Goal: Task Accomplishment & Management: Manage account settings

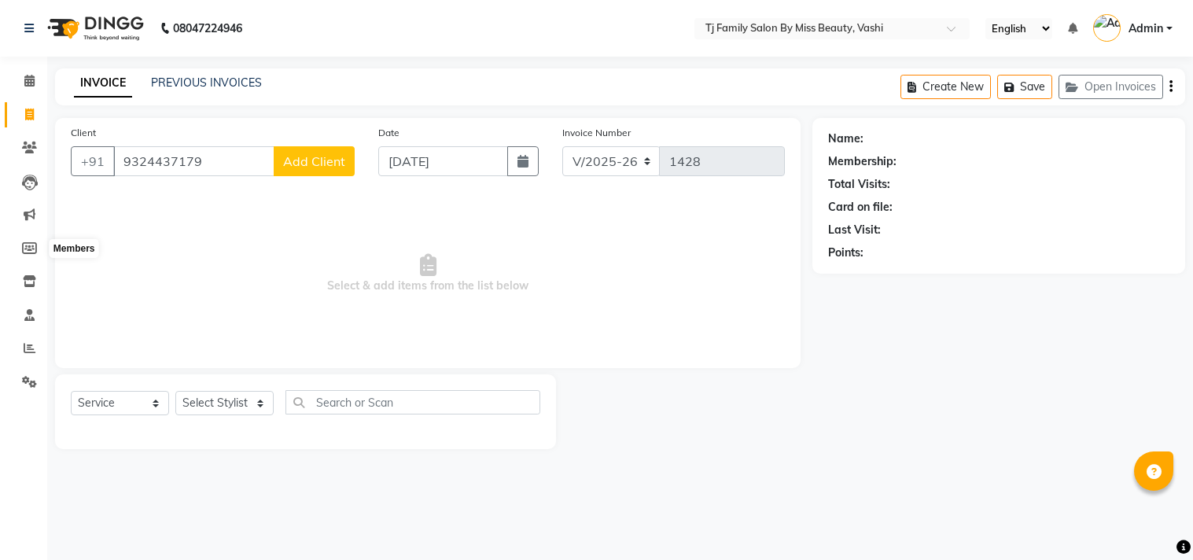
select select "703"
select select "service"
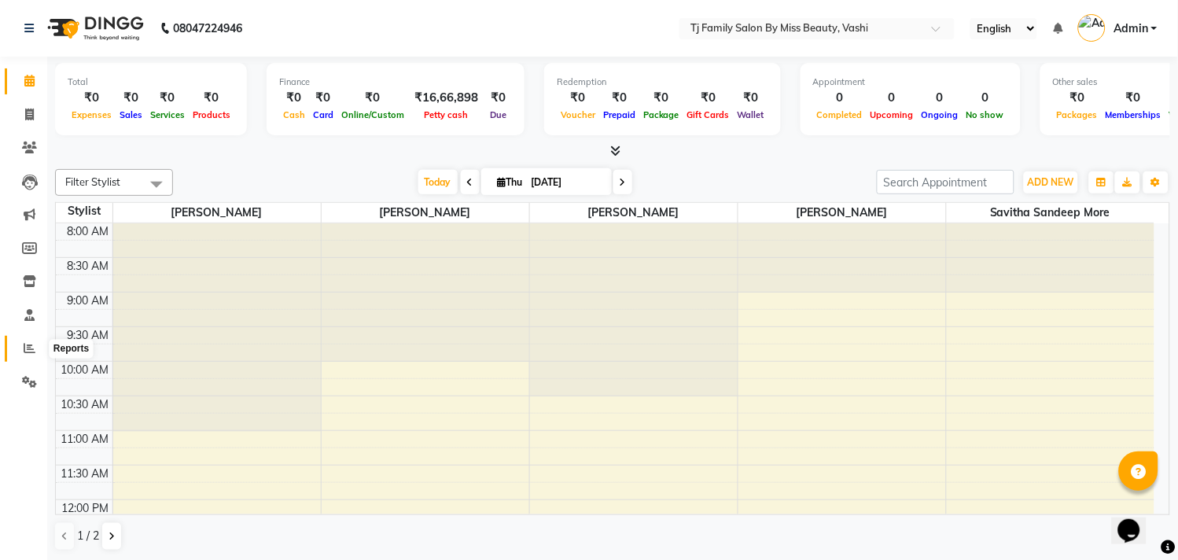
click at [30, 350] on icon at bounding box center [30, 348] width 12 height 12
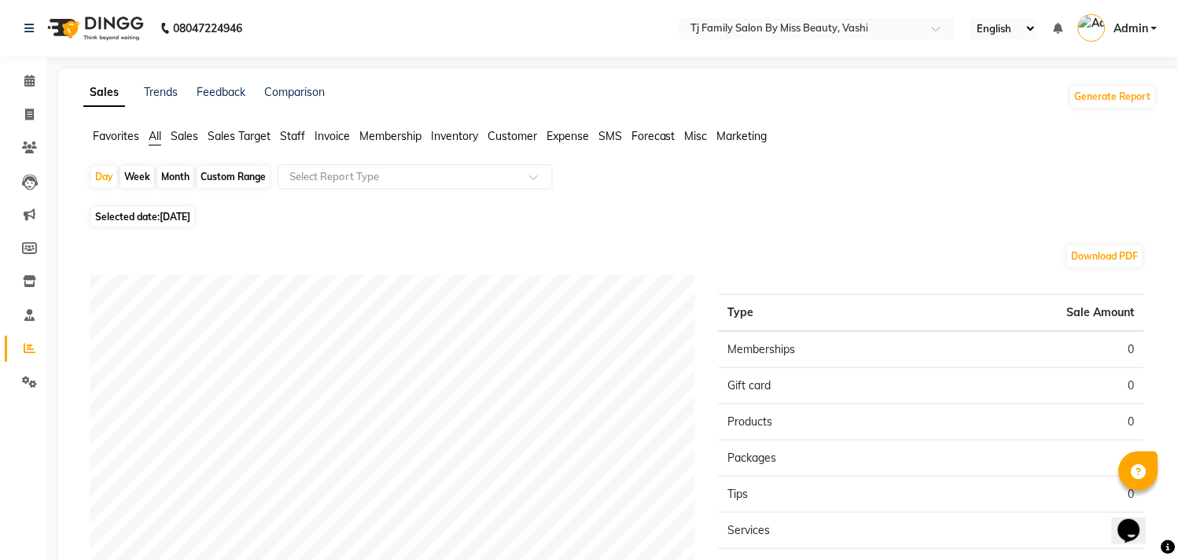
click at [171, 173] on div "Month" at bounding box center [175, 177] width 36 height 22
select select "9"
select select "2025"
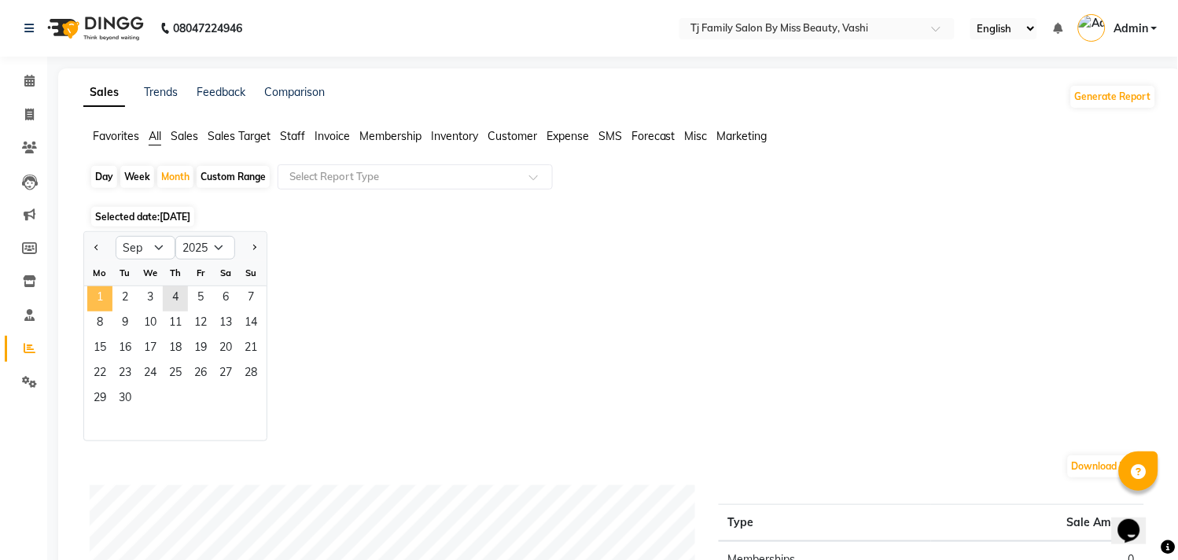
click at [102, 289] on span "1" at bounding box center [99, 298] width 25 height 25
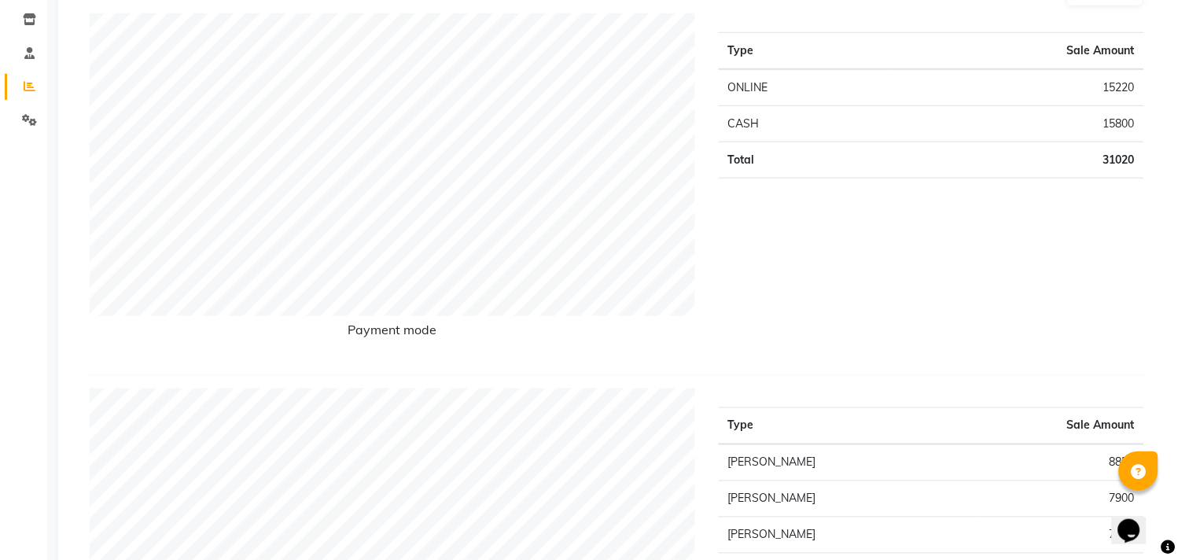
scroll to position [349, 0]
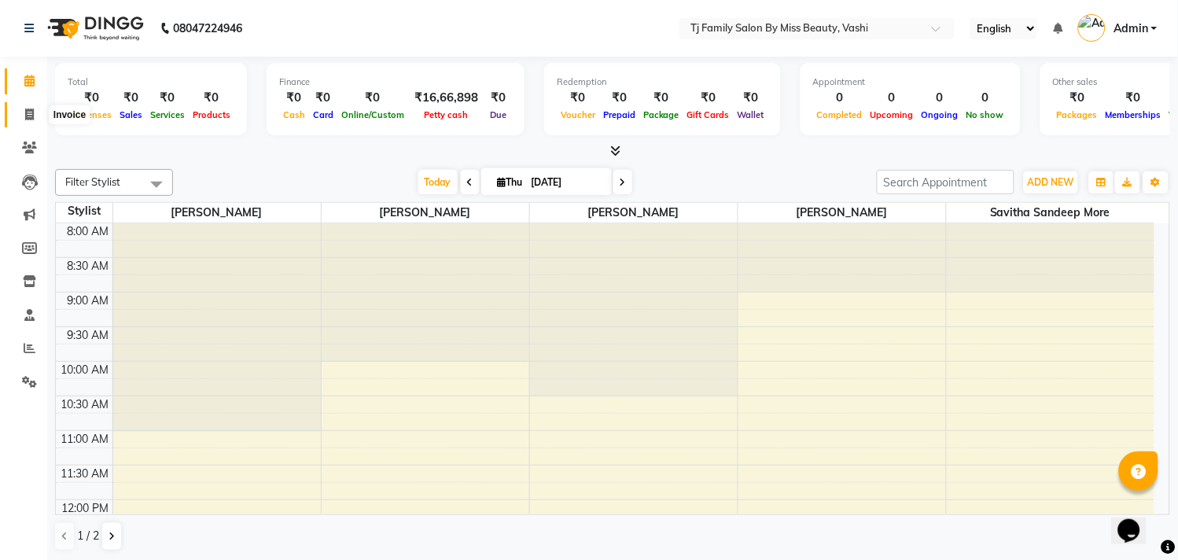
click at [32, 106] on span at bounding box center [30, 115] width 28 height 18
select select "703"
select select "service"
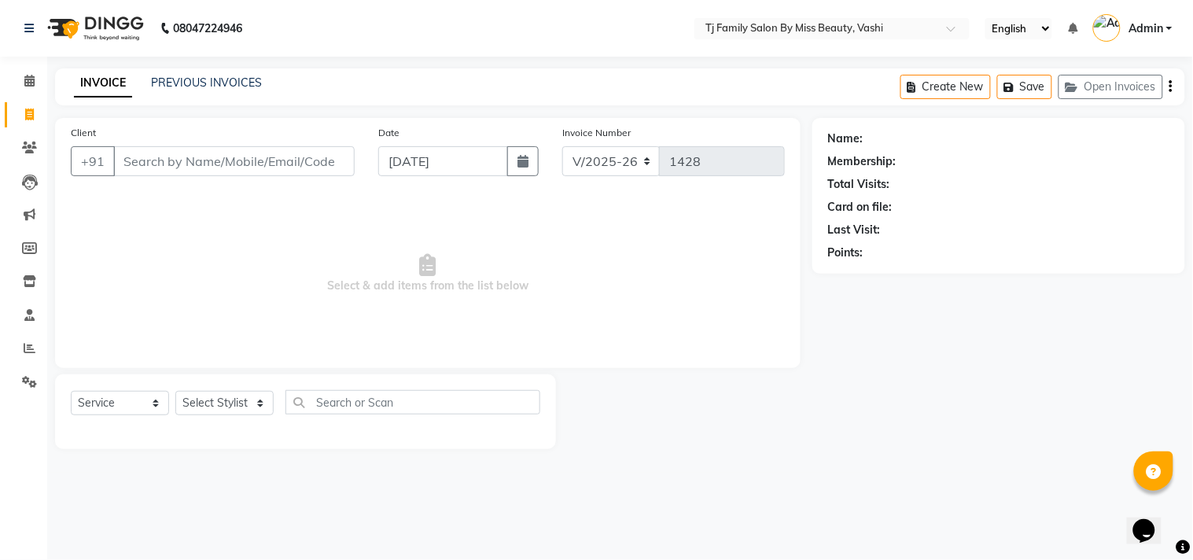
click at [135, 165] on input "Client" at bounding box center [233, 161] width 241 height 30
click at [24, 349] on icon at bounding box center [30, 348] width 12 height 12
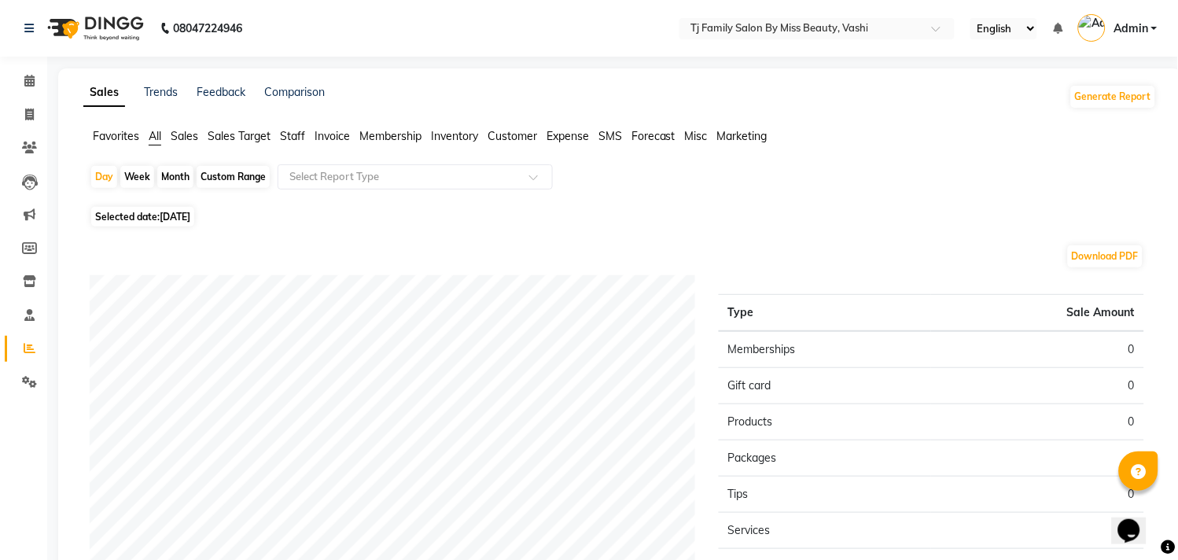
click at [163, 175] on div "Month" at bounding box center [175, 177] width 36 height 22
select select "9"
select select "2025"
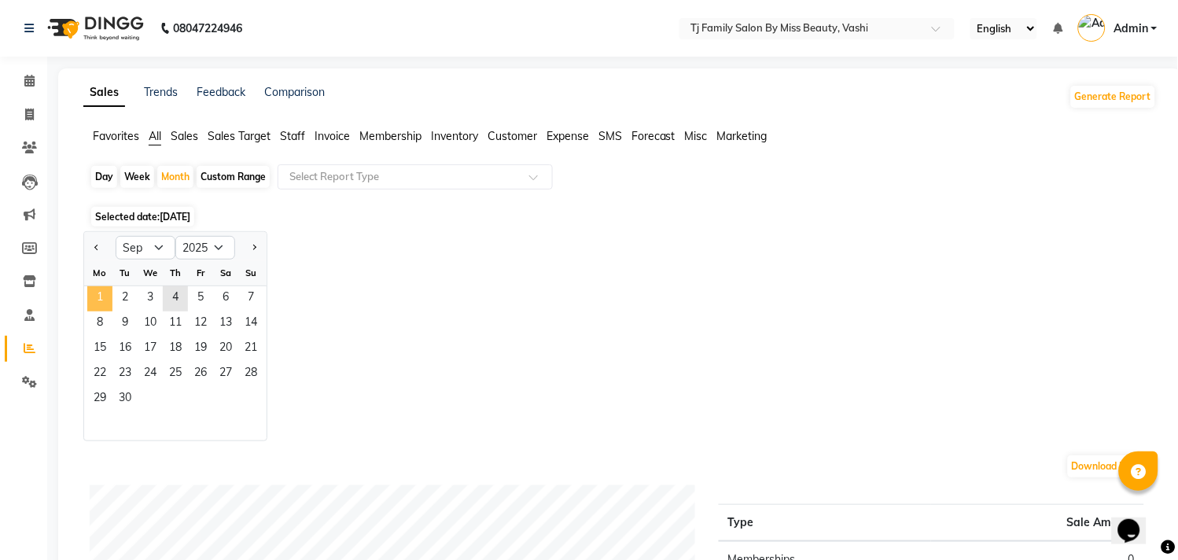
click at [93, 293] on span "1" at bounding box center [99, 298] width 25 height 25
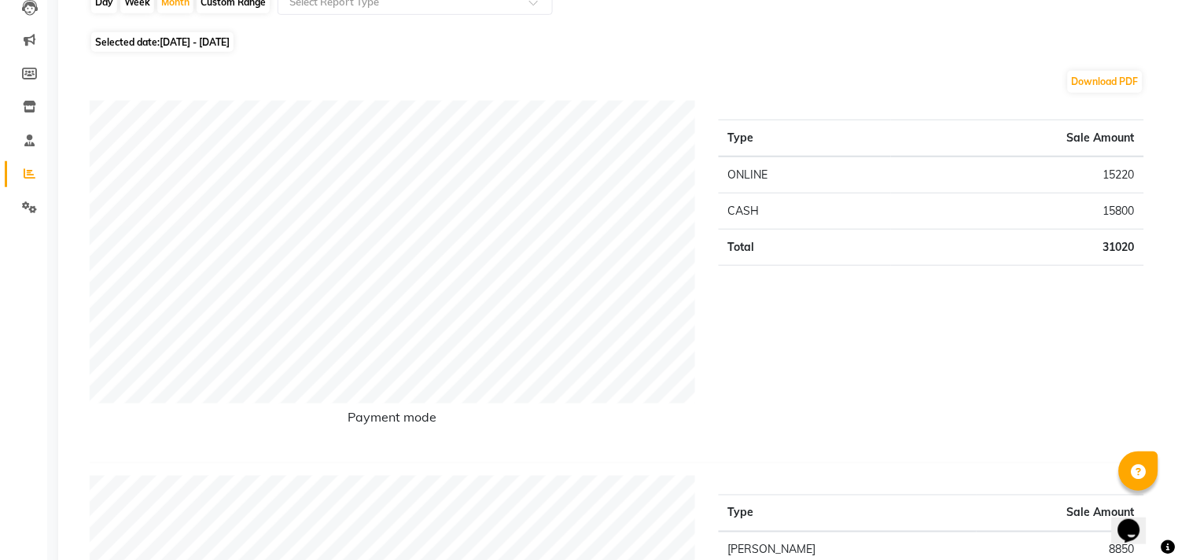
scroll to position [437, 0]
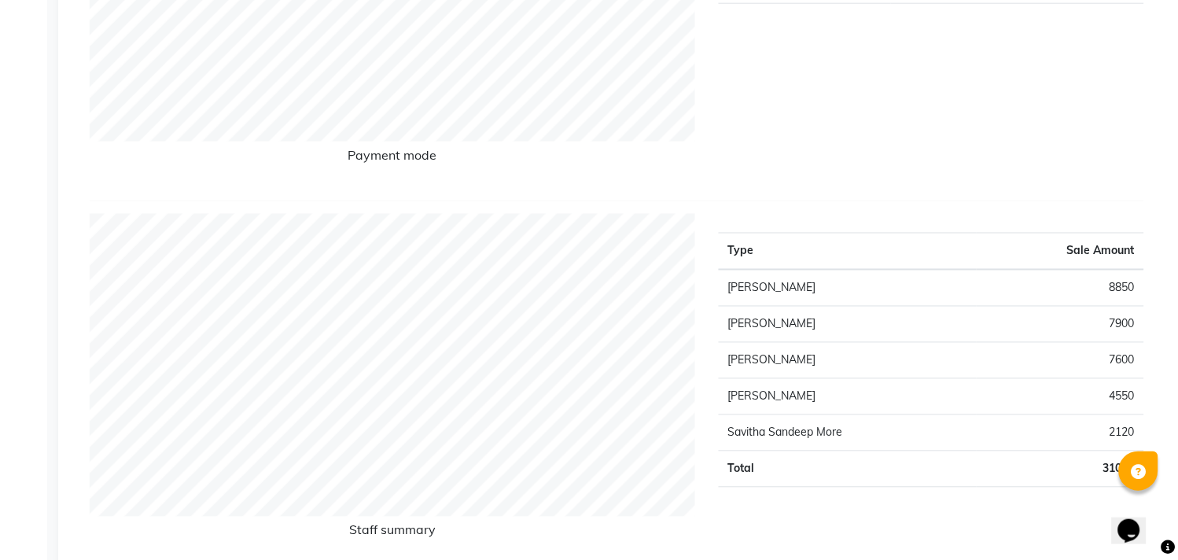
select select "703"
select select "service"
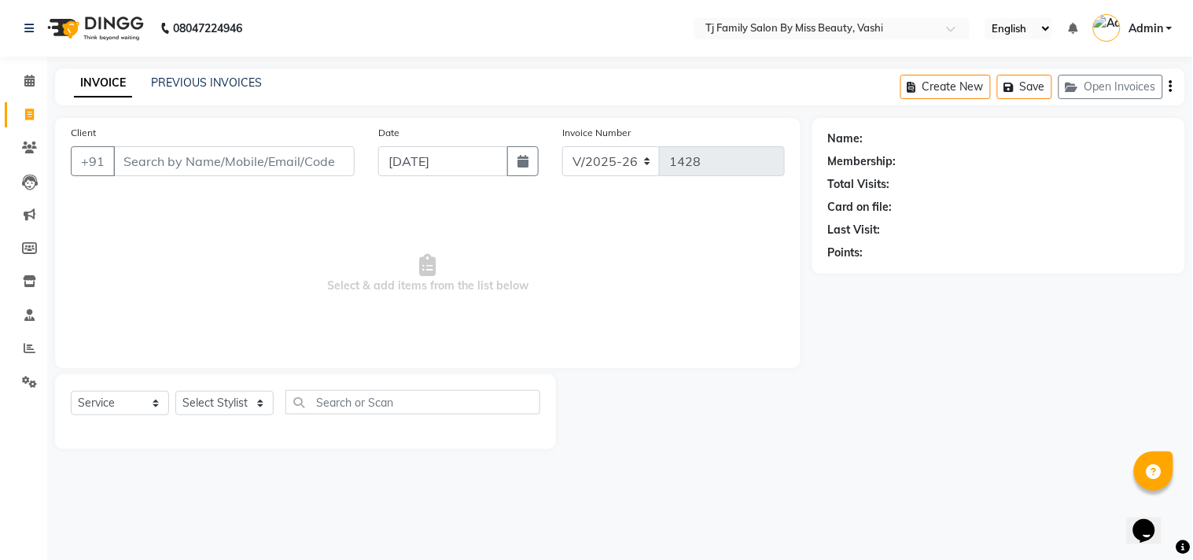
click at [136, 161] on input "Client" at bounding box center [233, 161] width 241 height 30
click at [270, 165] on input "Client" at bounding box center [233, 161] width 241 height 30
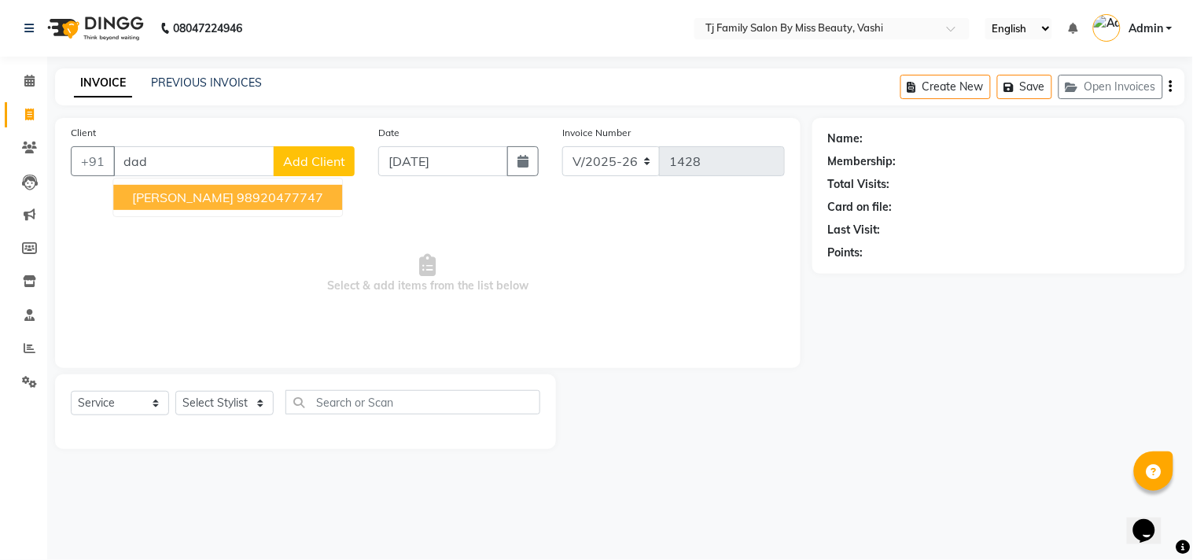
click at [501, 316] on span "Select & add items from the list below" at bounding box center [428, 273] width 714 height 157
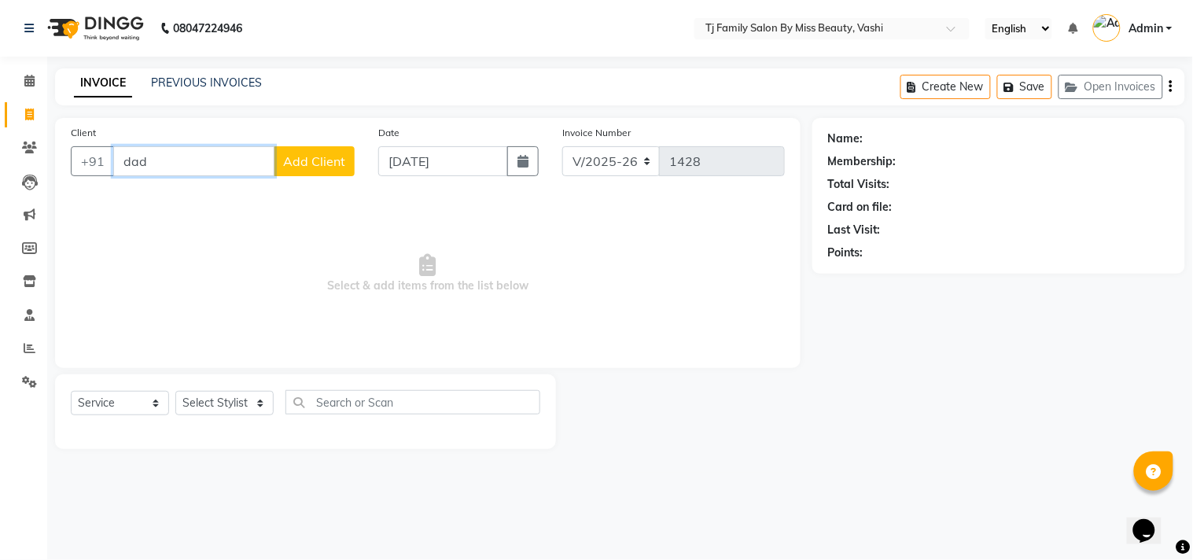
click at [211, 168] on input "dad" at bounding box center [193, 161] width 161 height 30
type input "d"
click at [201, 163] on input "Client" at bounding box center [233, 161] width 241 height 30
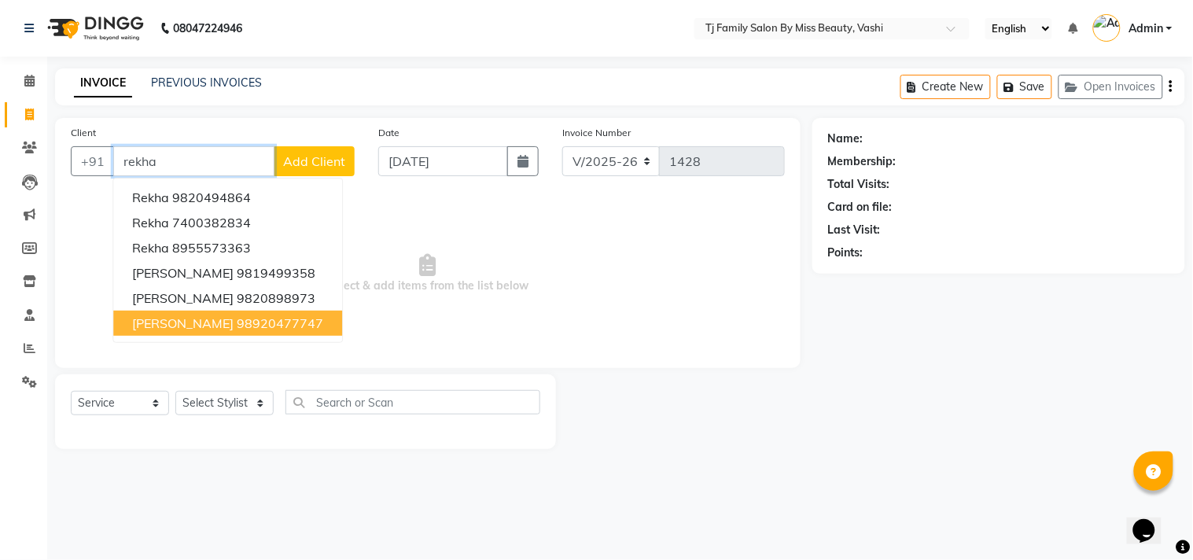
click at [237, 321] on ngb-highlight "98920477747" at bounding box center [280, 323] width 87 height 16
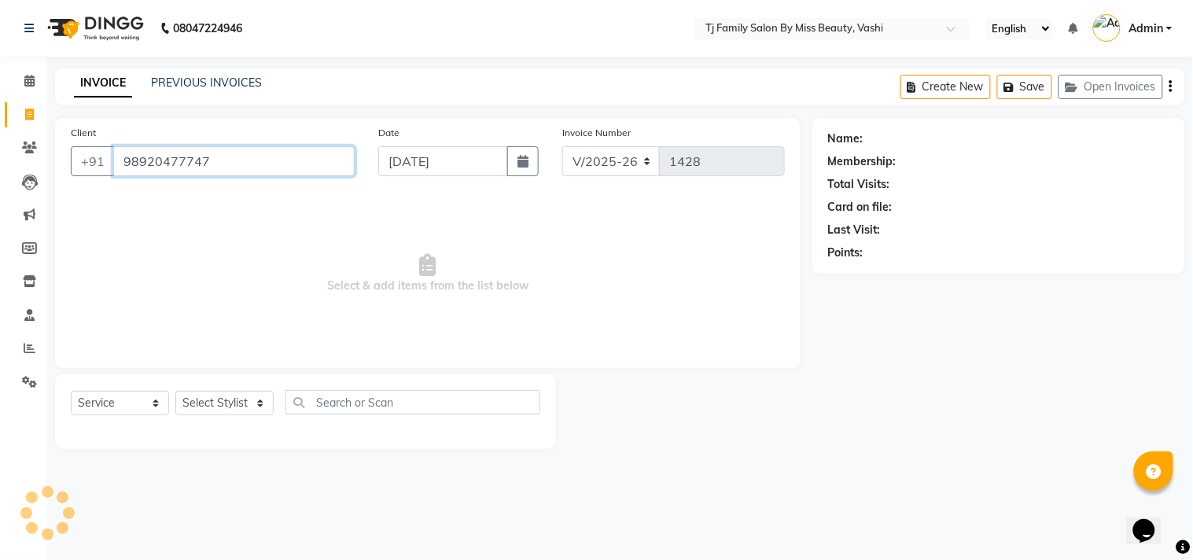
type input "98920477747"
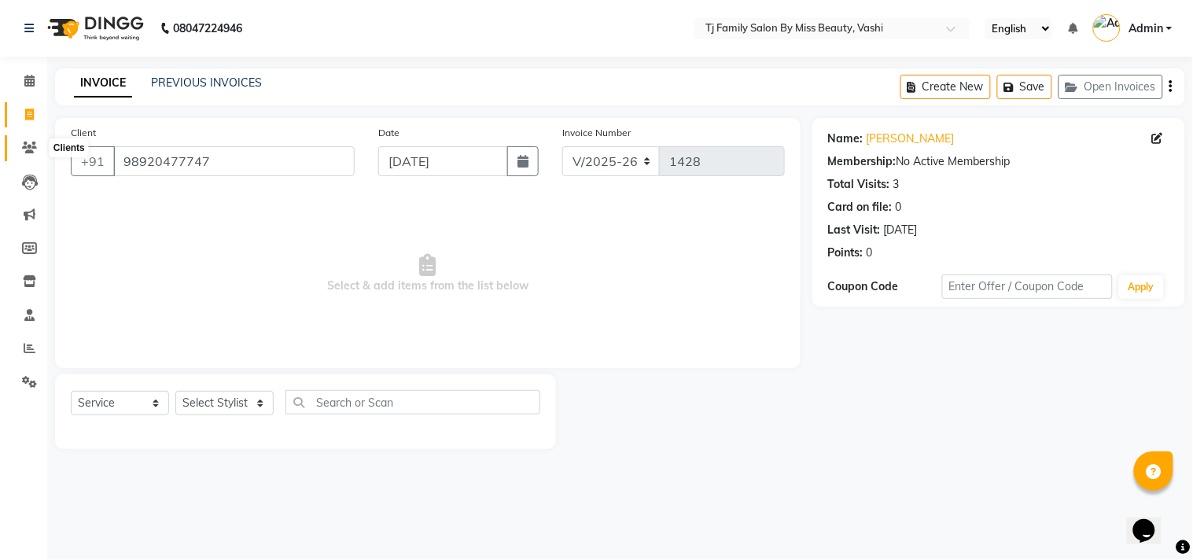
click at [24, 145] on icon at bounding box center [29, 148] width 15 height 12
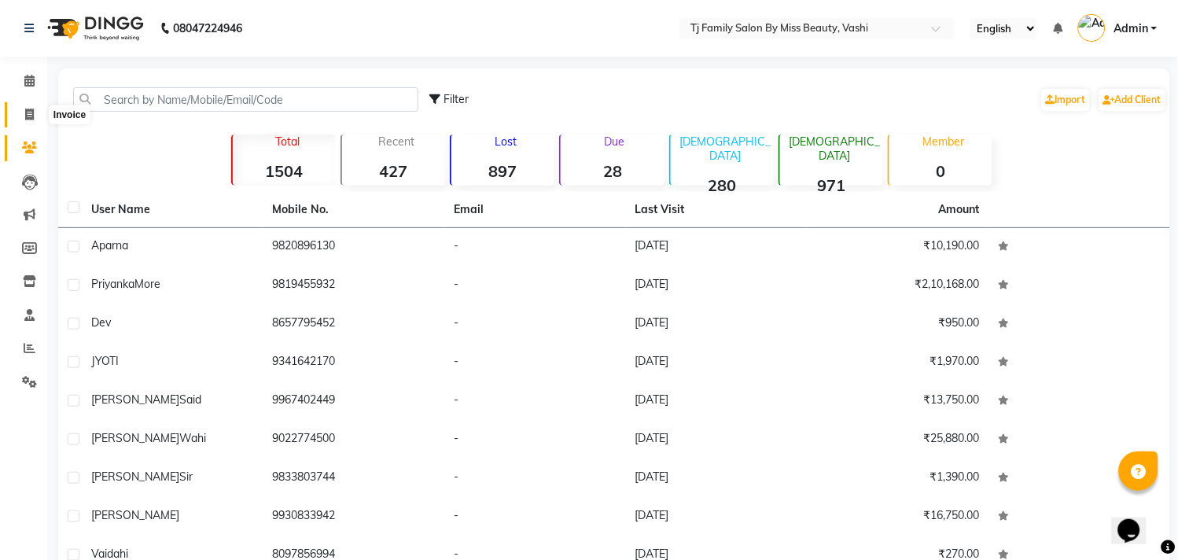
click at [33, 112] on icon at bounding box center [29, 115] width 9 height 12
select select "703"
select select "service"
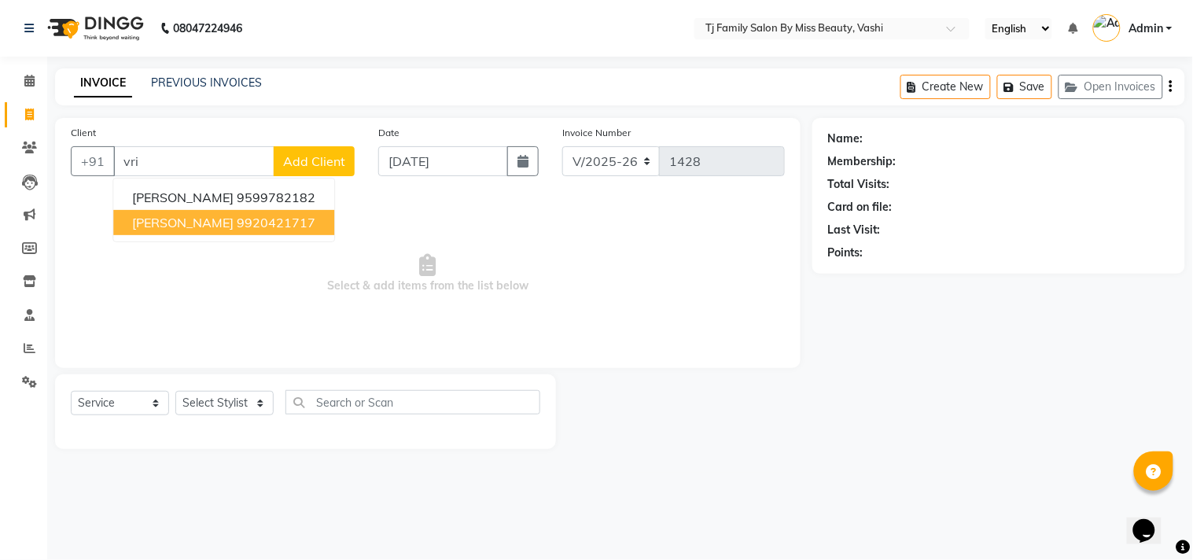
click at [260, 216] on button "[PERSON_NAME] 9920421717" at bounding box center [223, 222] width 221 height 25
type input "9920421717"
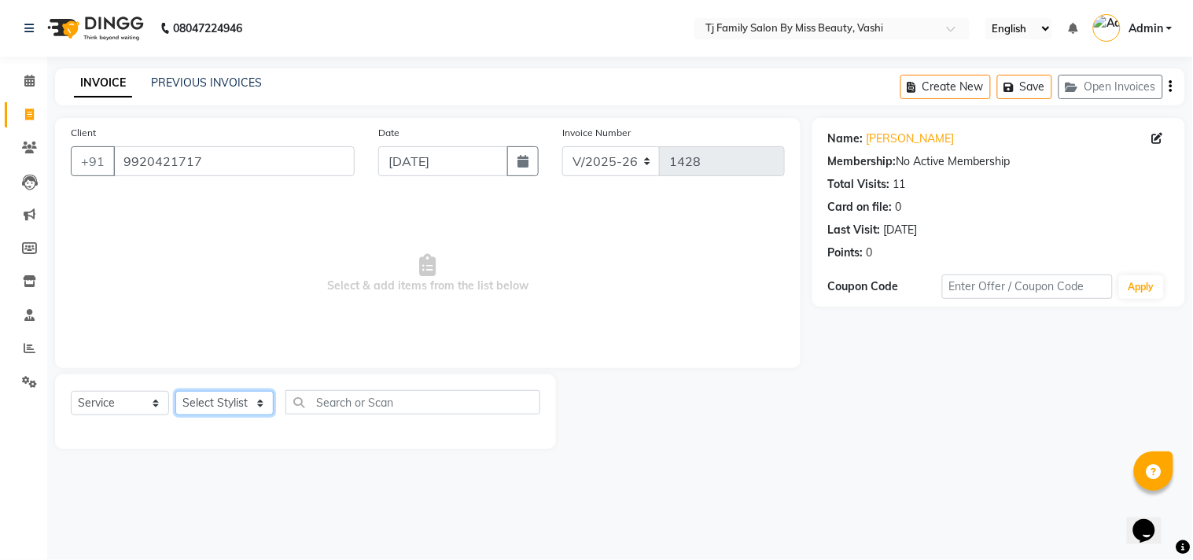
click at [220, 404] on select "Select Stylist deepak maitay [PERSON_NAME] [PERSON_NAME] Ramita [PERSON_NAME] […" at bounding box center [224, 403] width 98 height 24
select select "31844"
click at [175, 392] on select "Select Stylist deepak maitay [PERSON_NAME] [PERSON_NAME] Ramita [PERSON_NAME] […" at bounding box center [224, 403] width 98 height 24
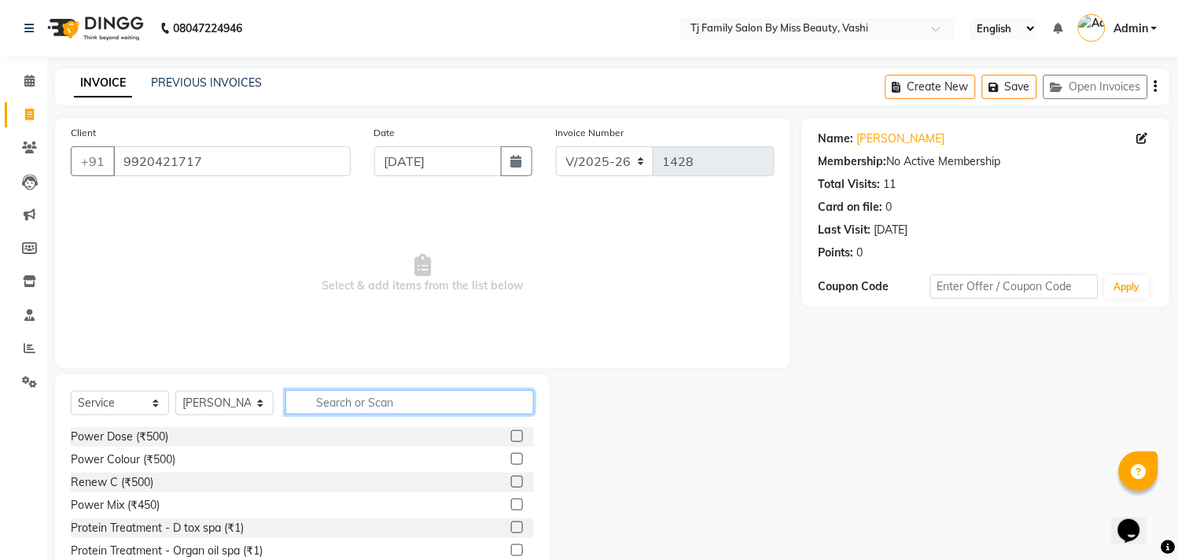
click at [429, 403] on input "text" at bounding box center [410, 402] width 249 height 24
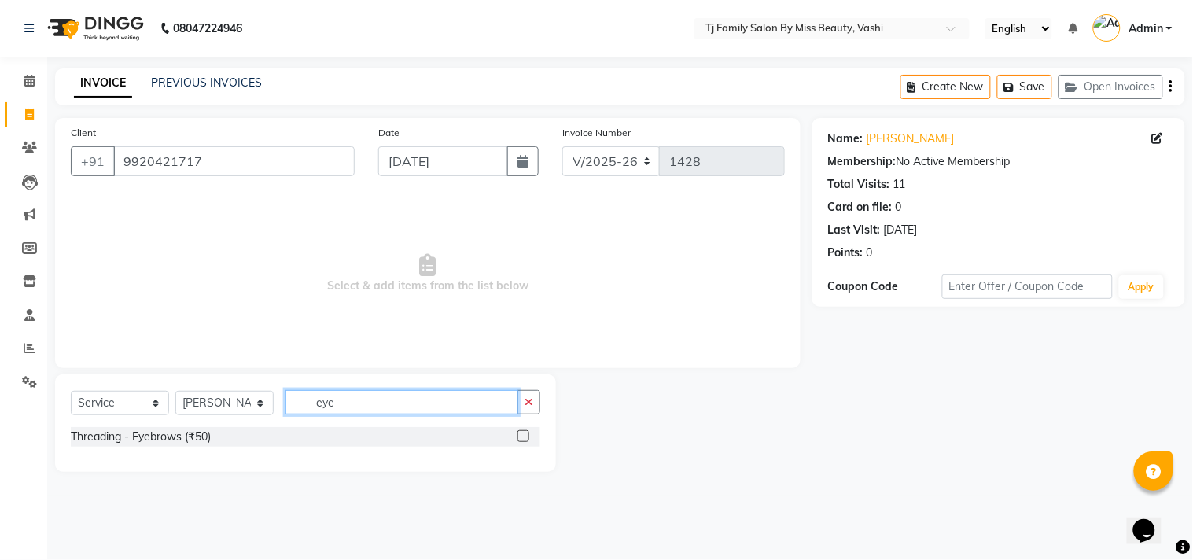
type input "eye"
click at [523, 438] on label at bounding box center [524, 436] width 12 height 12
click at [523, 438] on input "checkbox" at bounding box center [523, 437] width 10 height 10
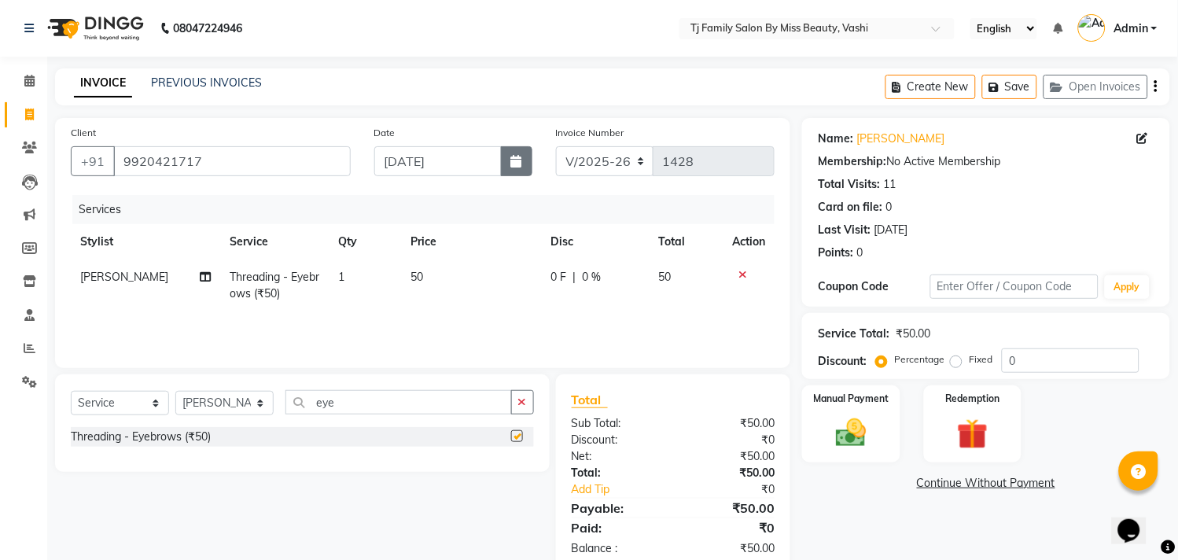
checkbox input "false"
click at [459, 278] on td "50" at bounding box center [472, 286] width 140 height 52
select select "31844"
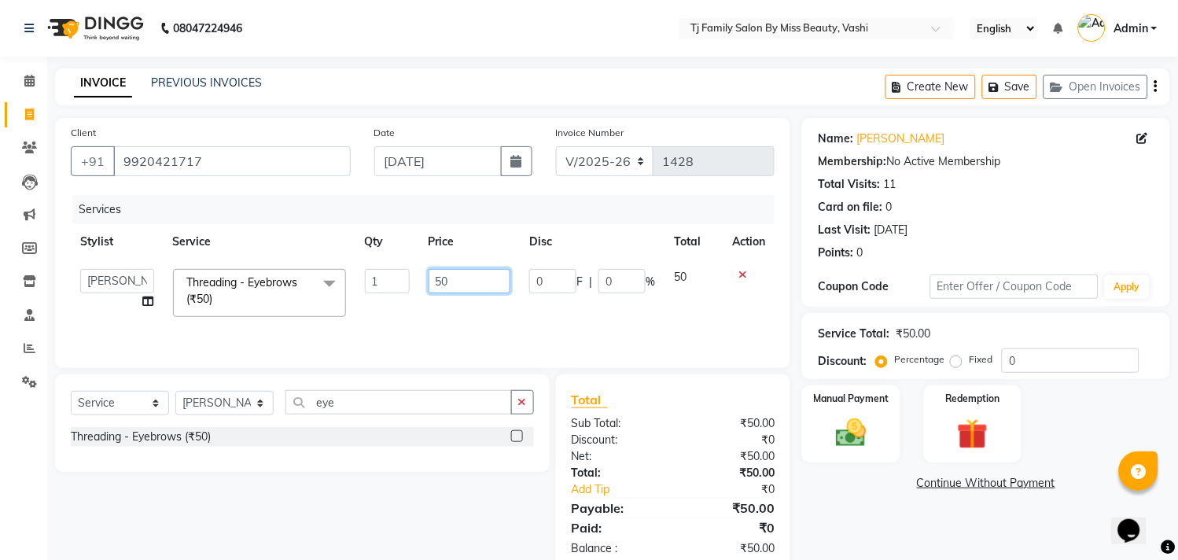
click at [481, 278] on input "50" at bounding box center [470, 281] width 83 height 24
type input "5"
type input "110"
click at [694, 285] on td "50" at bounding box center [694, 293] width 58 height 67
select select "31844"
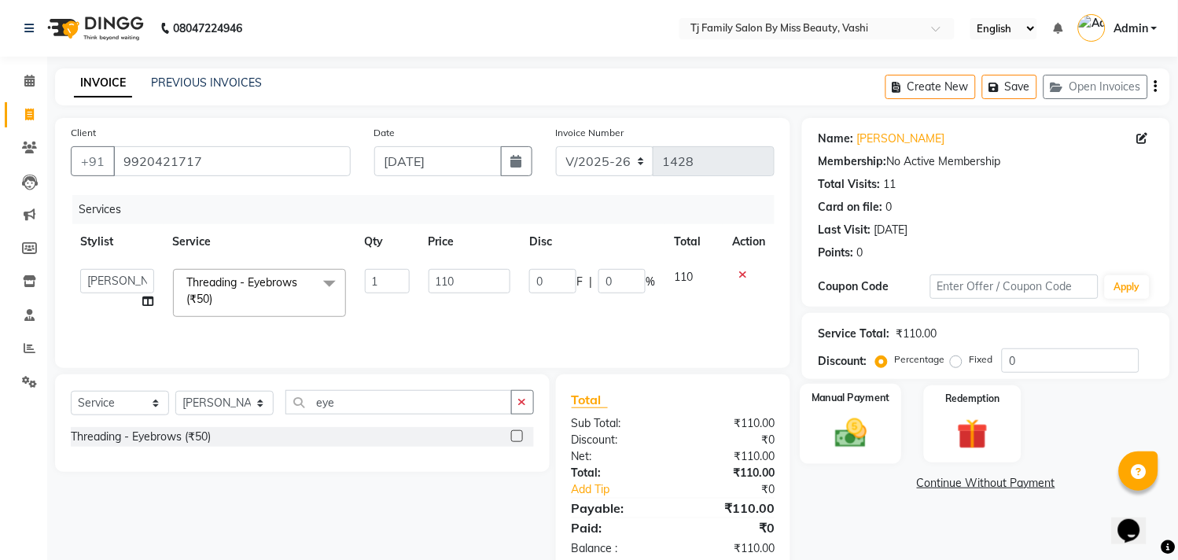
click at [863, 411] on div "Manual Payment" at bounding box center [851, 424] width 101 height 80
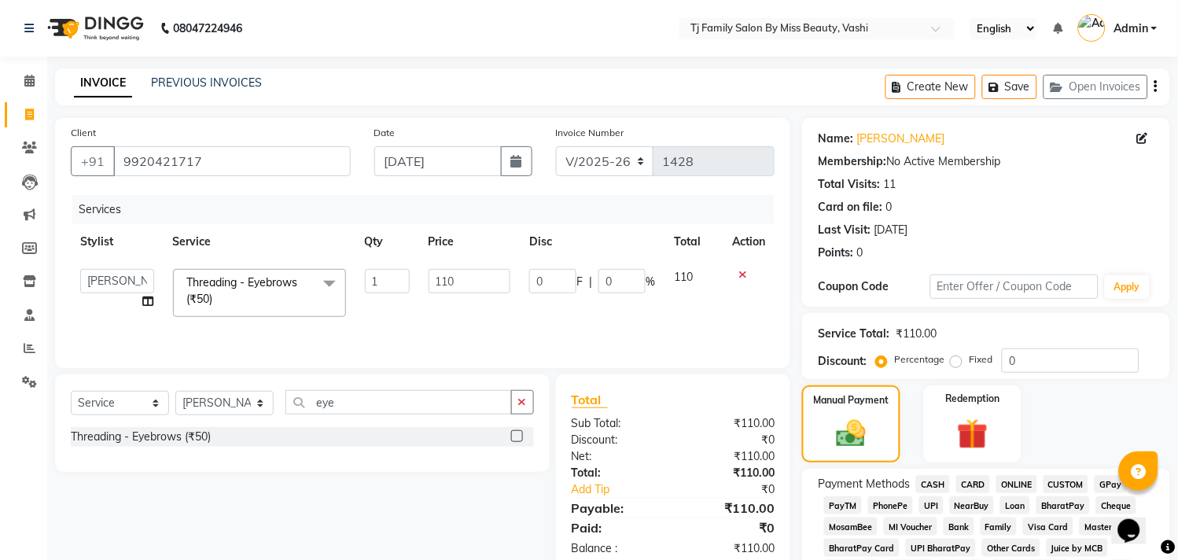
click at [927, 482] on span "CASH" at bounding box center [933, 484] width 34 height 18
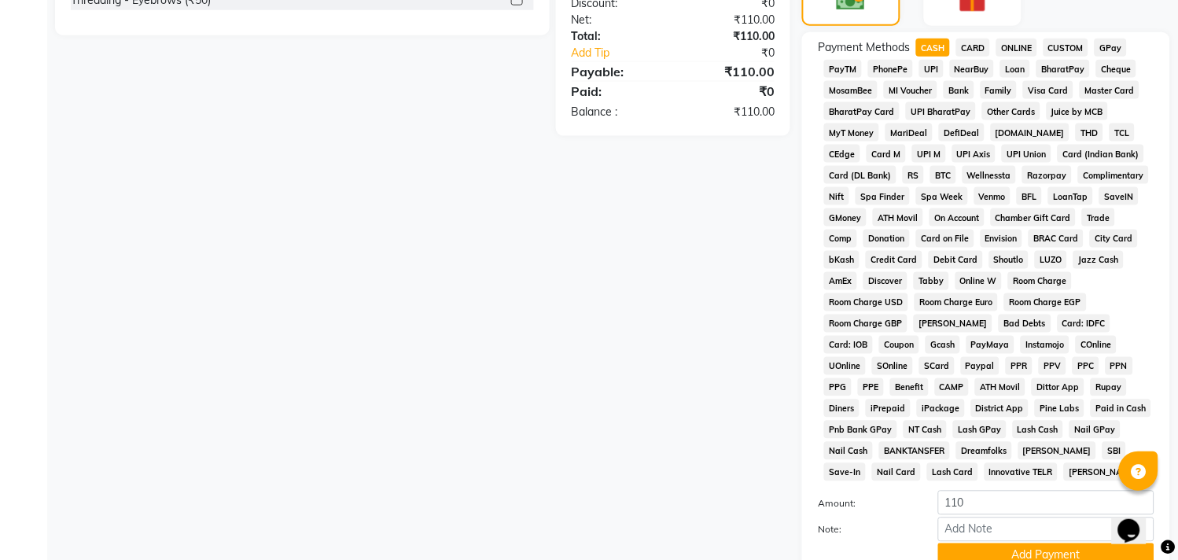
scroll to position [570, 0]
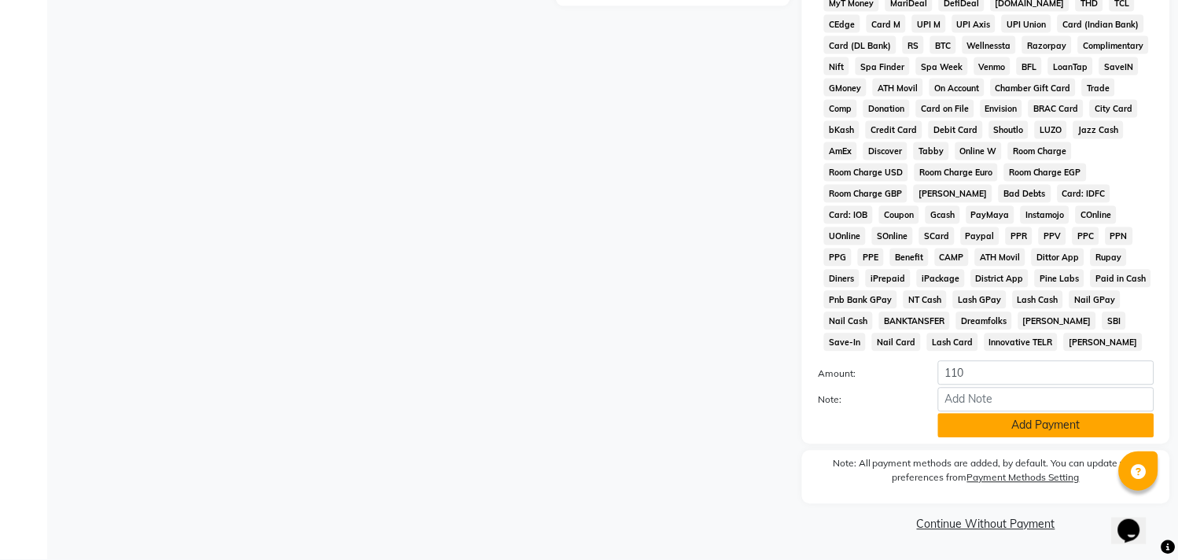
click at [1048, 433] on button "Add Payment" at bounding box center [1046, 426] width 216 height 24
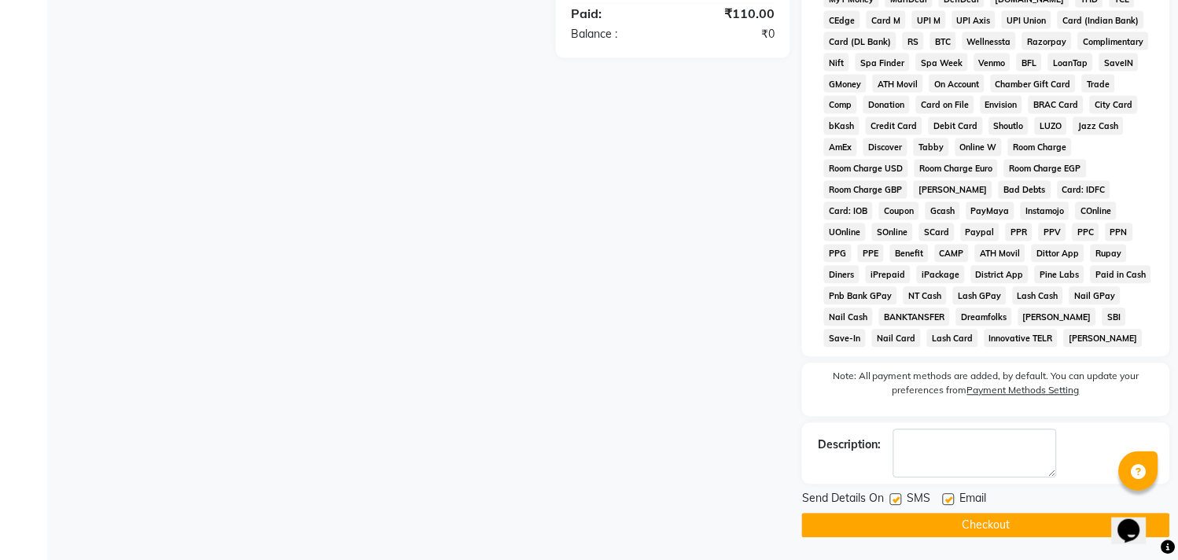
click at [1002, 527] on button "Checkout" at bounding box center [986, 526] width 368 height 24
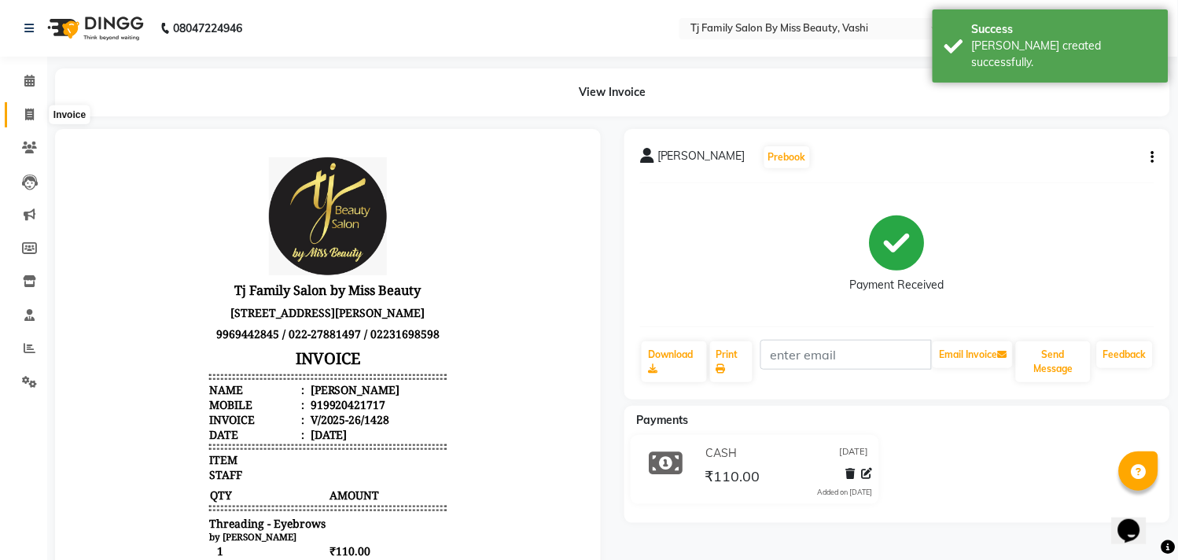
click at [28, 118] on icon at bounding box center [29, 115] width 9 height 12
select select "703"
select select "service"
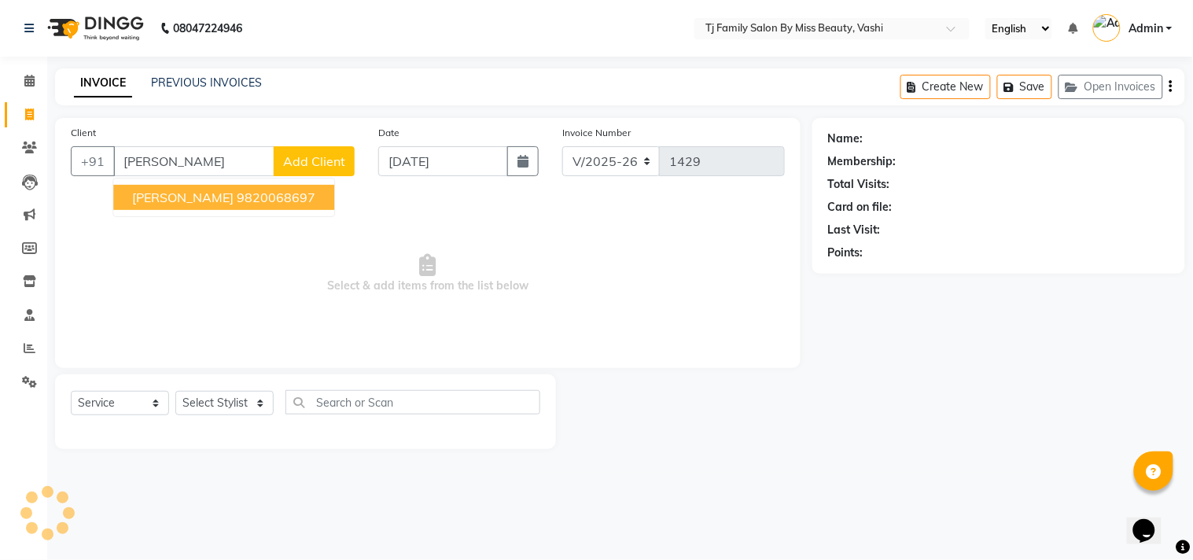
click at [234, 208] on button "[PERSON_NAME] 9820068697" at bounding box center [223, 197] width 221 height 25
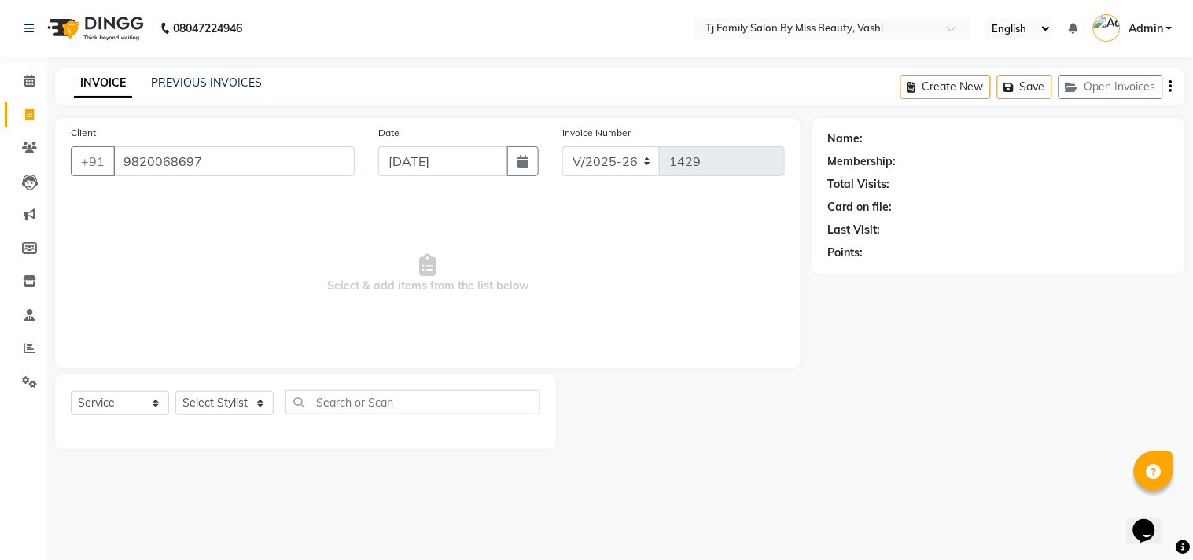
type input "9820068697"
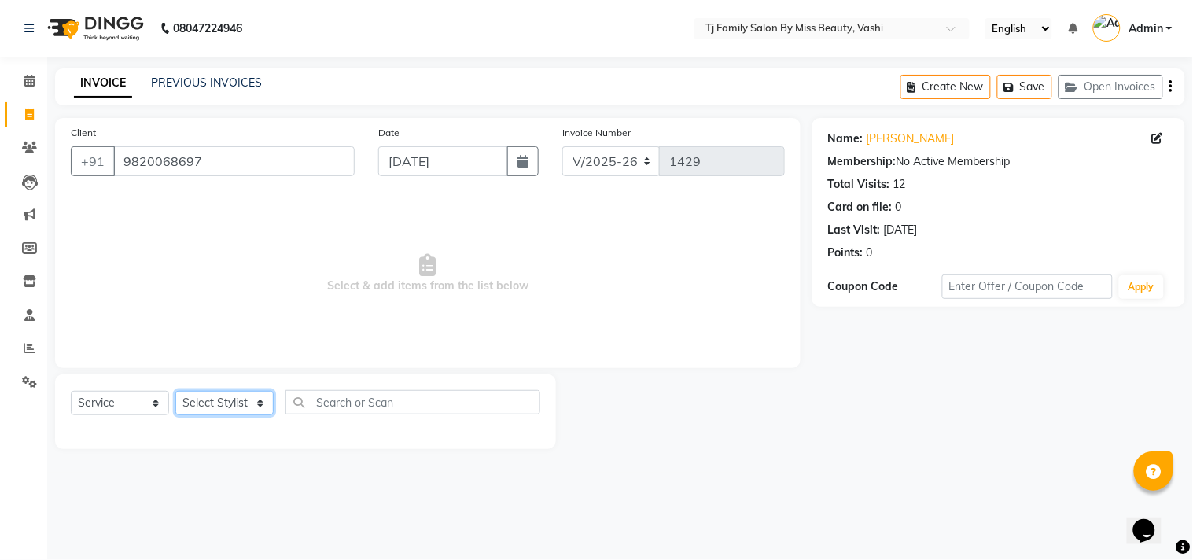
click at [227, 403] on select "Select Stylist deepak maitay [PERSON_NAME] [PERSON_NAME] Ramita [PERSON_NAME] […" at bounding box center [224, 403] width 98 height 24
select select "10804"
click at [175, 392] on select "Select Stylist deepak maitay [PERSON_NAME] [PERSON_NAME] Ramita [PERSON_NAME] […" at bounding box center [224, 403] width 98 height 24
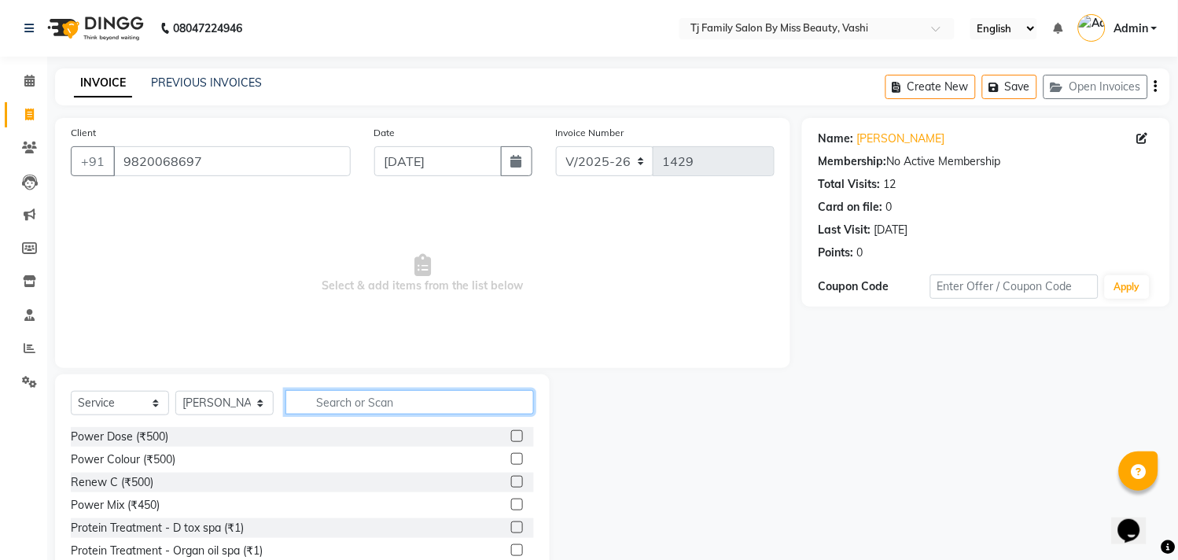
click at [439, 412] on input "text" at bounding box center [410, 402] width 249 height 24
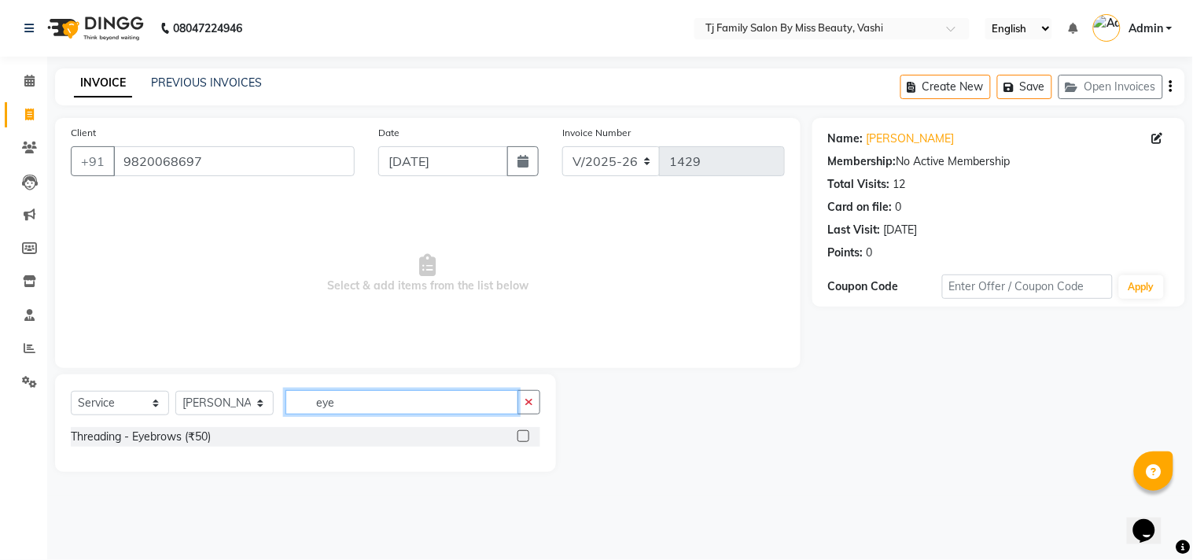
type input "eye"
click at [520, 437] on label at bounding box center [524, 436] width 12 height 12
click at [520, 437] on input "checkbox" at bounding box center [523, 437] width 10 height 10
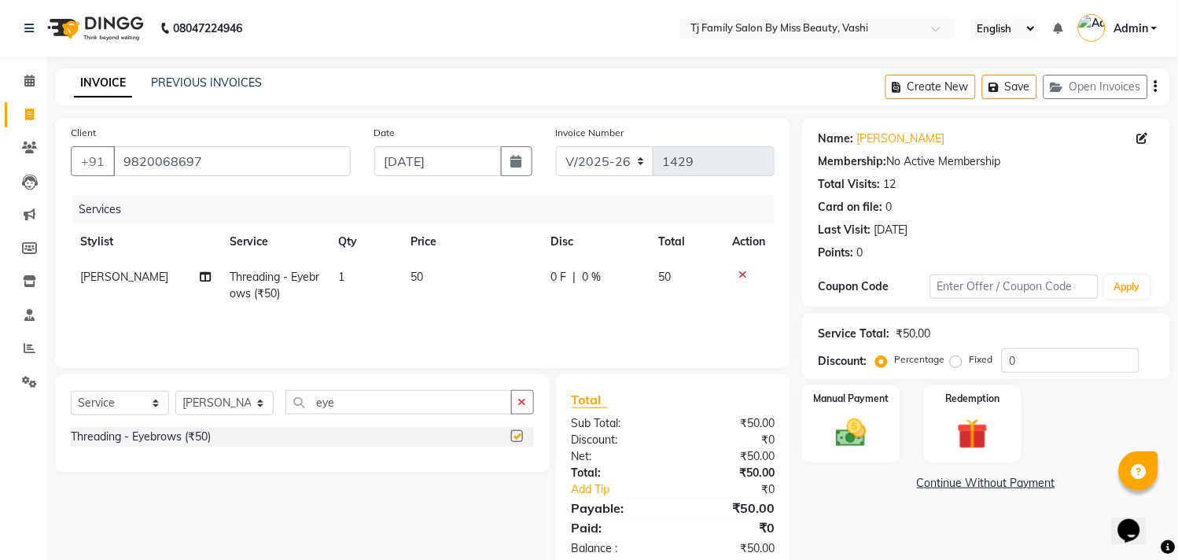
checkbox input "false"
click at [848, 415] on img at bounding box center [852, 433] width 52 height 37
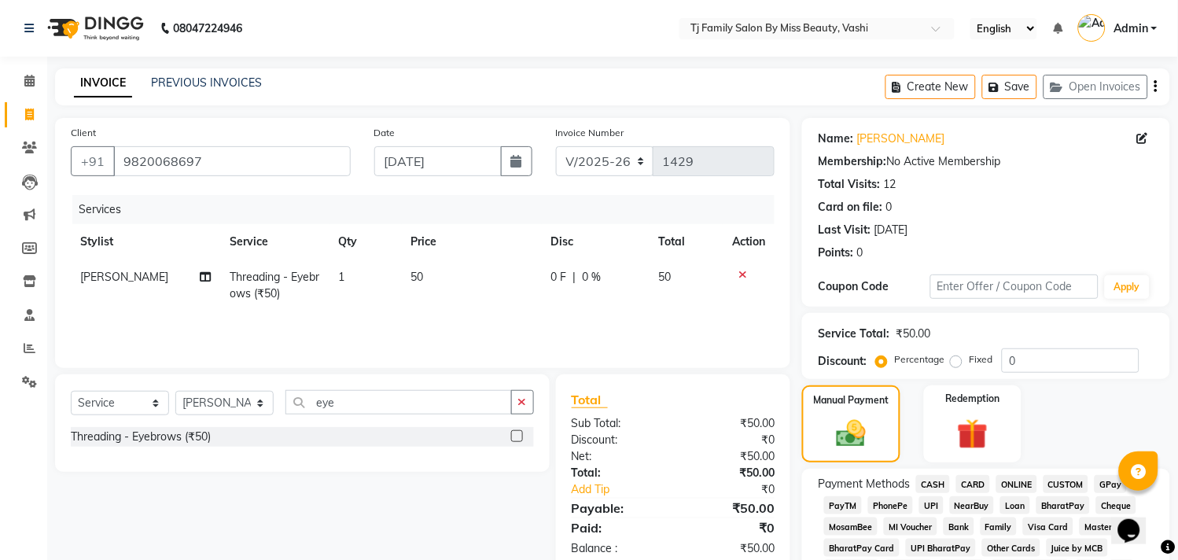
click at [934, 480] on span "CASH" at bounding box center [933, 484] width 34 height 18
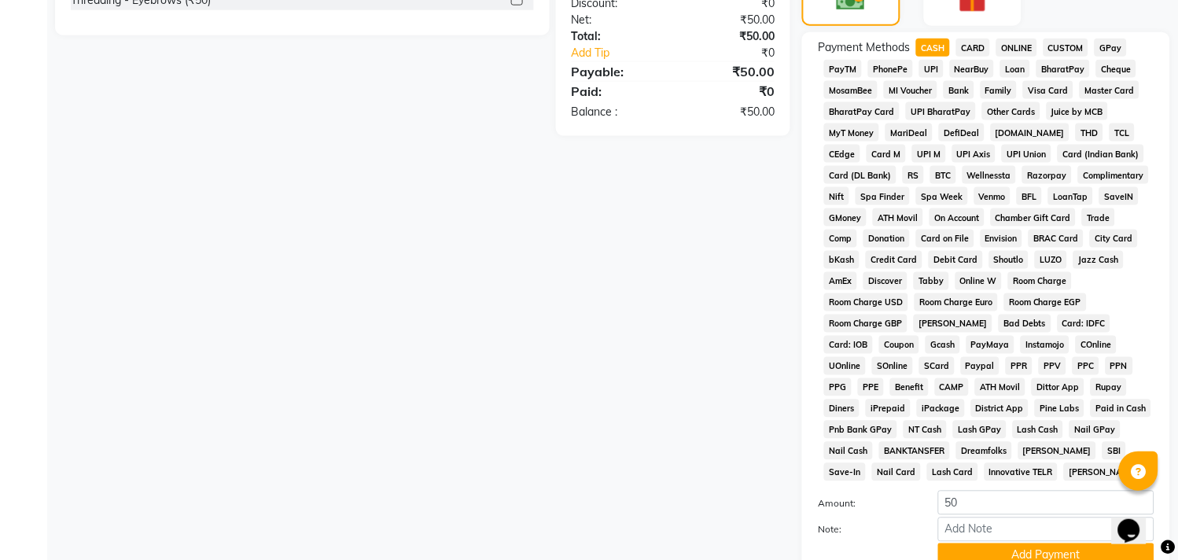
scroll to position [570, 0]
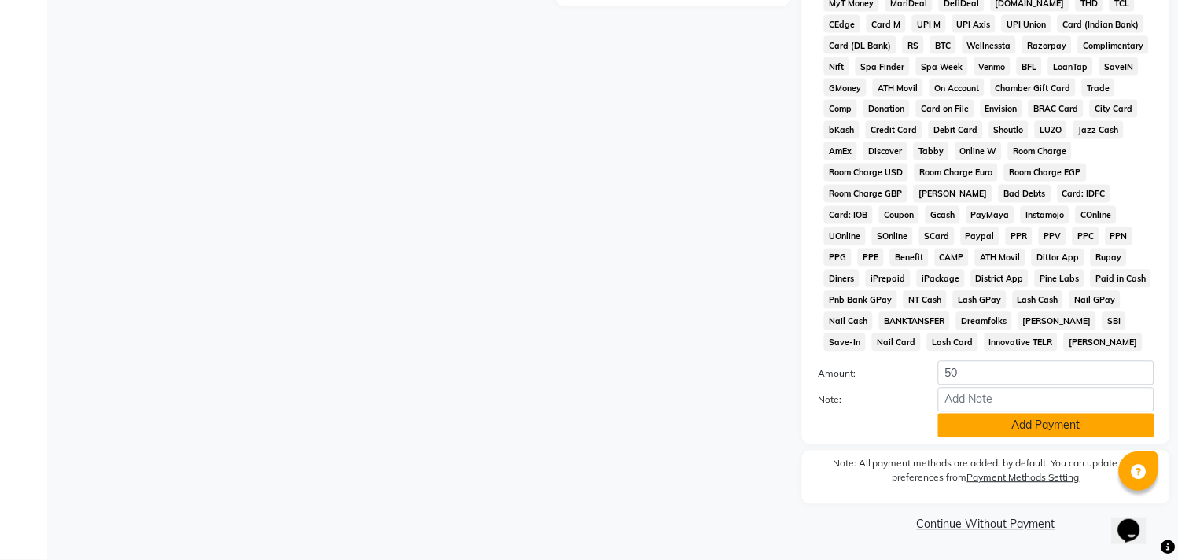
click at [966, 433] on button "Add Payment" at bounding box center [1046, 426] width 216 height 24
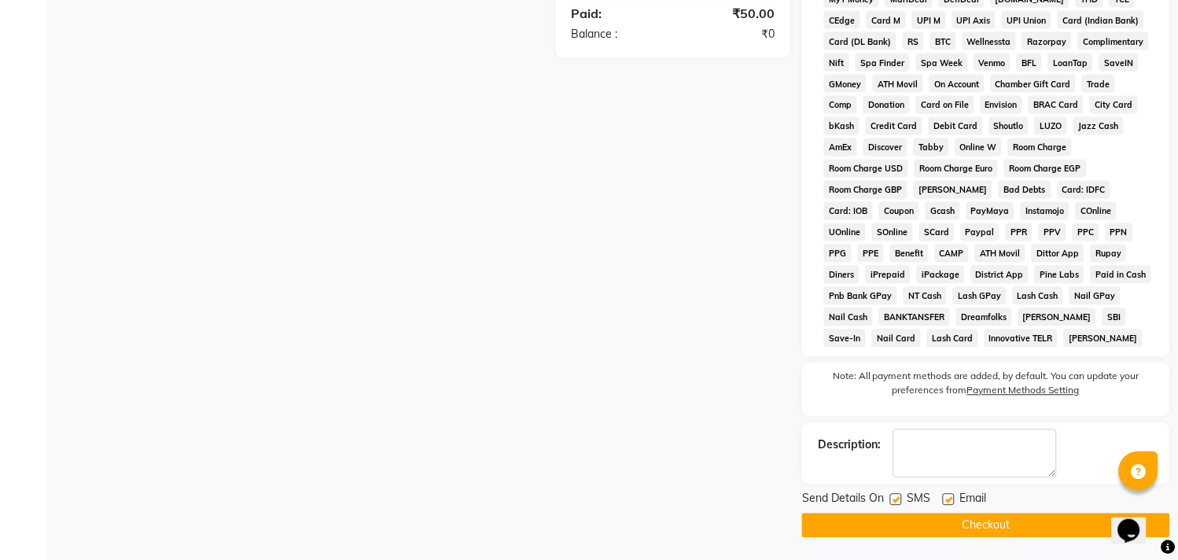
click at [941, 529] on button "Checkout" at bounding box center [986, 526] width 368 height 24
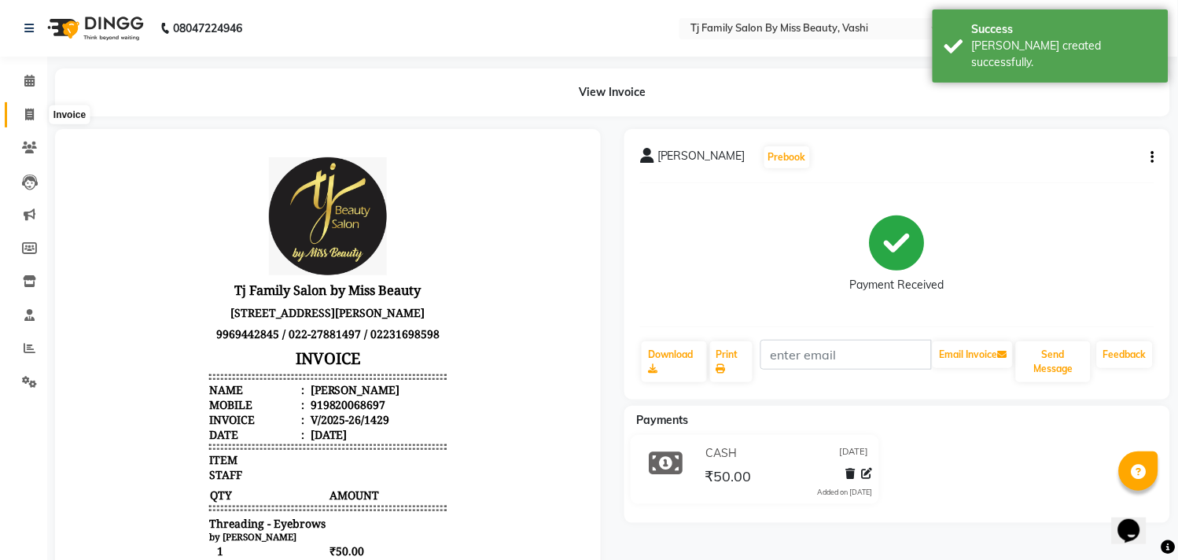
click at [28, 119] on icon at bounding box center [29, 115] width 9 height 12
select select "703"
select select "service"
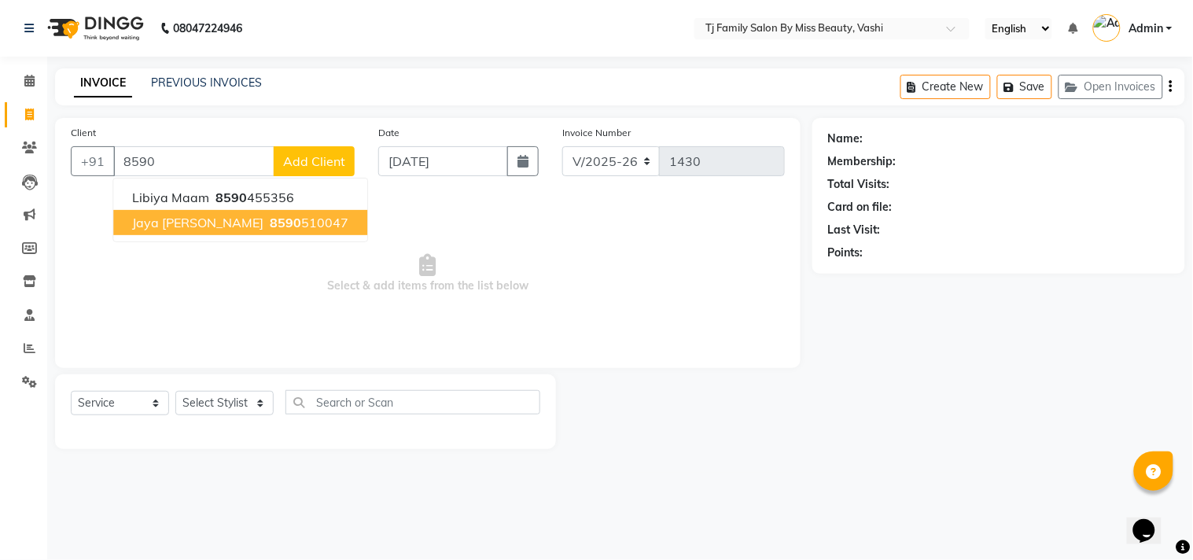
click at [177, 221] on span "jaya [PERSON_NAME]" at bounding box center [197, 223] width 131 height 16
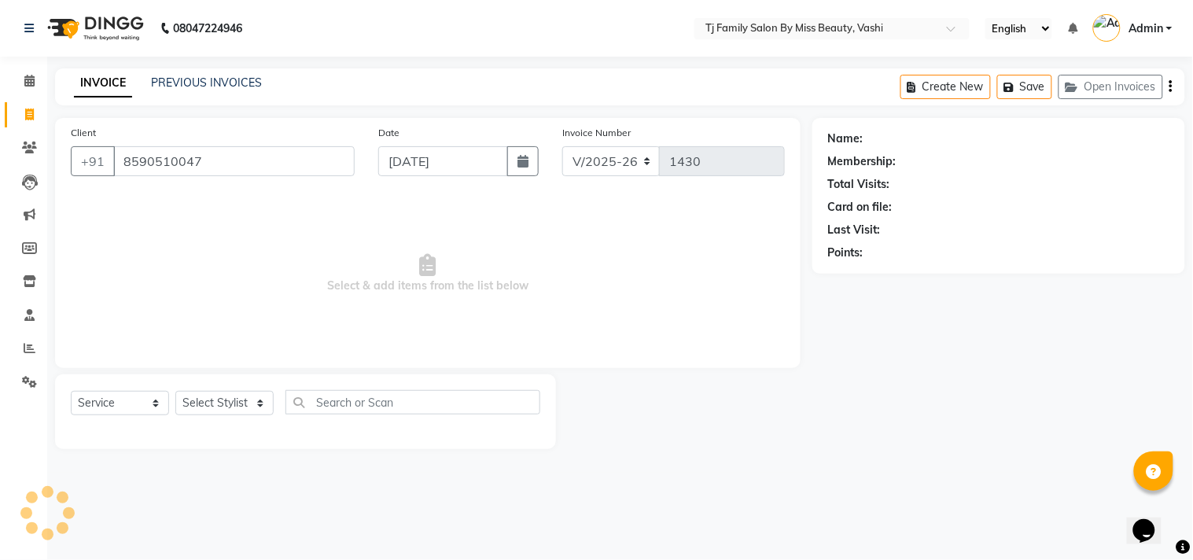
type input "8590510047"
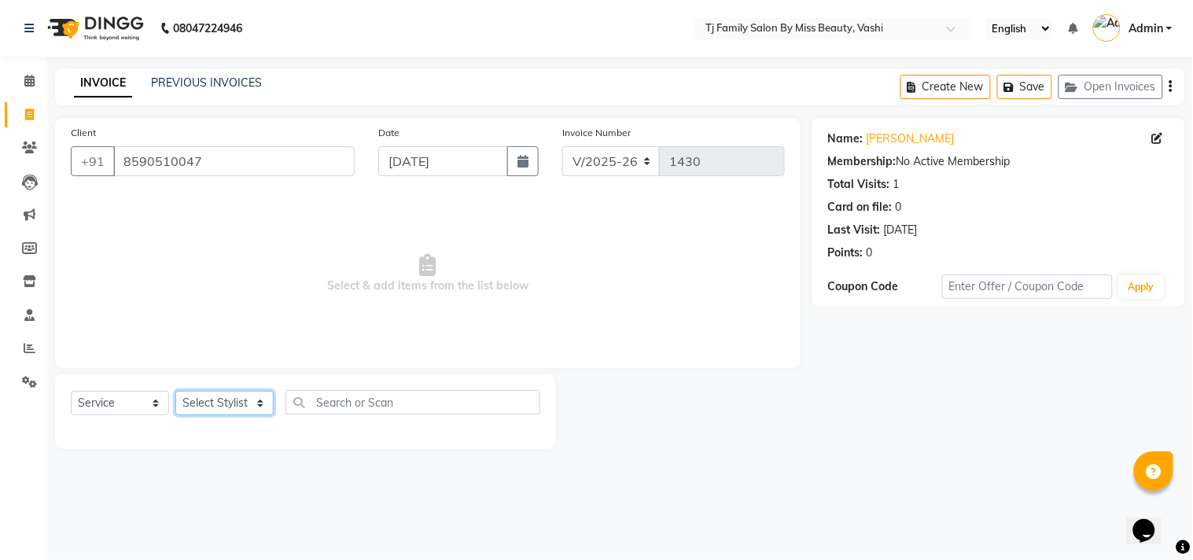
click at [234, 397] on select "Select Stylist deepak maitay [PERSON_NAME] [PERSON_NAME] Ramita [PERSON_NAME] […" at bounding box center [224, 403] width 98 height 24
select select "10804"
click at [175, 392] on select "Select Stylist deepak maitay [PERSON_NAME] [PERSON_NAME] Ramita [PERSON_NAME] […" at bounding box center [224, 403] width 98 height 24
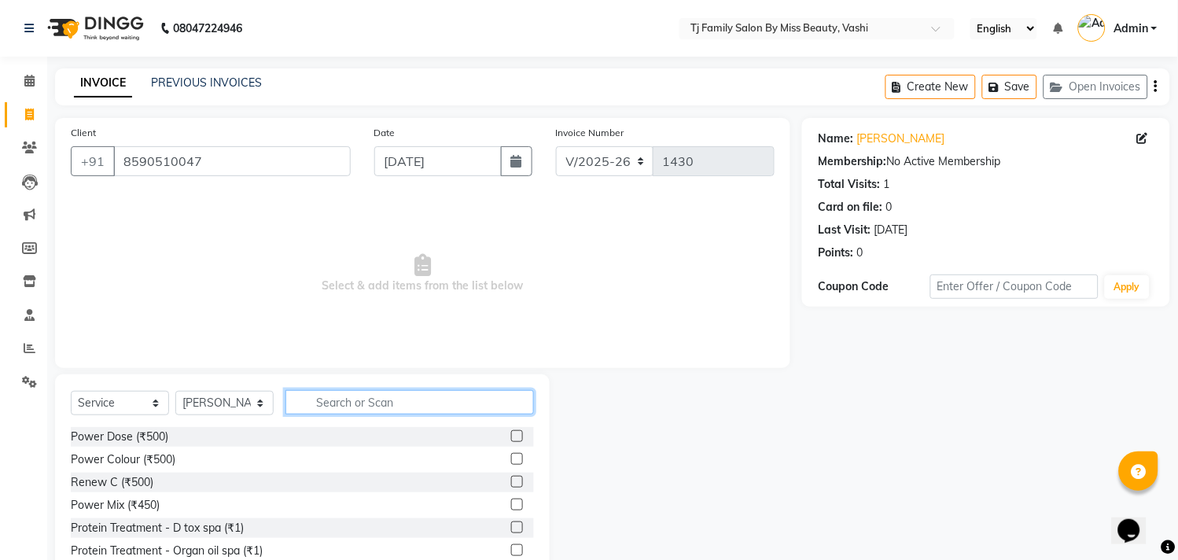
click at [474, 404] on input "text" at bounding box center [410, 402] width 249 height 24
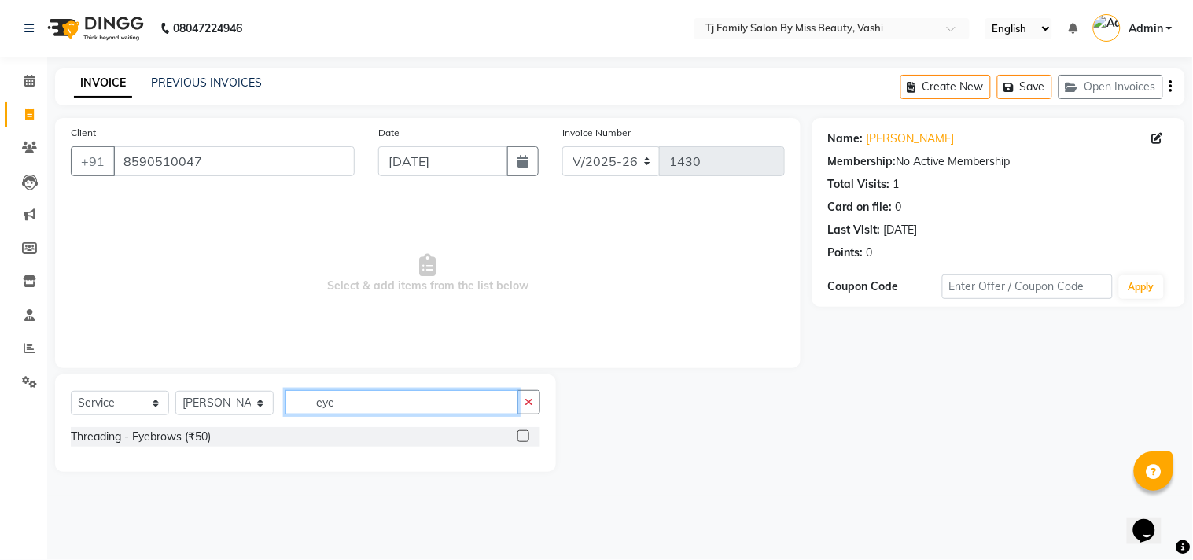
type input "eye"
click at [525, 435] on label at bounding box center [524, 436] width 12 height 12
click at [525, 435] on input "checkbox" at bounding box center [523, 437] width 10 height 10
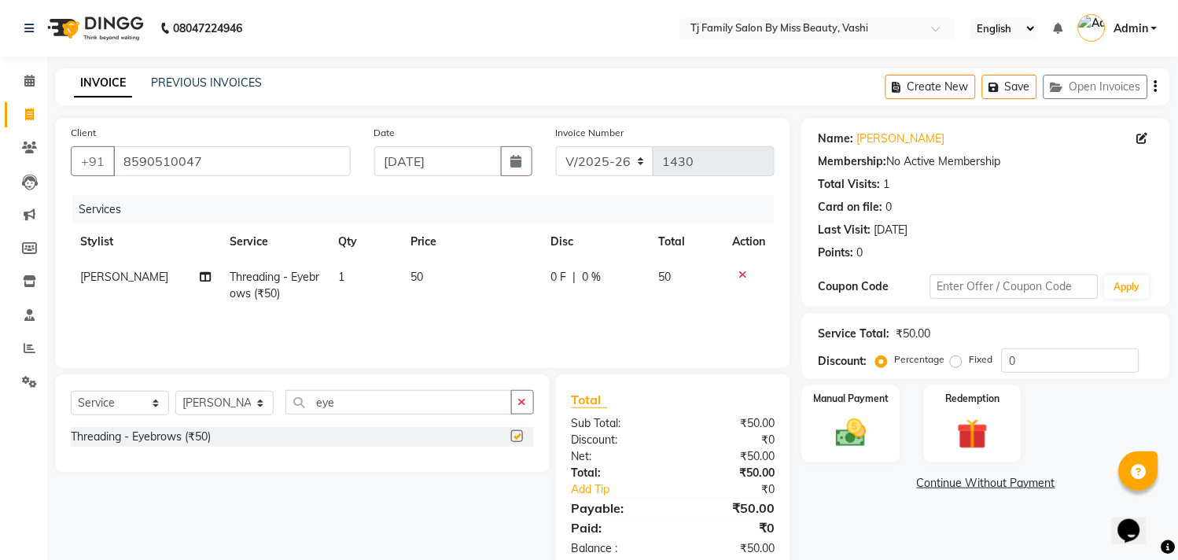
checkbox input "false"
click at [439, 278] on td "50" at bounding box center [472, 286] width 140 height 52
select select "10804"
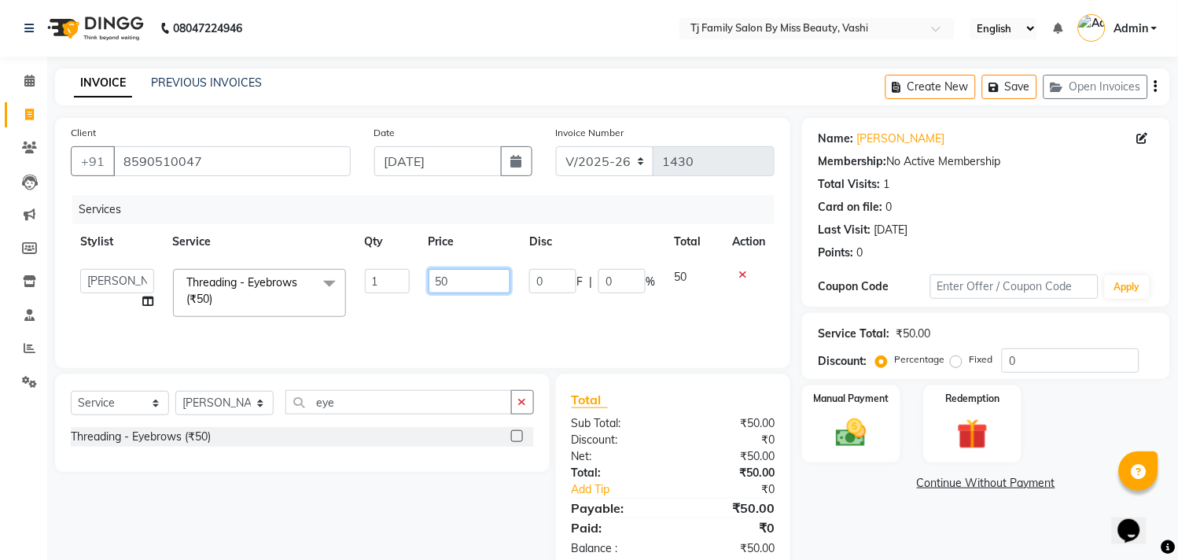
click at [484, 287] on input "50" at bounding box center [470, 281] width 83 height 24
type input "5"
type input "70"
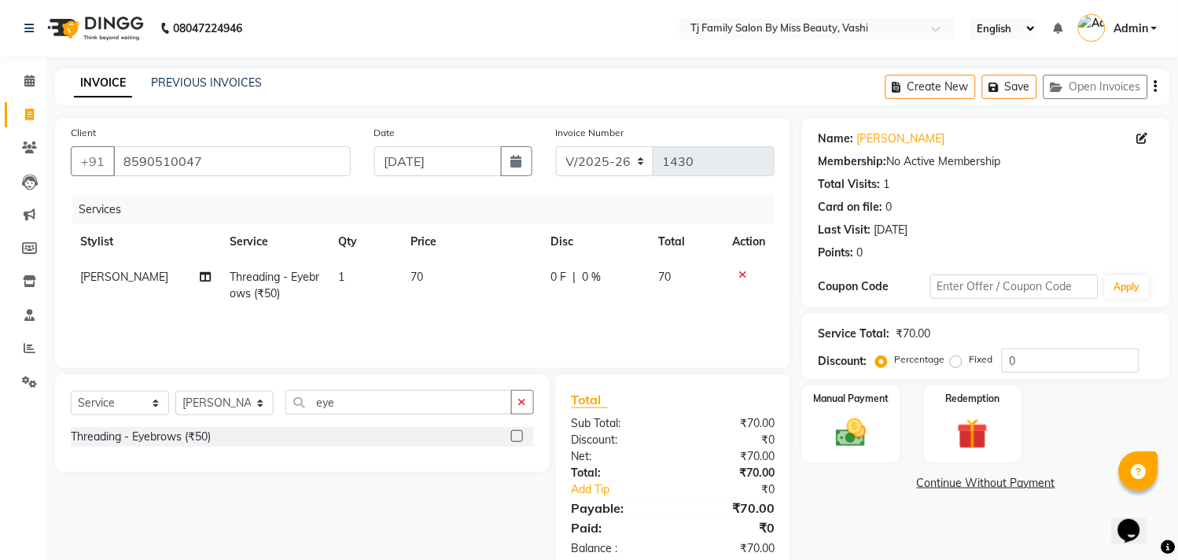
click at [696, 281] on td "70" at bounding box center [687, 286] width 74 height 52
select select "10804"
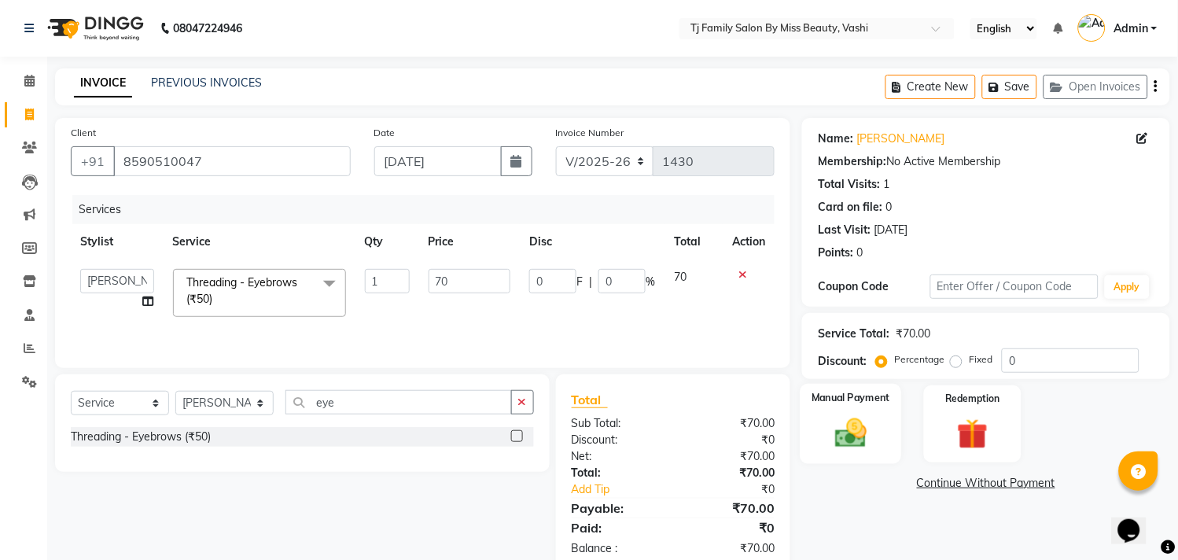
click at [869, 437] on img at bounding box center [852, 433] width 52 height 37
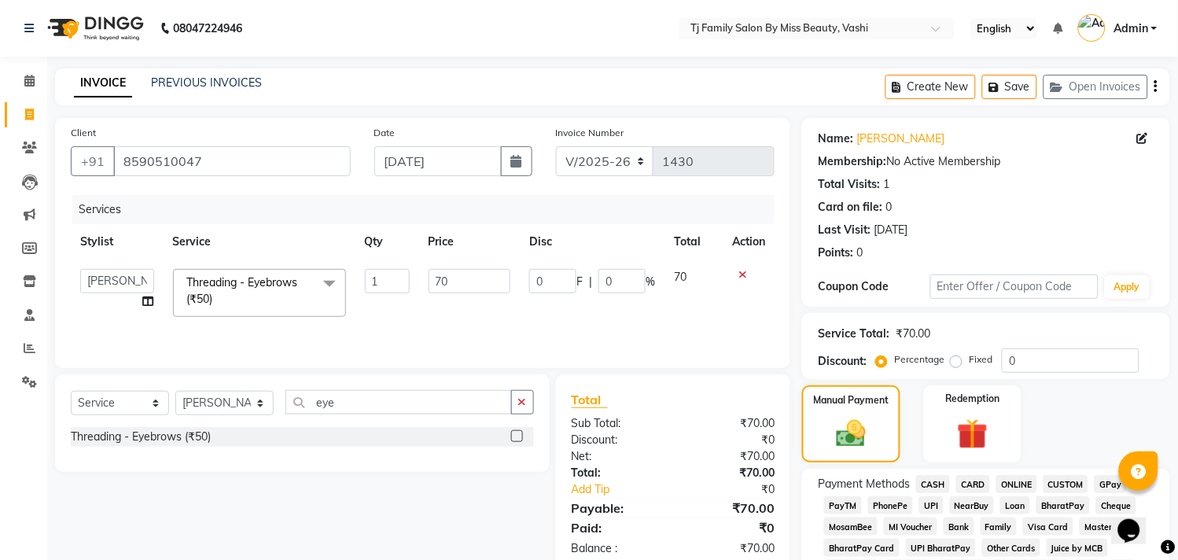
click at [1019, 484] on span "ONLINE" at bounding box center [1017, 484] width 41 height 18
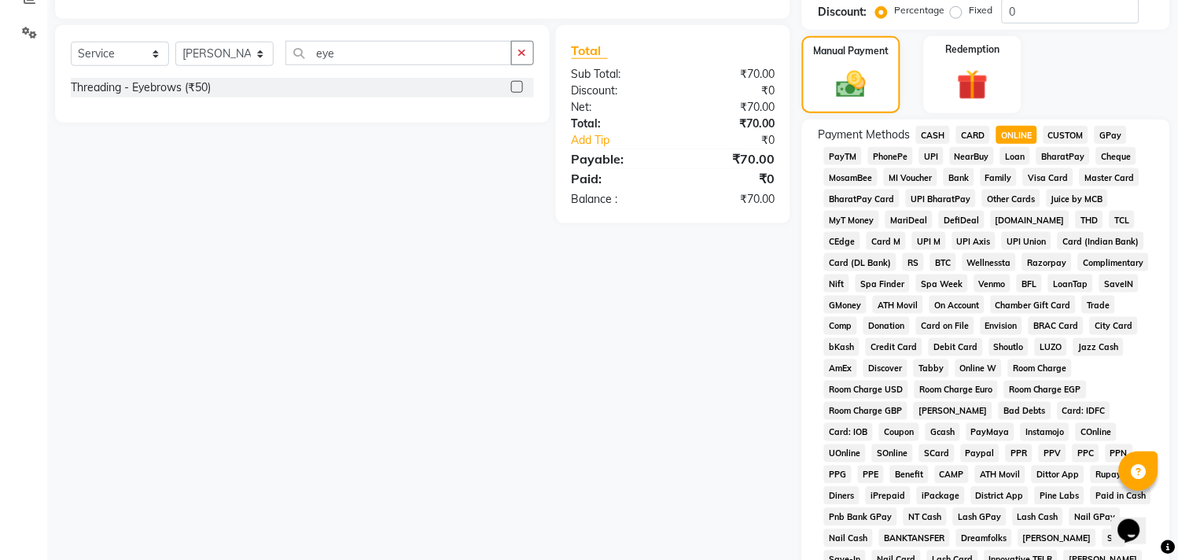
scroll to position [570, 0]
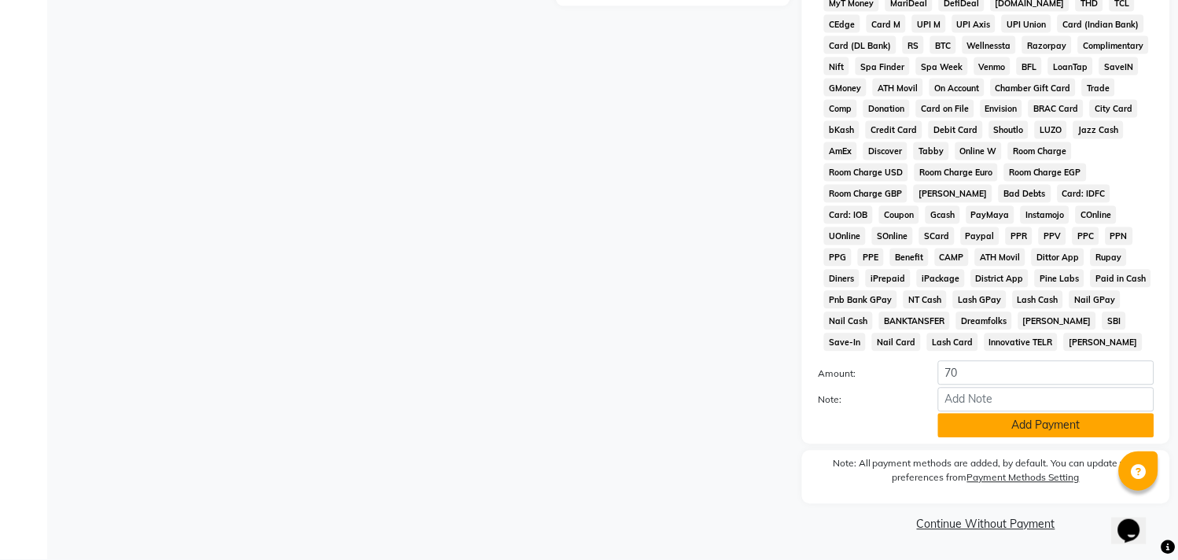
click at [1048, 427] on button "Add Payment" at bounding box center [1046, 426] width 216 height 24
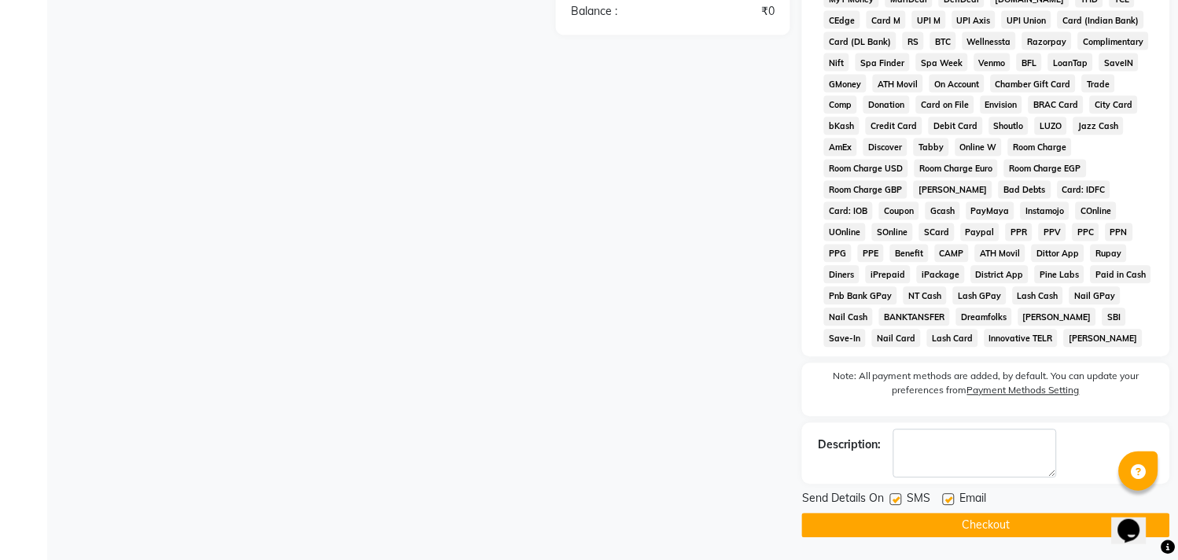
click at [1043, 532] on button "Checkout" at bounding box center [986, 526] width 368 height 24
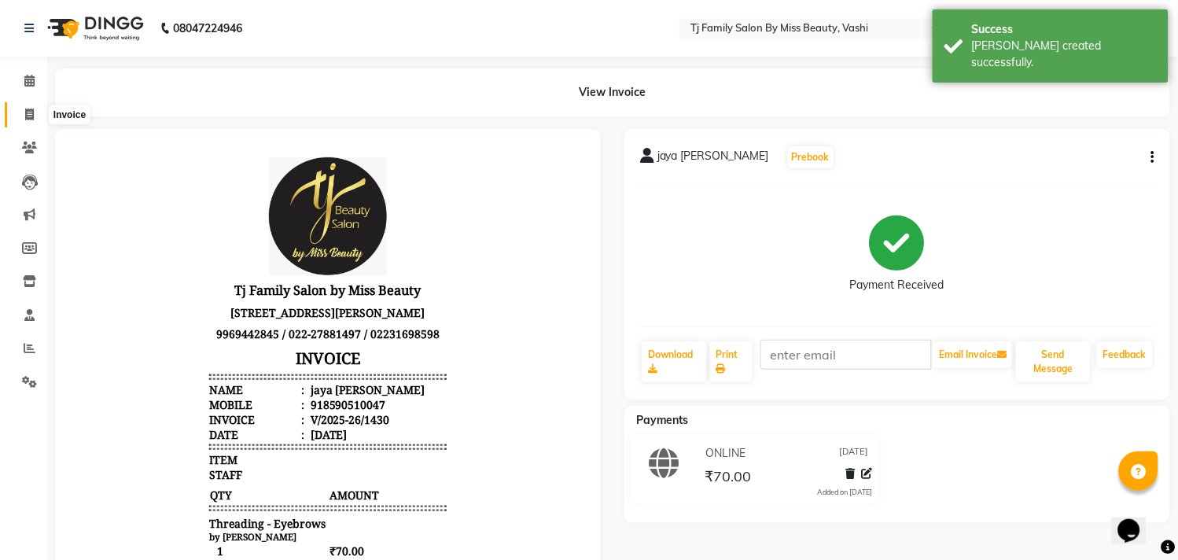
click at [25, 118] on icon at bounding box center [29, 115] width 9 height 12
select select "service"
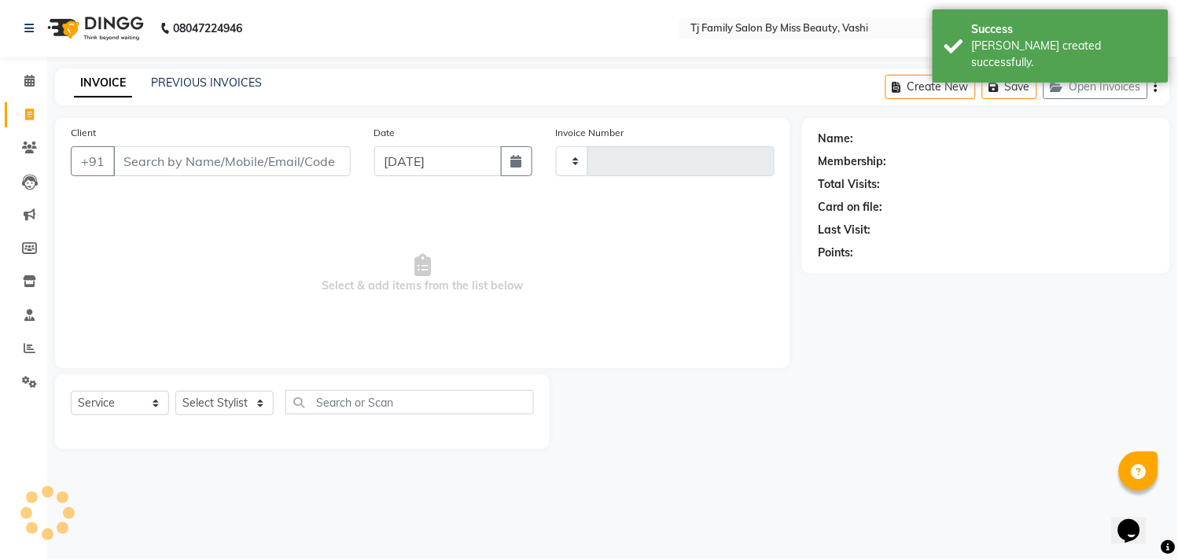
type input "1431"
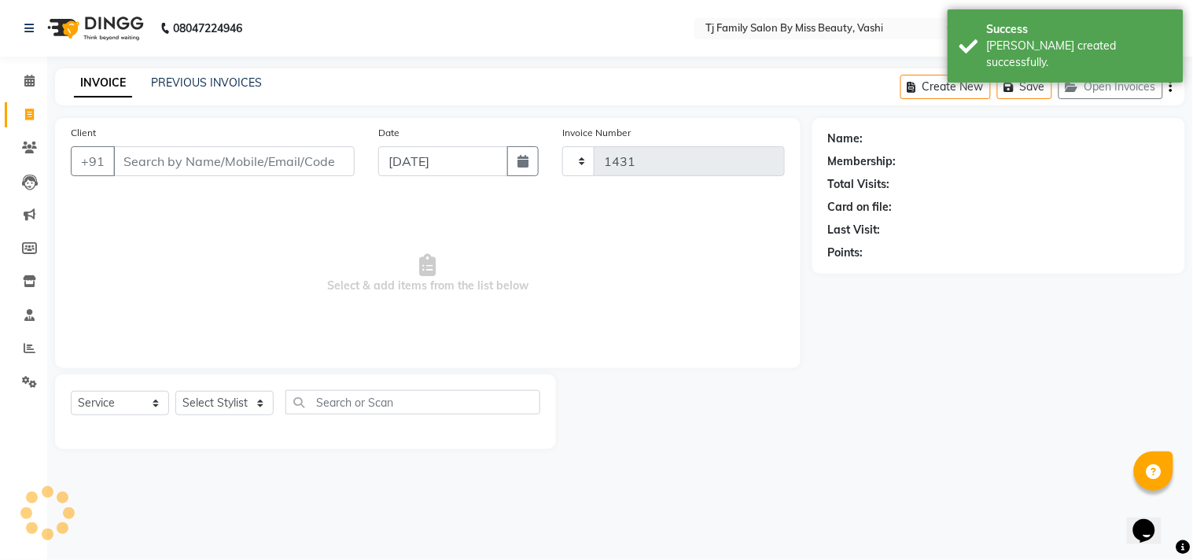
select select "703"
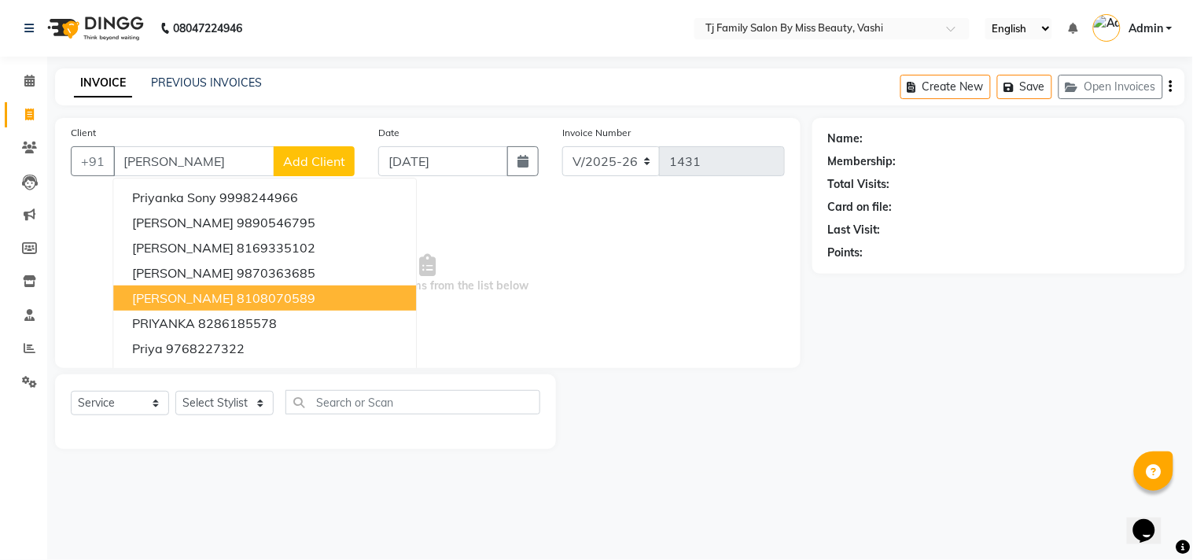
click at [237, 290] on ngb-highlight "8108070589" at bounding box center [276, 298] width 79 height 16
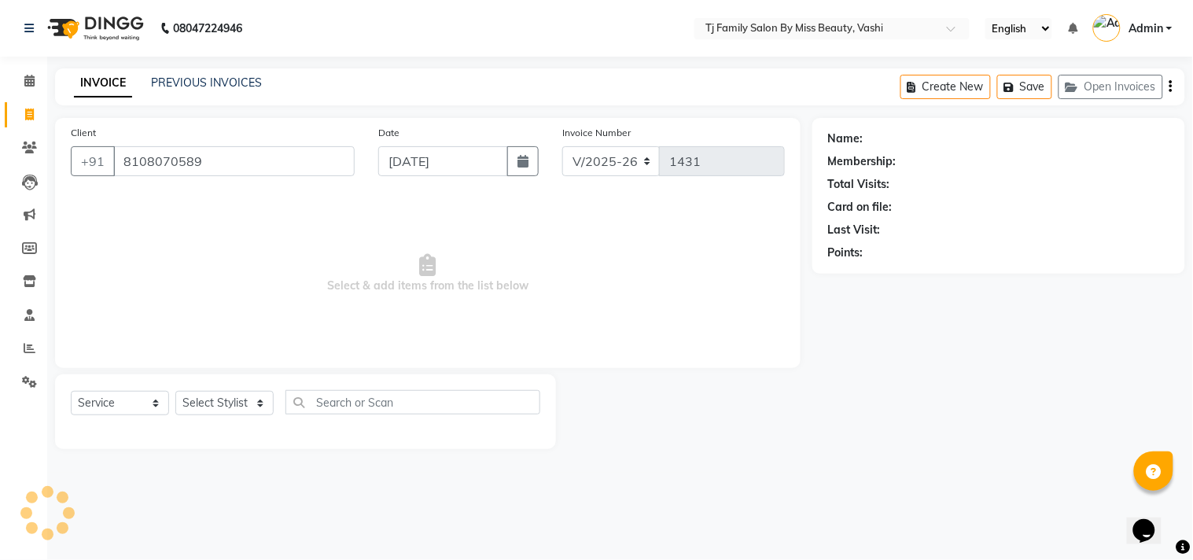
type input "8108070589"
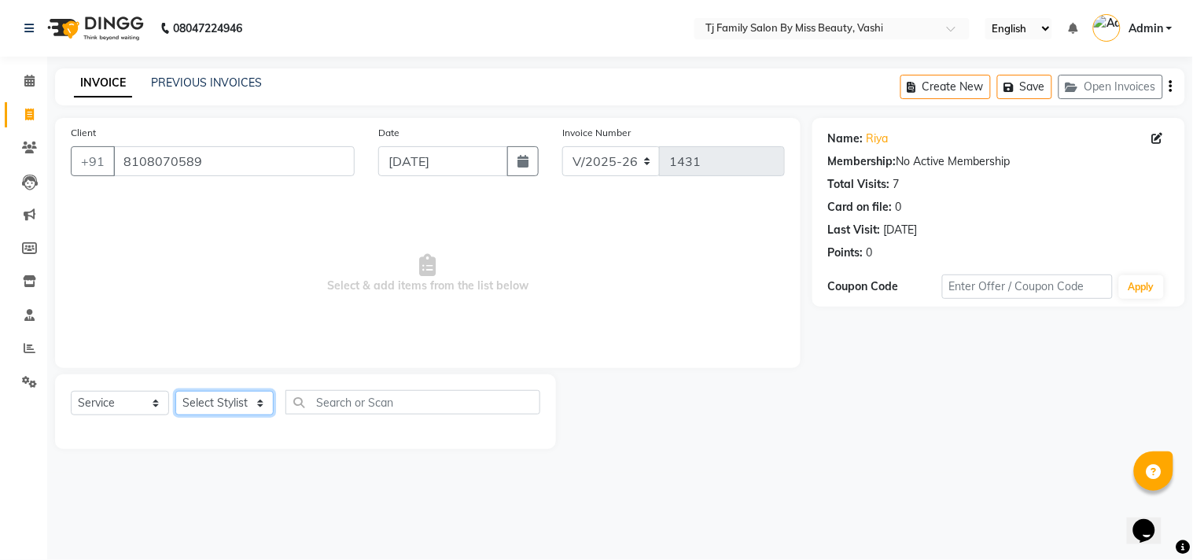
click at [233, 396] on select "Select Stylist deepak maitay [PERSON_NAME] [PERSON_NAME] Ramita [PERSON_NAME] […" at bounding box center [224, 403] width 98 height 24
select select "31842"
click at [175, 392] on select "Select Stylist deepak maitay [PERSON_NAME] [PERSON_NAME] Ramita [PERSON_NAME] […" at bounding box center [224, 403] width 98 height 24
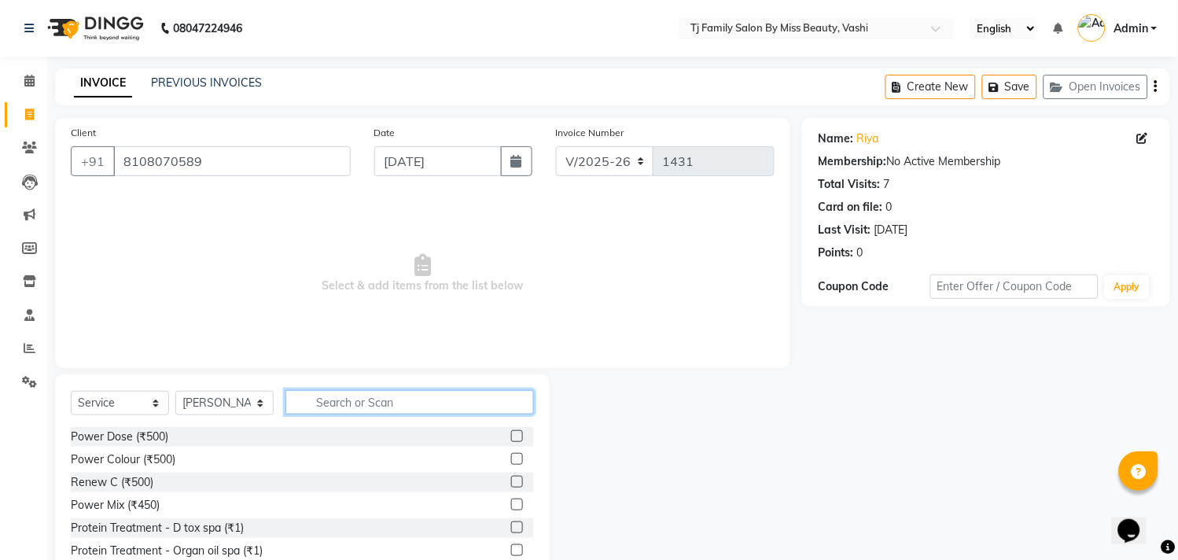
click at [423, 405] on input "text" at bounding box center [410, 402] width 249 height 24
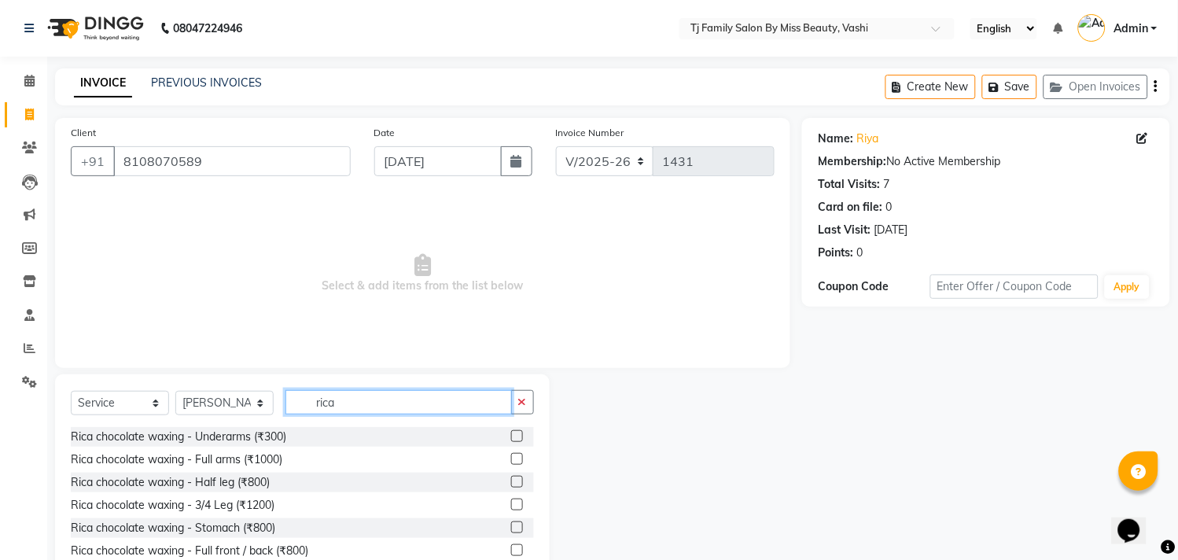
type input "rica"
click at [511, 458] on label at bounding box center [517, 459] width 12 height 12
click at [511, 458] on input "checkbox" at bounding box center [516, 460] width 10 height 10
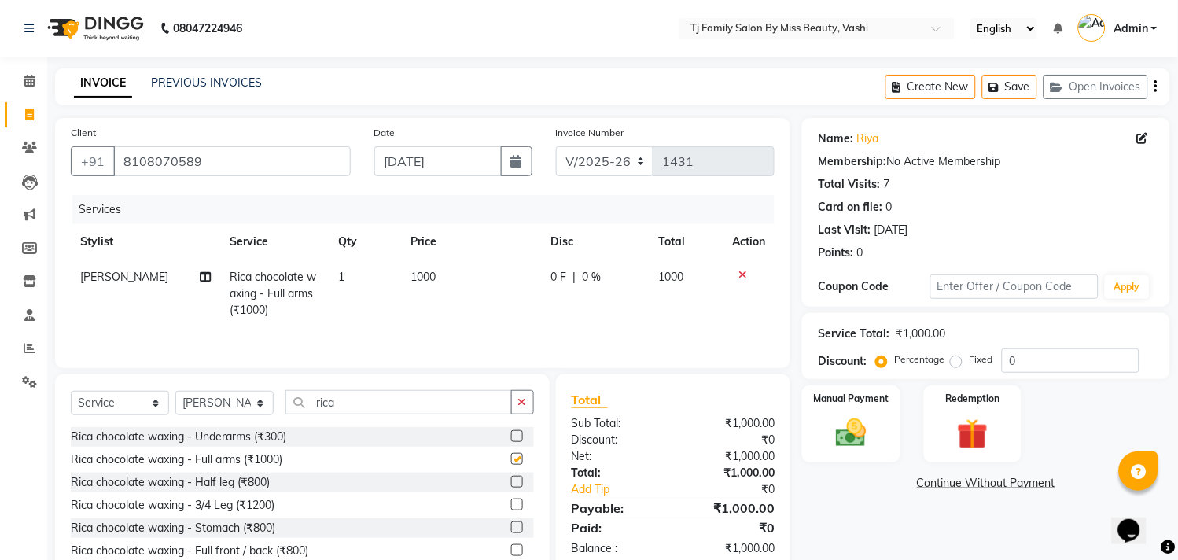
checkbox input "false"
click at [448, 273] on td "1000" at bounding box center [472, 294] width 140 height 68
select select "31842"
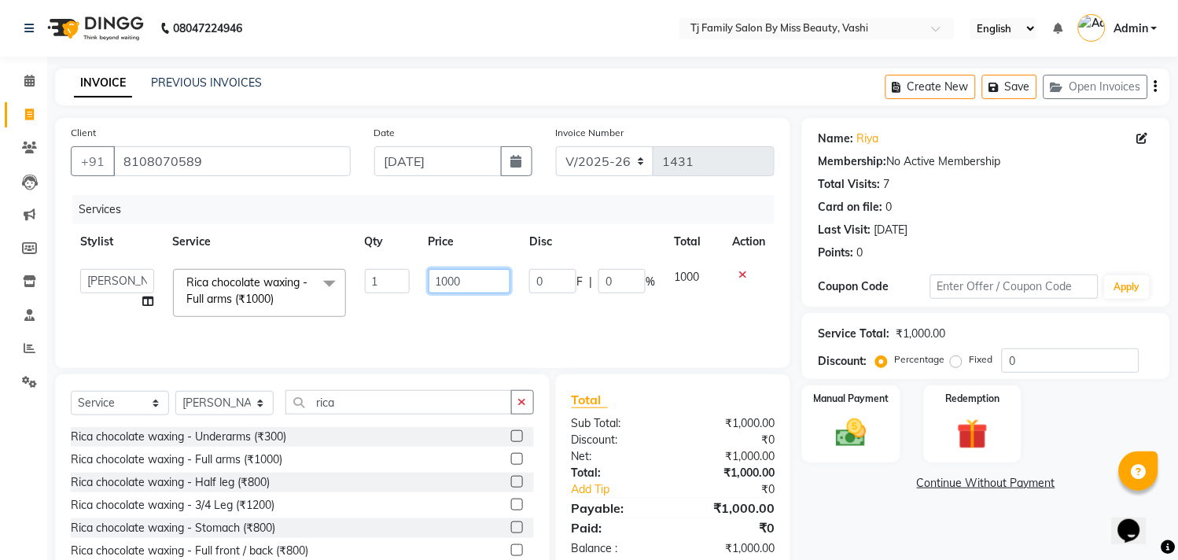
click at [499, 276] on input "1000" at bounding box center [470, 281] width 83 height 24
type input "1"
type input "800"
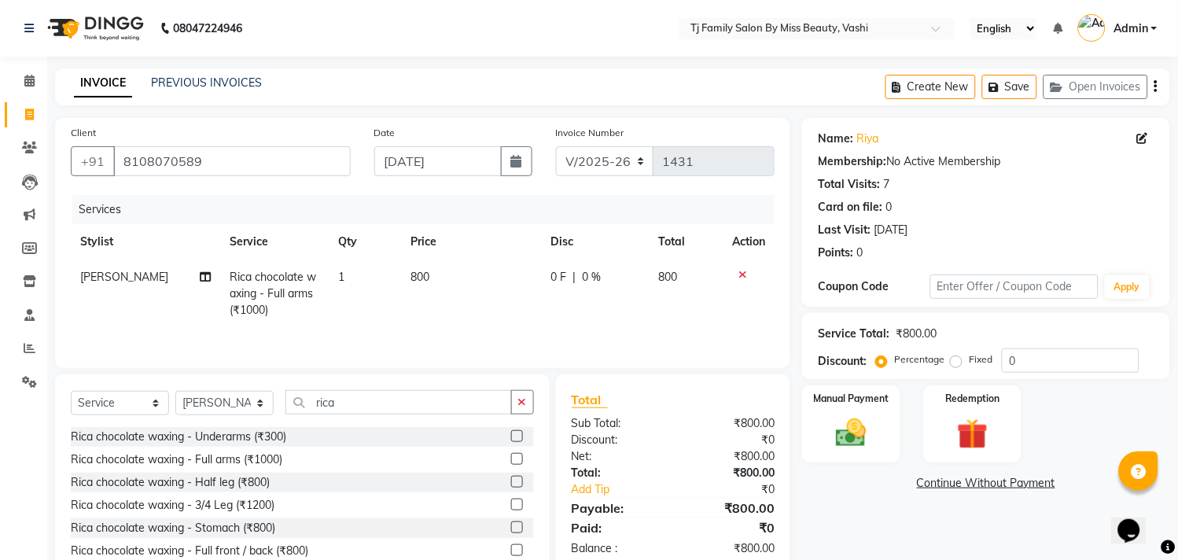
click at [680, 272] on td "800" at bounding box center [687, 294] width 74 height 68
select select "31842"
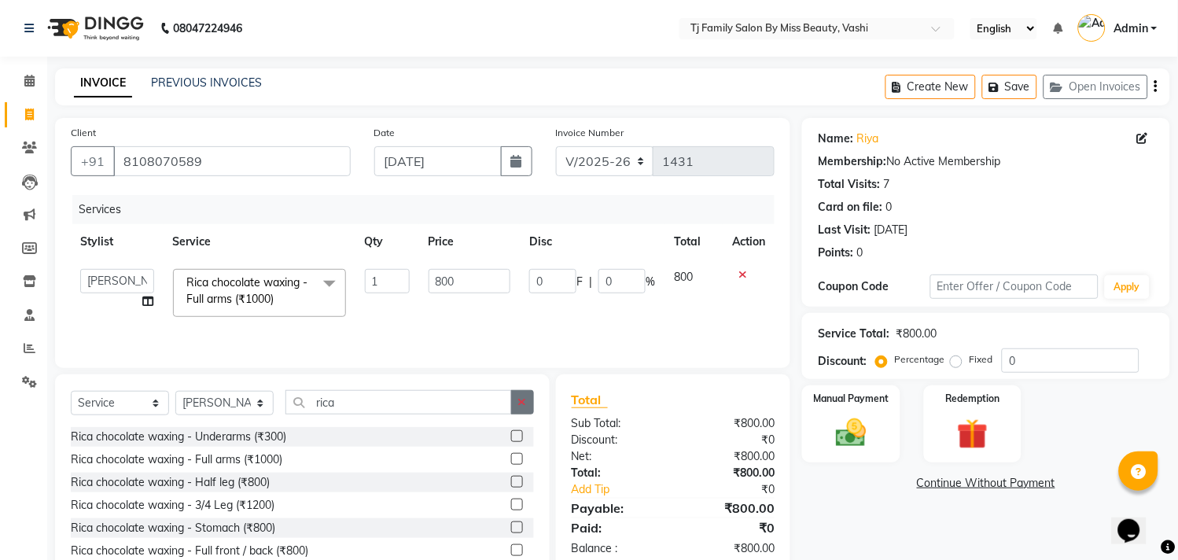
click at [518, 402] on icon "button" at bounding box center [522, 401] width 9 height 11
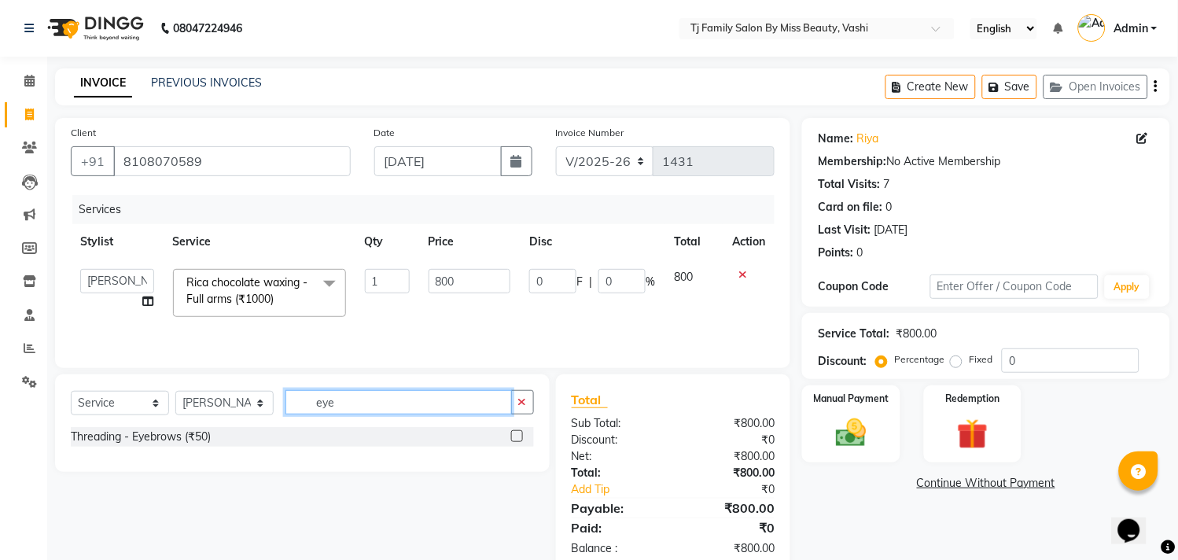
type input "eye"
click at [516, 434] on label at bounding box center [517, 436] width 12 height 12
click at [516, 434] on input "checkbox" at bounding box center [516, 437] width 10 height 10
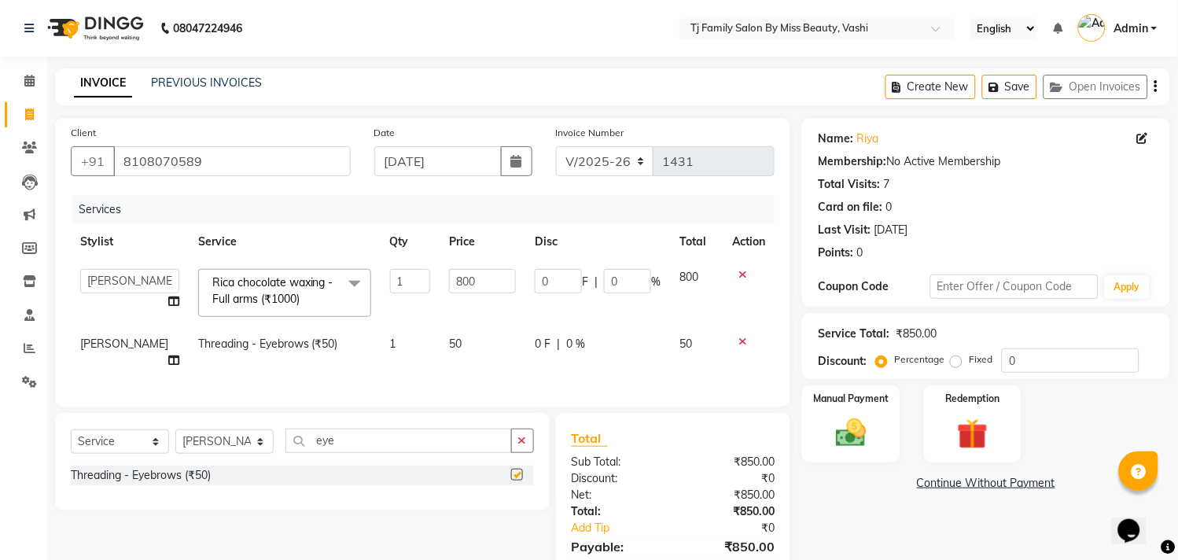
checkbox input "false"
click at [884, 430] on div "Manual Payment" at bounding box center [851, 424] width 101 height 80
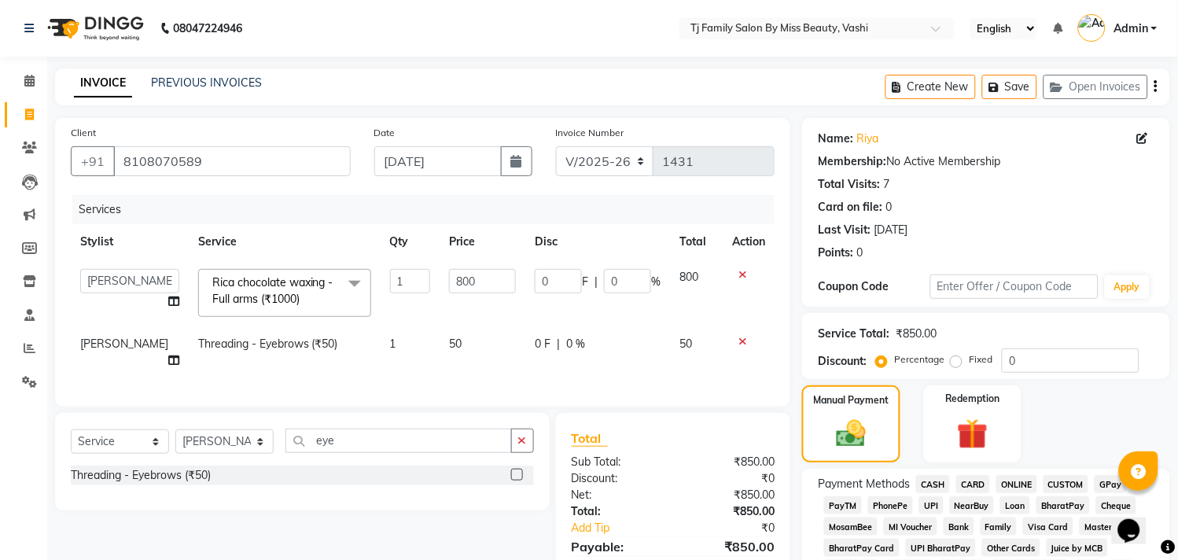
click at [1008, 484] on span "ONLINE" at bounding box center [1017, 484] width 41 height 18
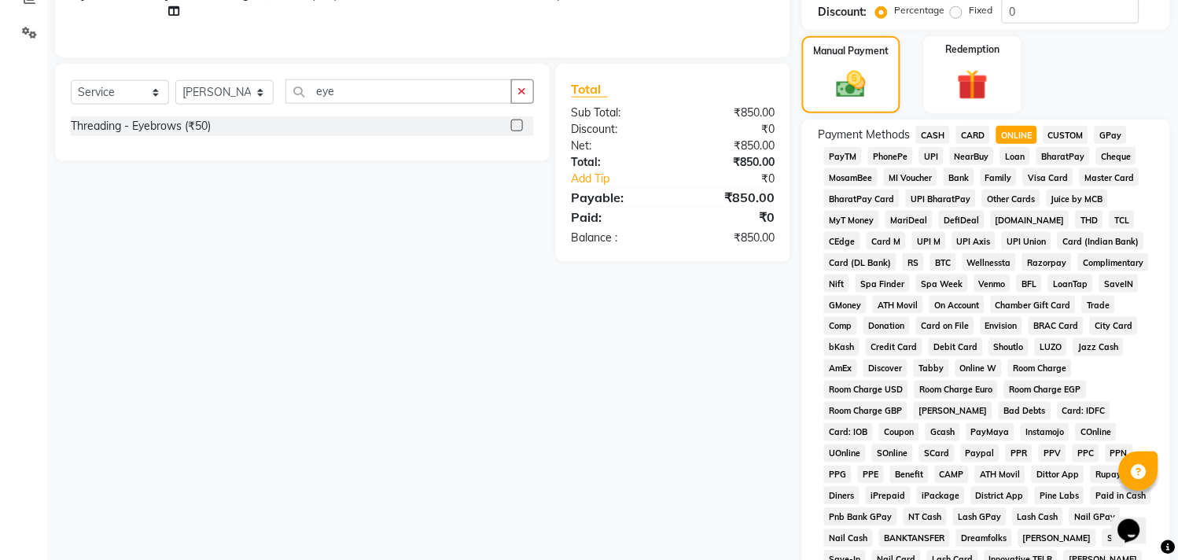
scroll to position [524, 0]
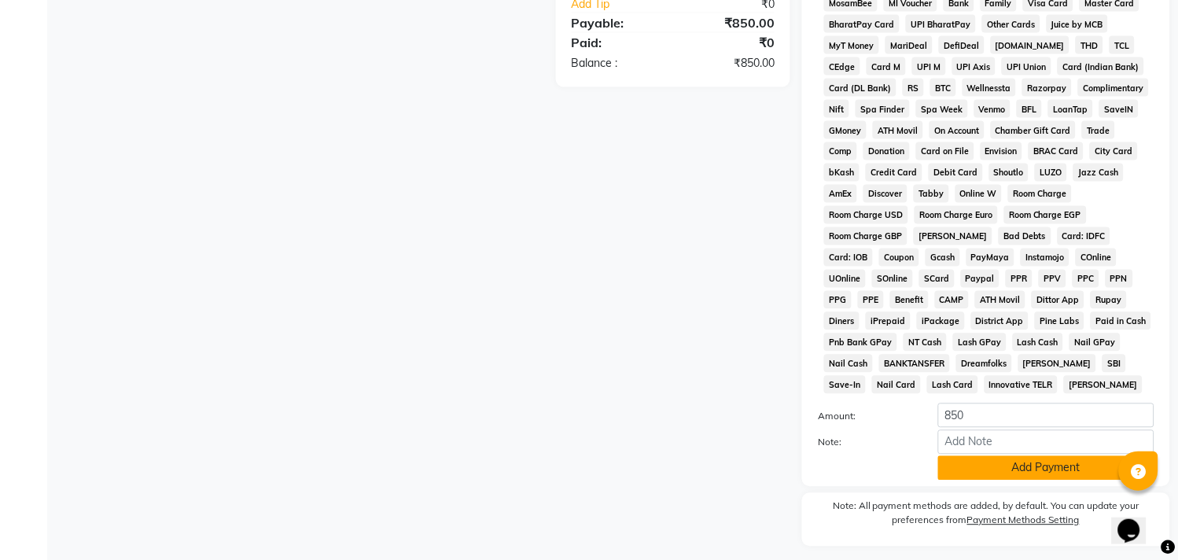
click at [1015, 467] on button "Add Payment" at bounding box center [1046, 468] width 216 height 24
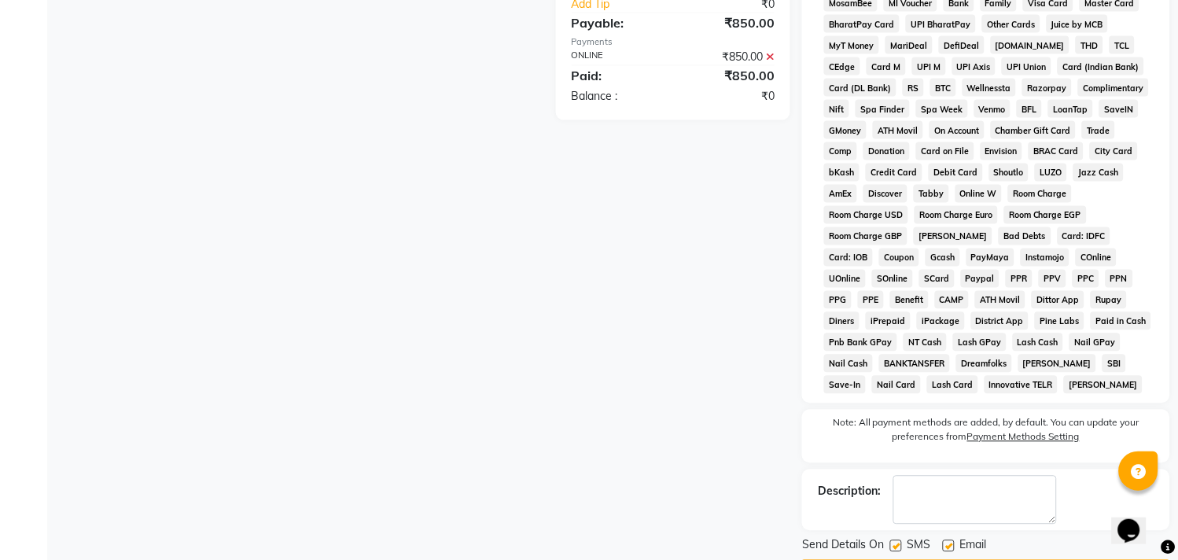
scroll to position [576, 0]
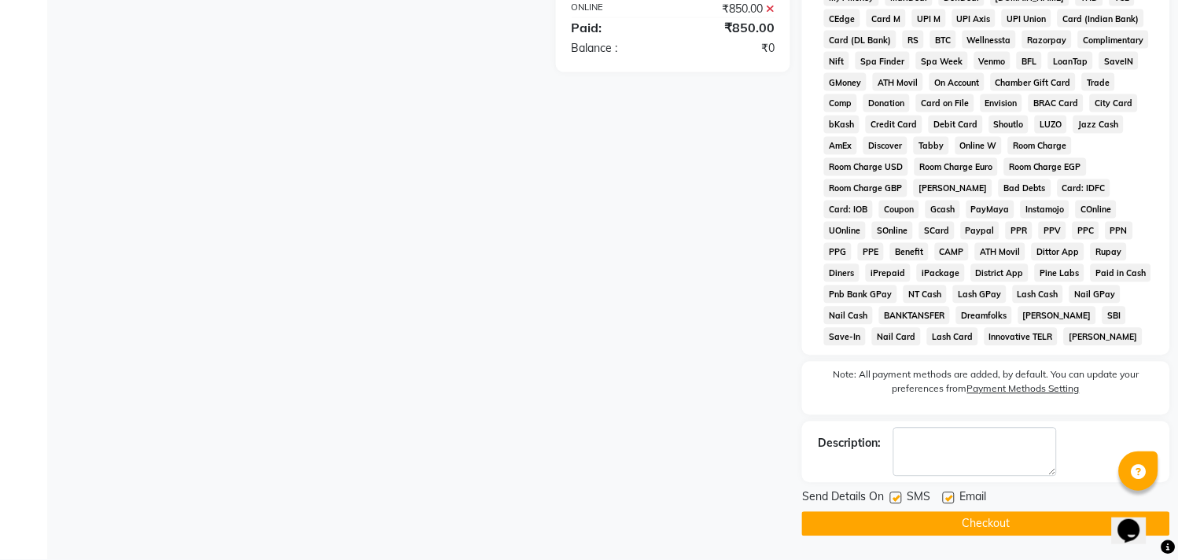
click at [982, 532] on button "Checkout" at bounding box center [986, 524] width 368 height 24
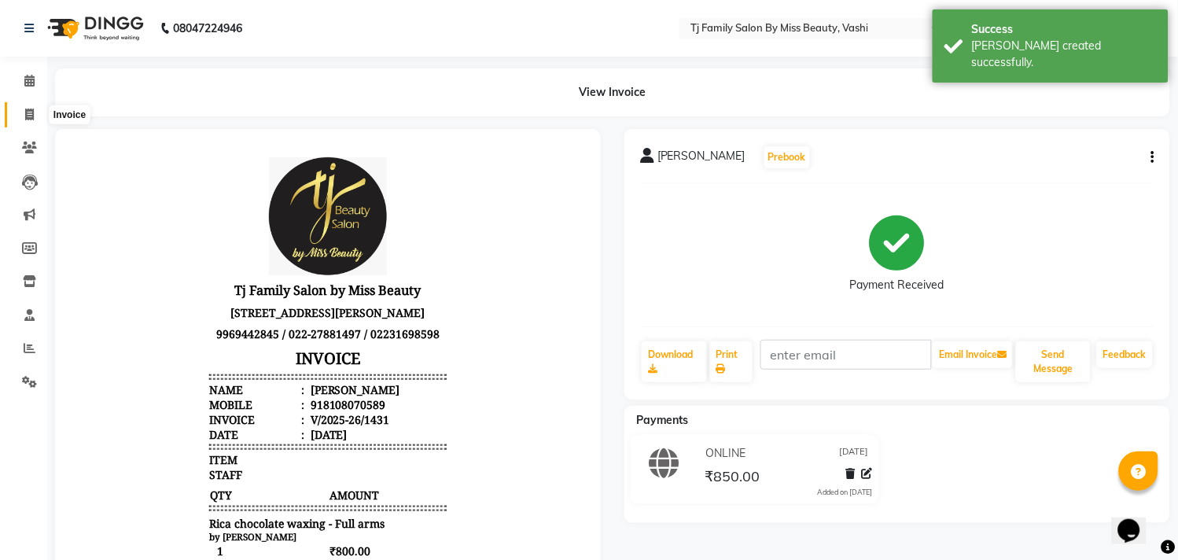
click at [25, 116] on icon at bounding box center [29, 115] width 9 height 12
select select "service"
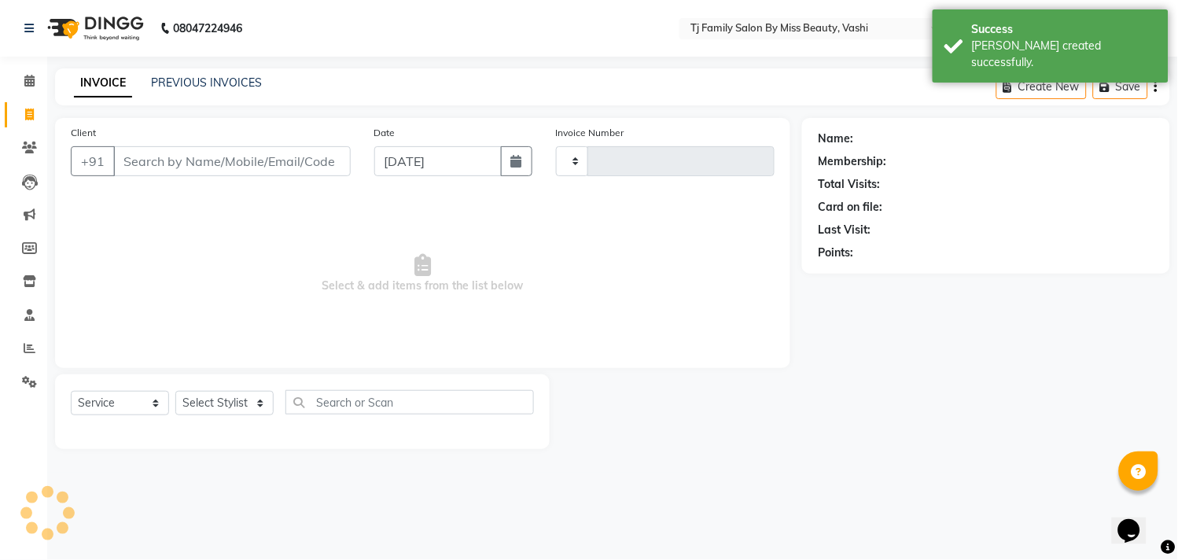
type input "1432"
select select "703"
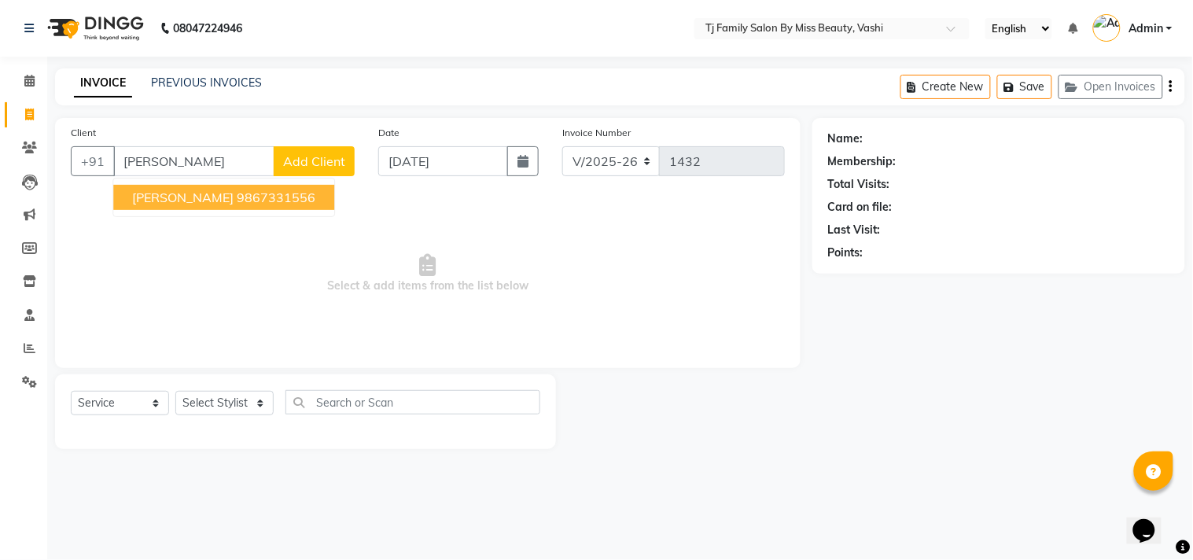
click at [285, 201] on ngb-highlight "9867331556" at bounding box center [276, 198] width 79 height 16
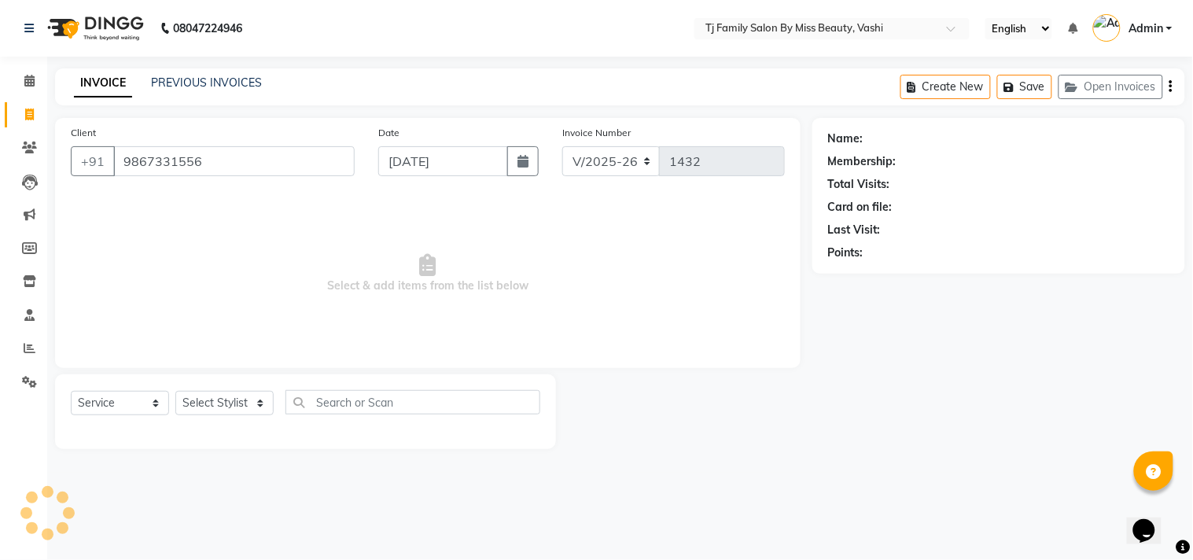
type input "9867331556"
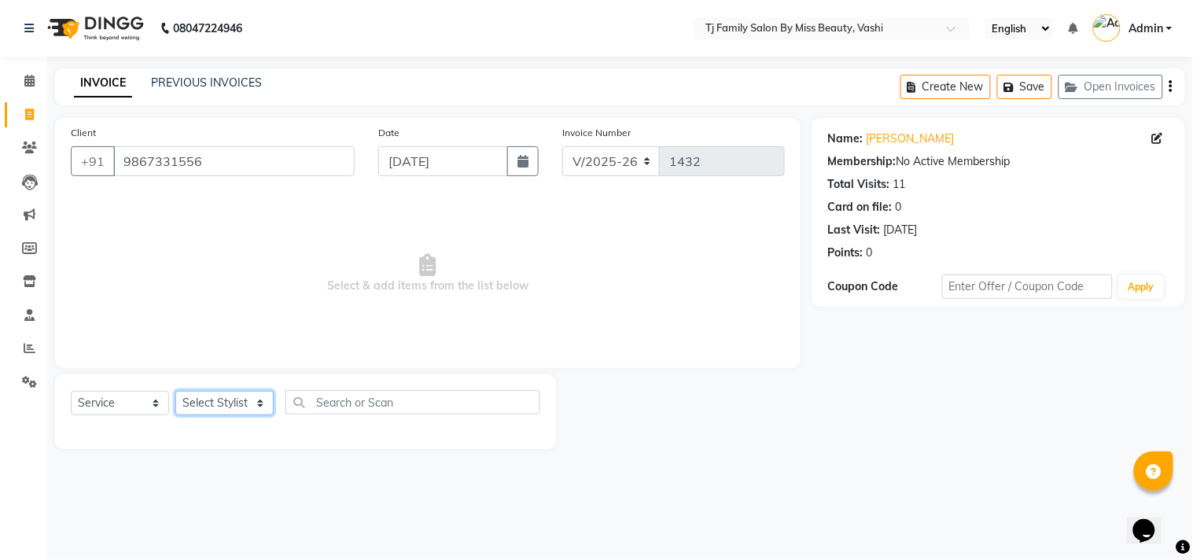
click at [241, 407] on select "Select Stylist deepak maitay [PERSON_NAME] [PERSON_NAME] Ramita [PERSON_NAME] […" at bounding box center [224, 403] width 98 height 24
click at [230, 404] on select "Select Stylist deepak maitay [PERSON_NAME] [PERSON_NAME] Ramita [PERSON_NAME] […" at bounding box center [224, 403] width 98 height 24
select select "31842"
click at [175, 392] on select "Select Stylist deepak maitay [PERSON_NAME] [PERSON_NAME] Ramita [PERSON_NAME] […" at bounding box center [224, 403] width 98 height 24
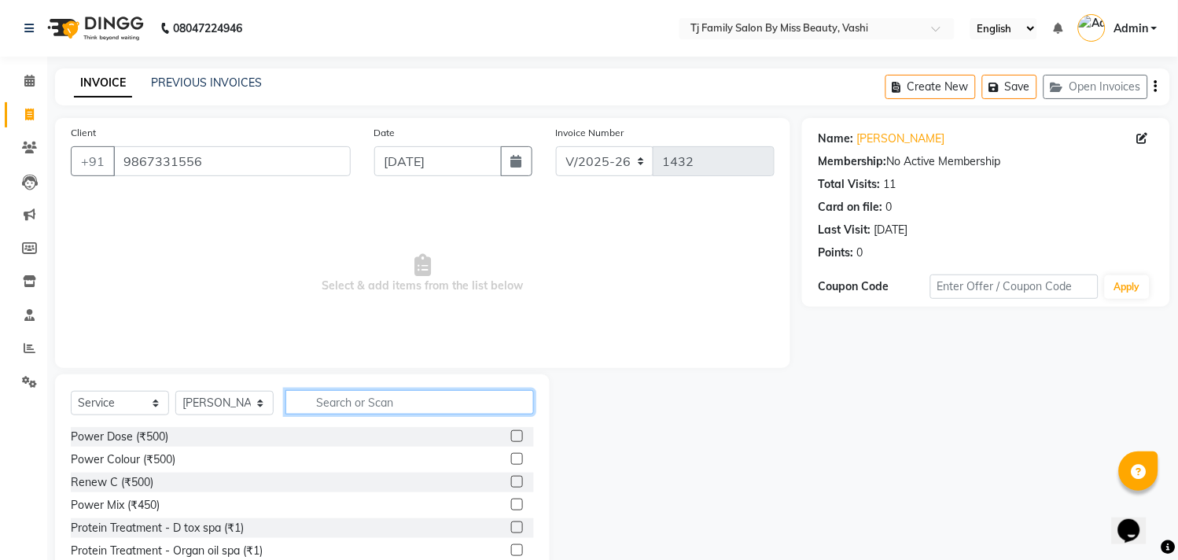
click at [425, 404] on input "text" at bounding box center [410, 402] width 249 height 24
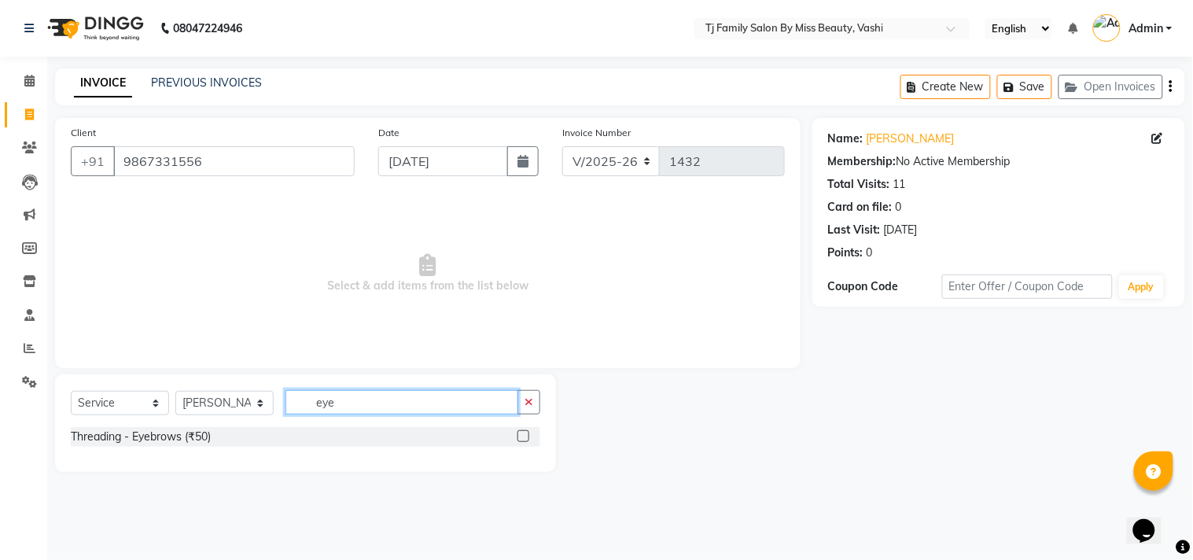
type input "eye"
click at [522, 437] on label at bounding box center [524, 436] width 12 height 12
click at [522, 437] on input "checkbox" at bounding box center [523, 437] width 10 height 10
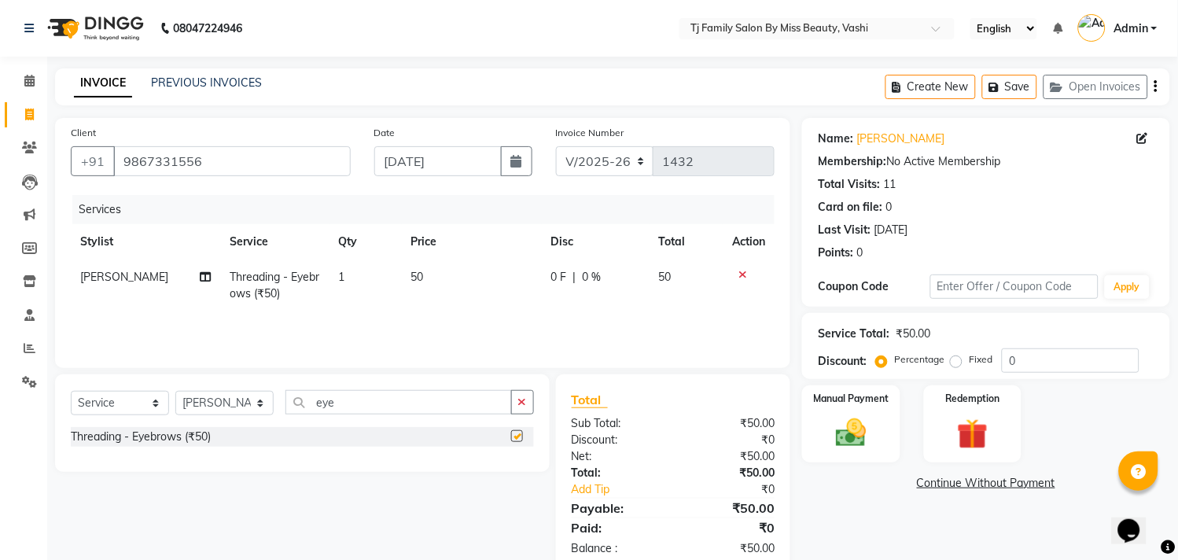
checkbox input "false"
click at [843, 438] on img at bounding box center [852, 433] width 52 height 37
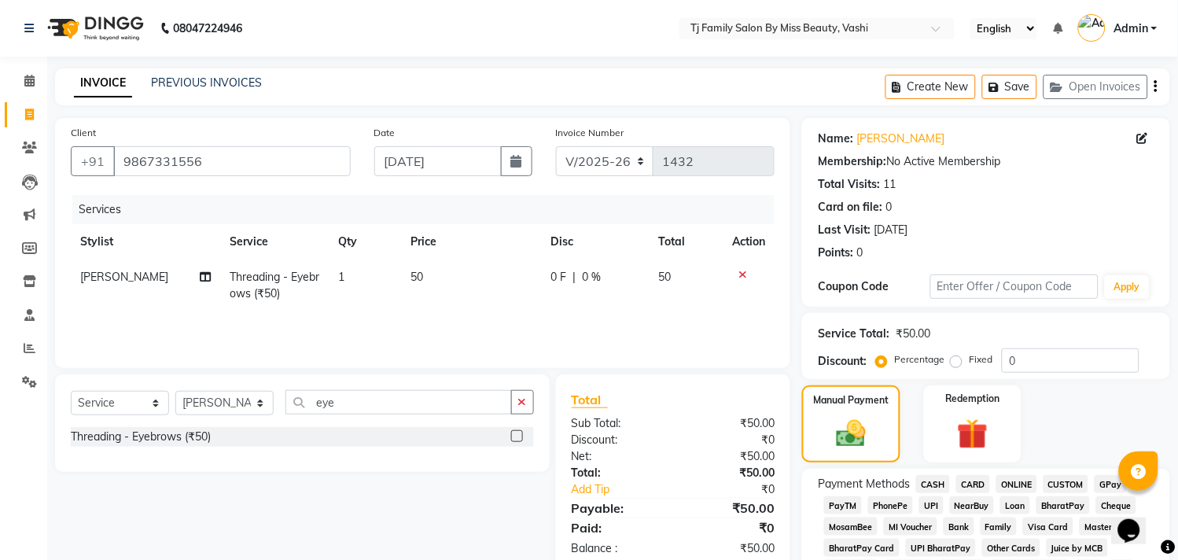
click at [939, 482] on span "CASH" at bounding box center [933, 484] width 34 height 18
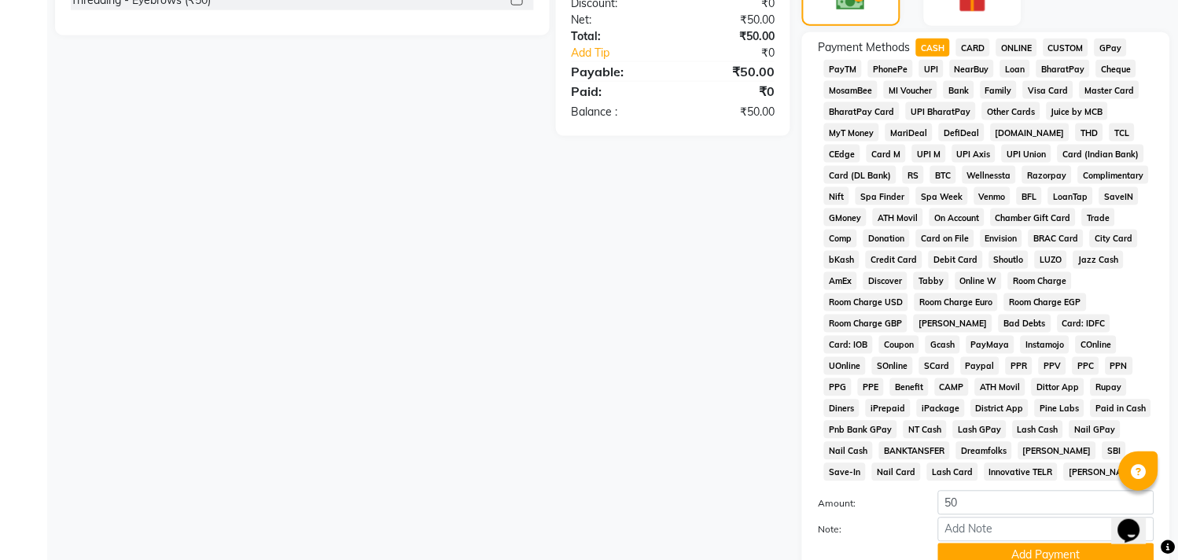
scroll to position [570, 0]
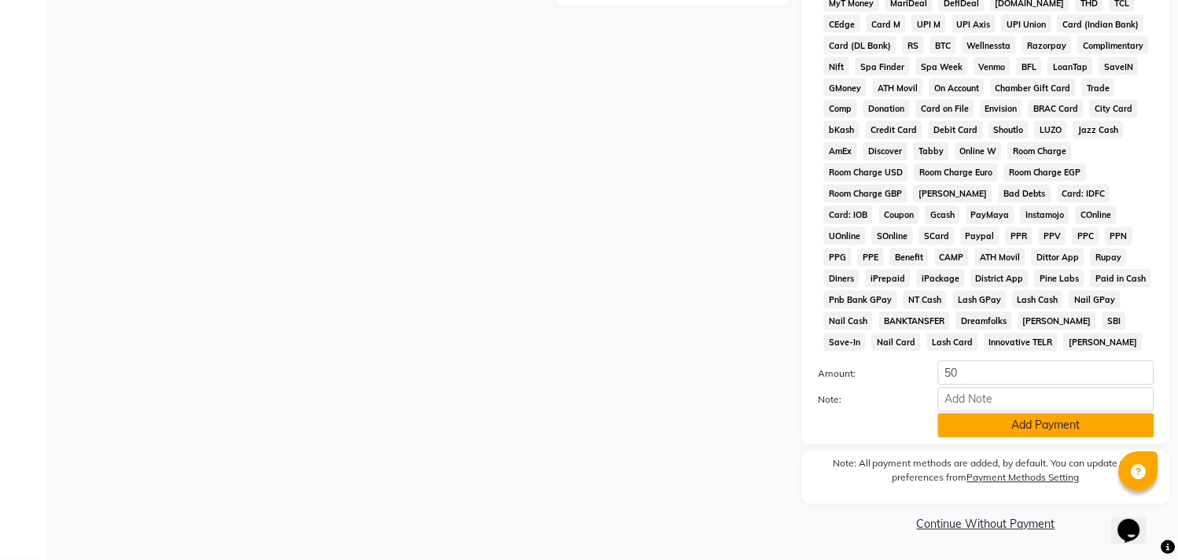
click at [1037, 427] on button "Add Payment" at bounding box center [1046, 426] width 216 height 24
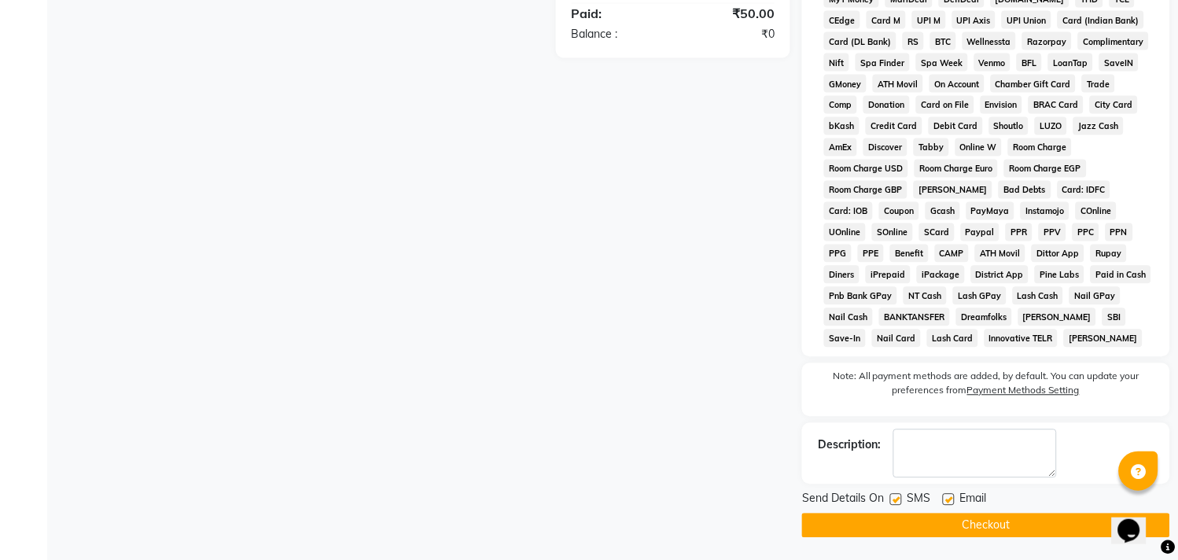
click at [995, 529] on button "Checkout" at bounding box center [986, 526] width 368 height 24
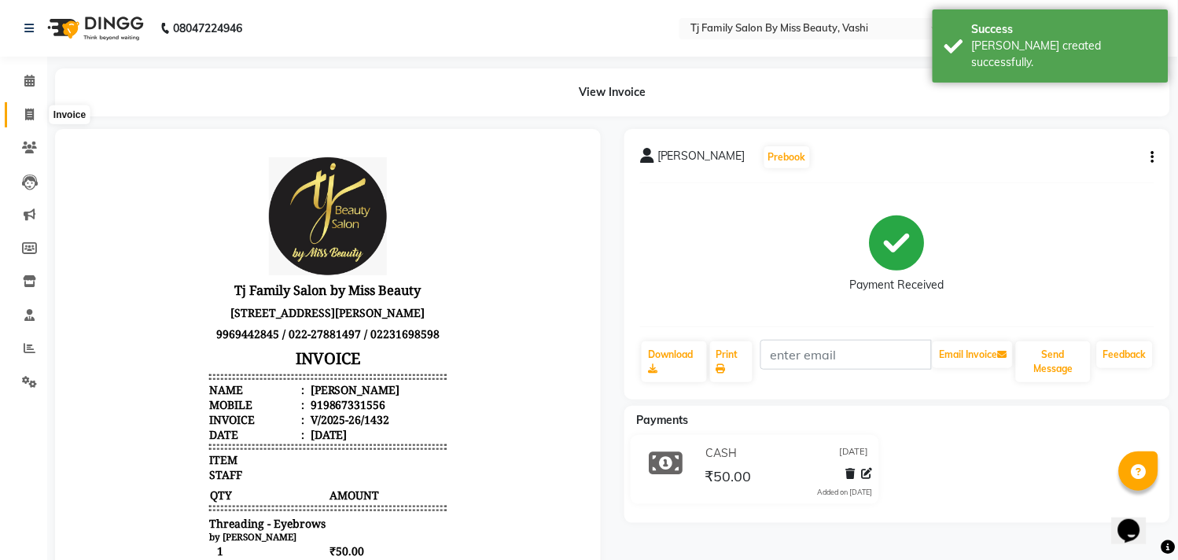
click at [28, 111] on icon at bounding box center [29, 115] width 9 height 12
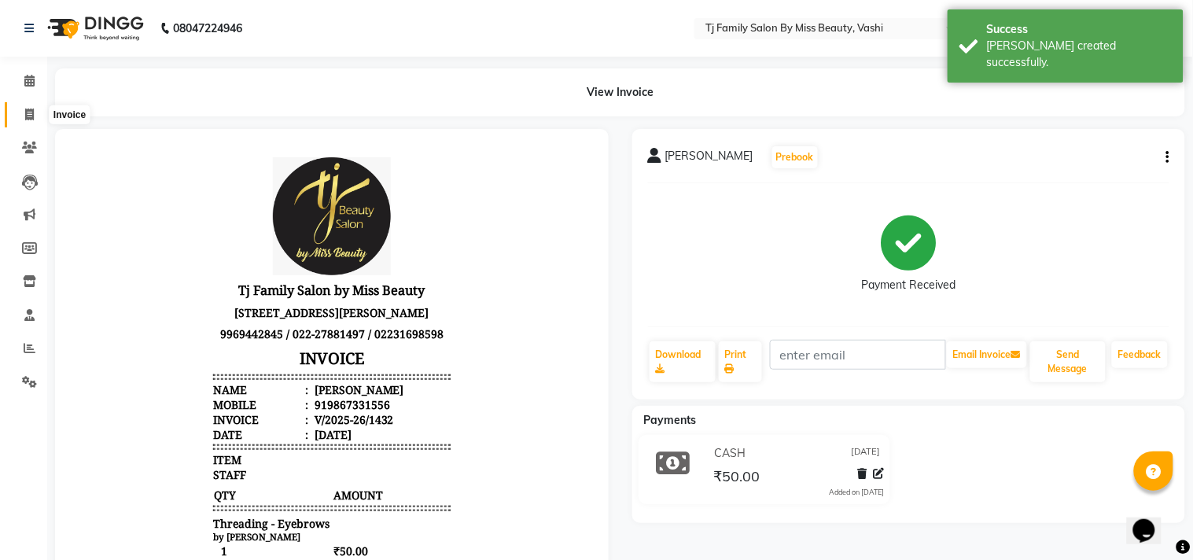
select select "703"
select select "service"
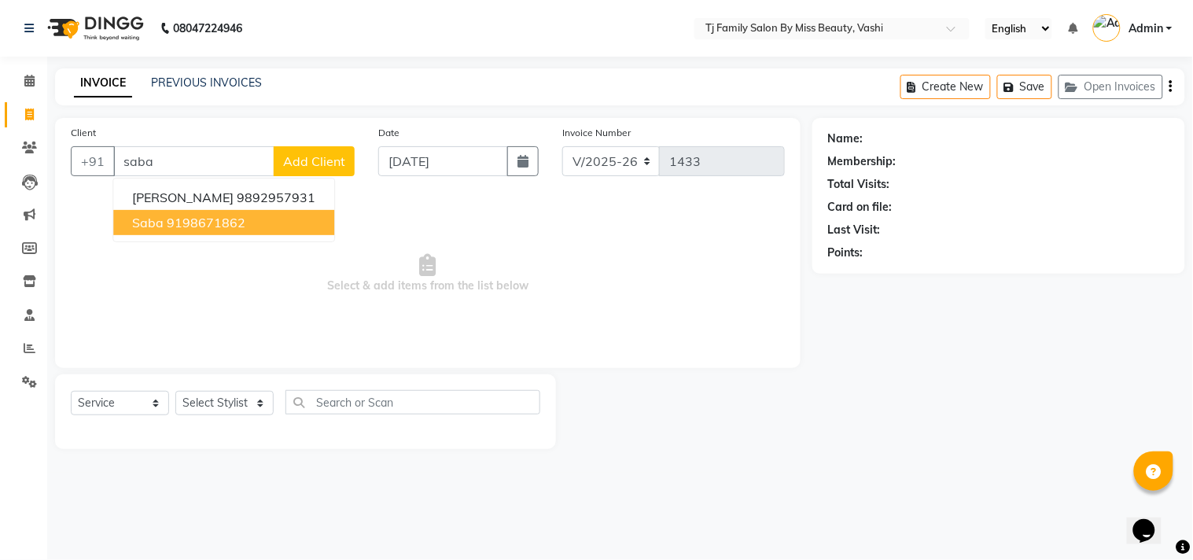
click at [221, 220] on ngb-highlight "9198671862" at bounding box center [206, 223] width 79 height 16
type input "9198671862"
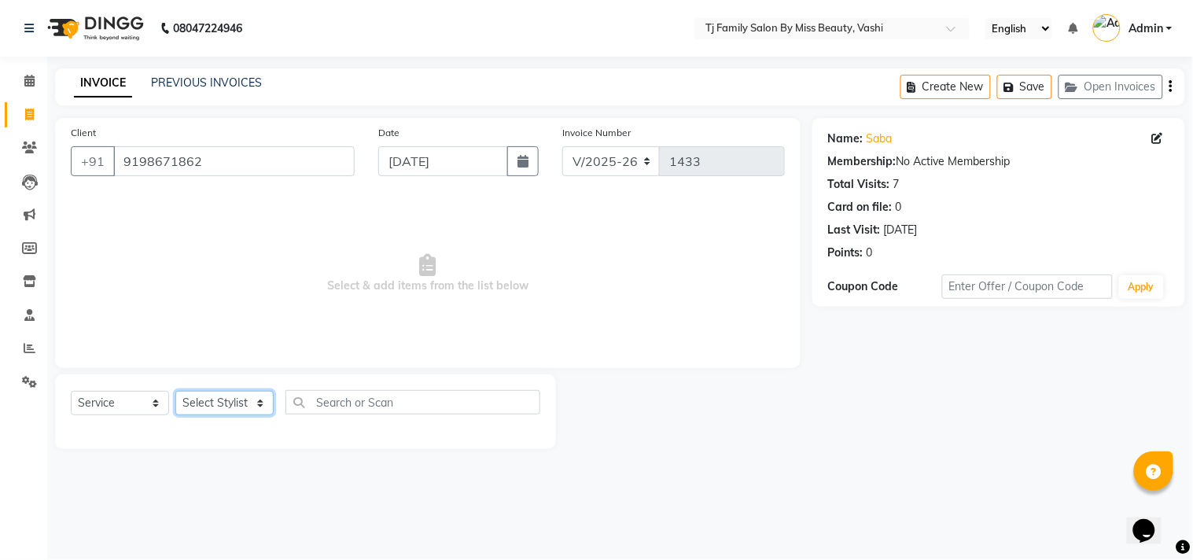
click at [229, 407] on select "Select Stylist deepak maitay [PERSON_NAME] [PERSON_NAME] Ramita [PERSON_NAME] […" at bounding box center [224, 403] width 98 height 24
select select "31842"
click at [175, 392] on select "Select Stylist deepak maitay [PERSON_NAME] [PERSON_NAME] Ramita [PERSON_NAME] […" at bounding box center [224, 403] width 98 height 24
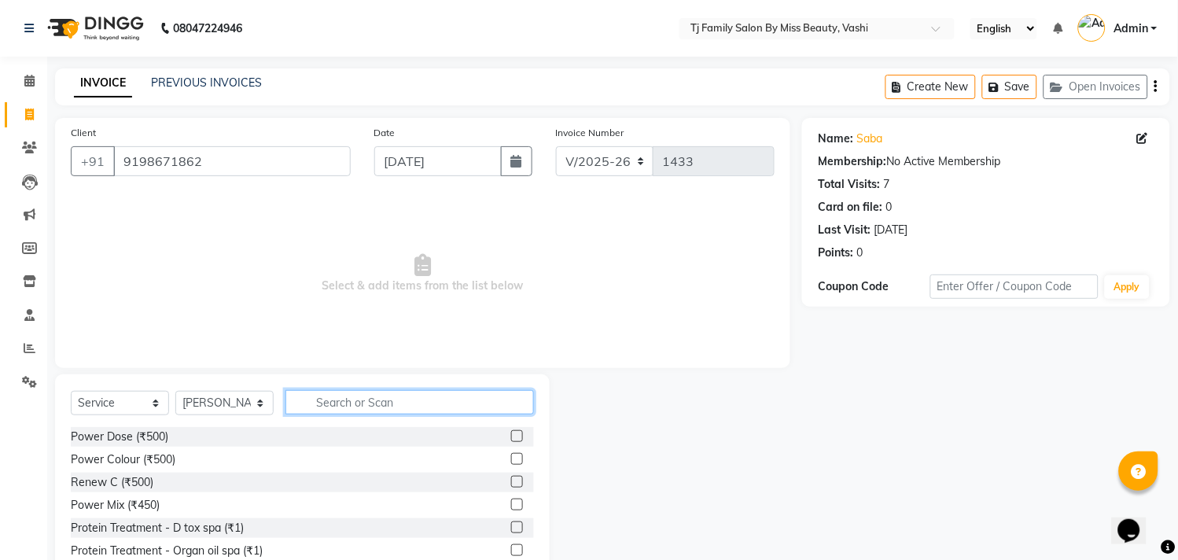
click at [465, 401] on input "text" at bounding box center [410, 402] width 249 height 24
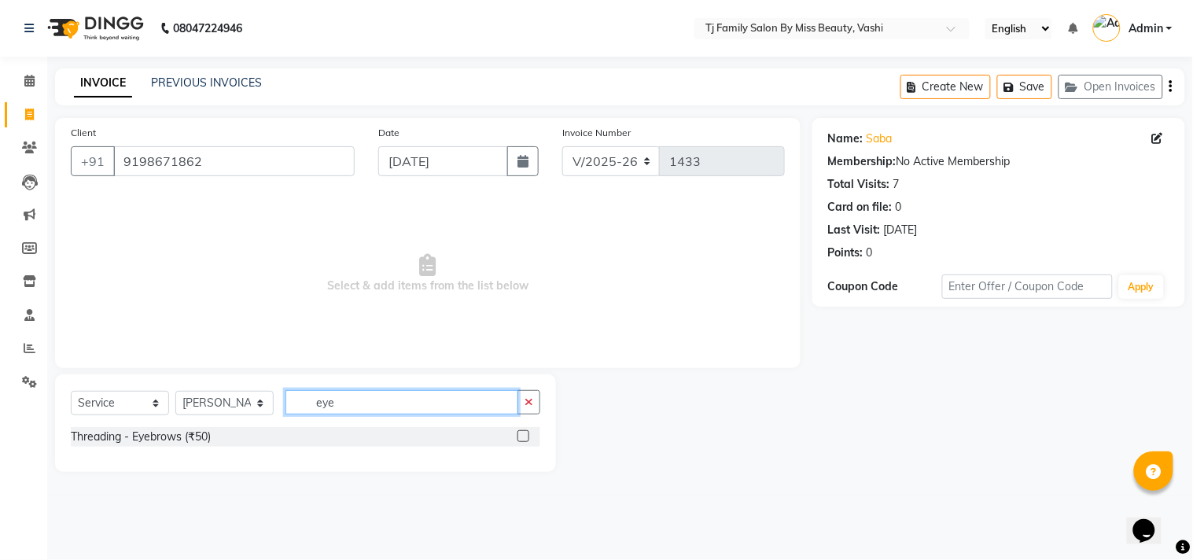
type input "eye"
click at [523, 436] on label at bounding box center [524, 436] width 12 height 12
click at [523, 436] on input "checkbox" at bounding box center [523, 437] width 10 height 10
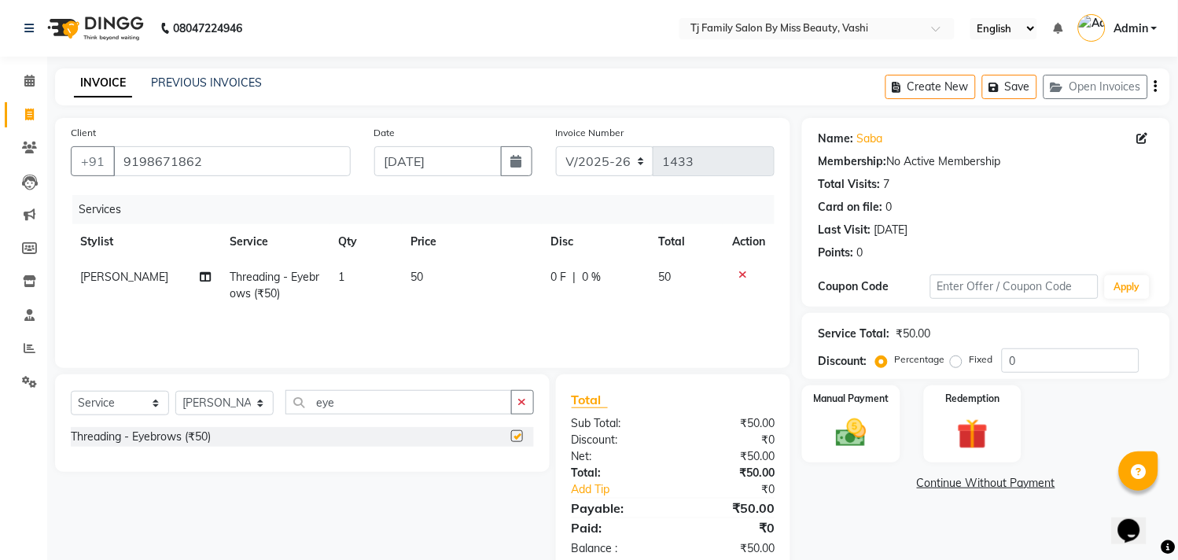
checkbox input "false"
click at [521, 401] on icon "button" at bounding box center [522, 401] width 9 height 11
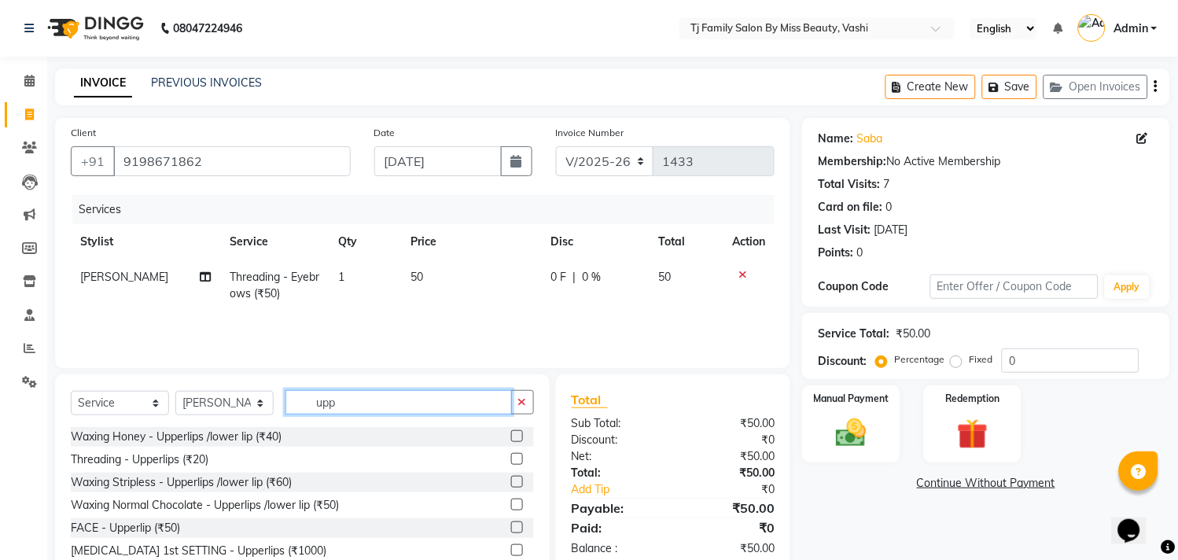
type input "upp"
click at [511, 436] on label at bounding box center [517, 436] width 12 height 12
click at [511, 436] on input "checkbox" at bounding box center [516, 437] width 10 height 10
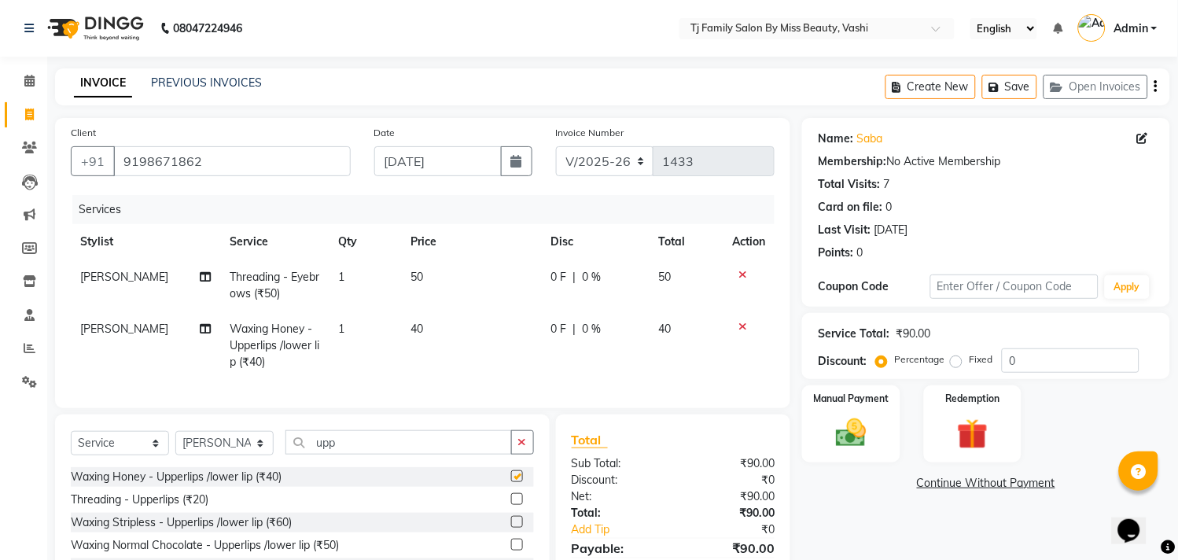
checkbox input "false"
click at [439, 325] on td "40" at bounding box center [472, 345] width 140 height 68
select select "31842"
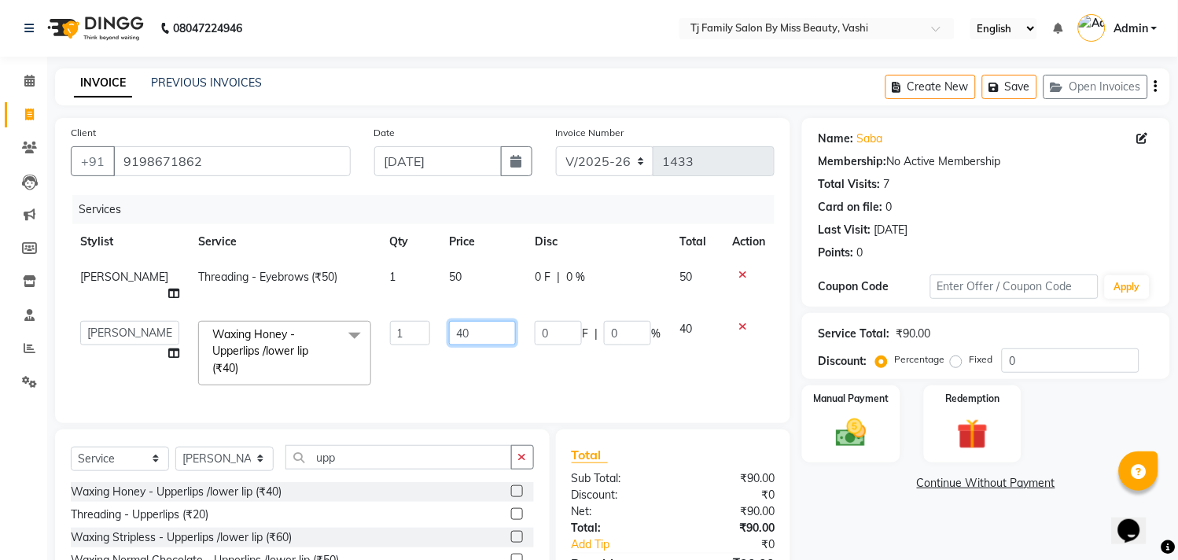
click at [507, 336] on input "40" at bounding box center [482, 333] width 67 height 24
type input "4"
type input "100"
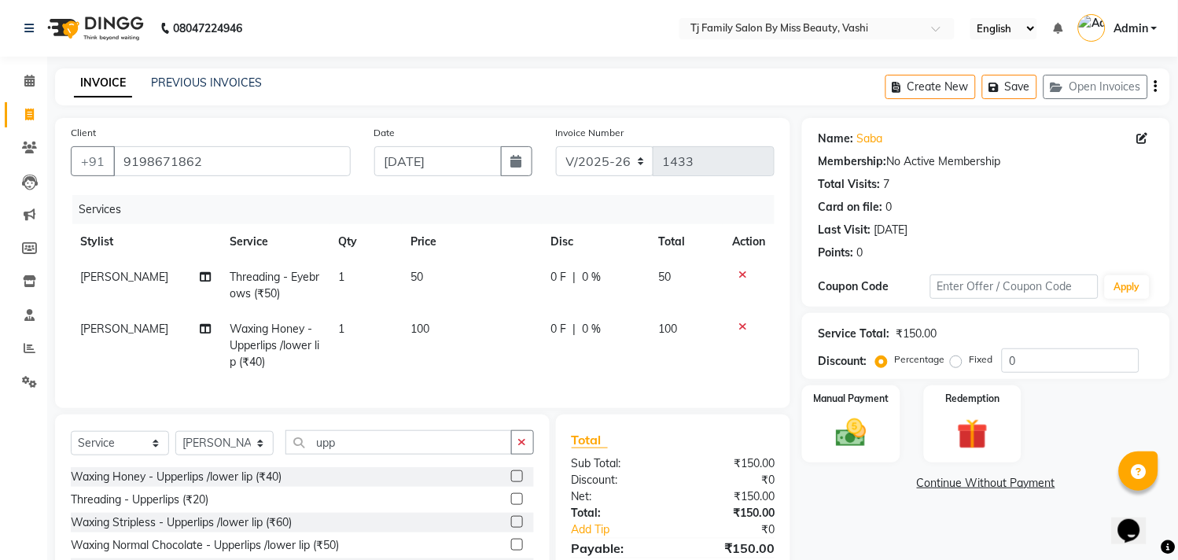
click at [684, 324] on td "100" at bounding box center [687, 345] width 74 height 68
select select "31842"
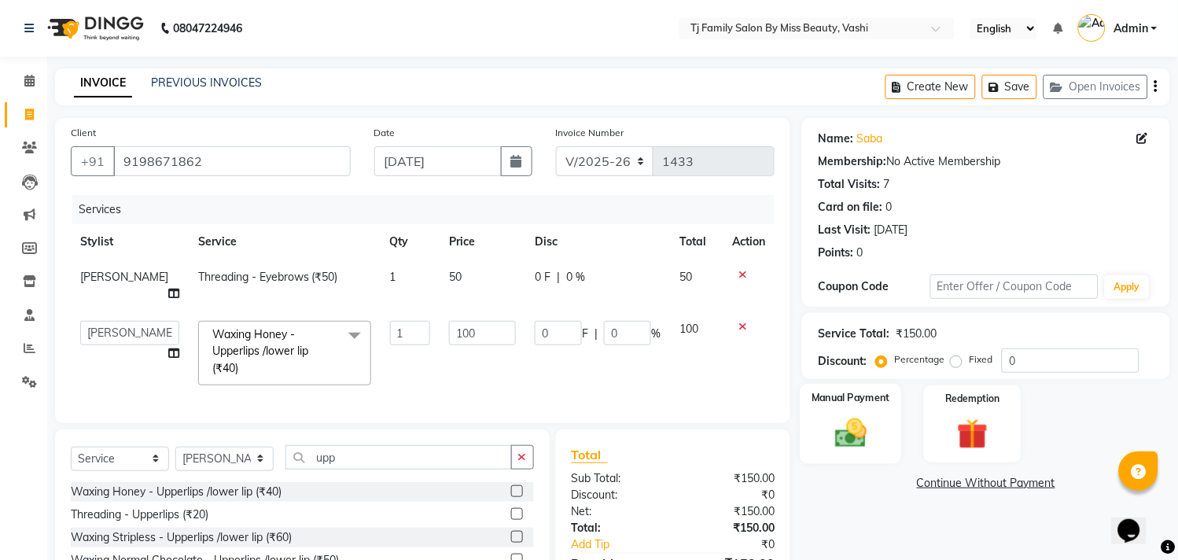
click at [840, 420] on img at bounding box center [852, 433] width 52 height 37
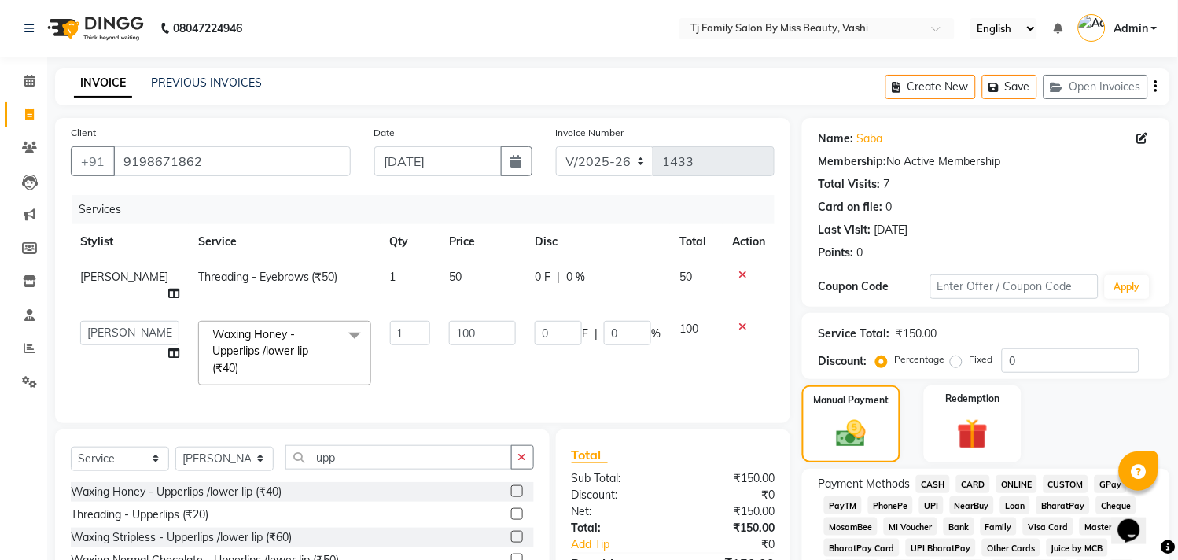
click at [932, 477] on span "CASH" at bounding box center [933, 484] width 34 height 18
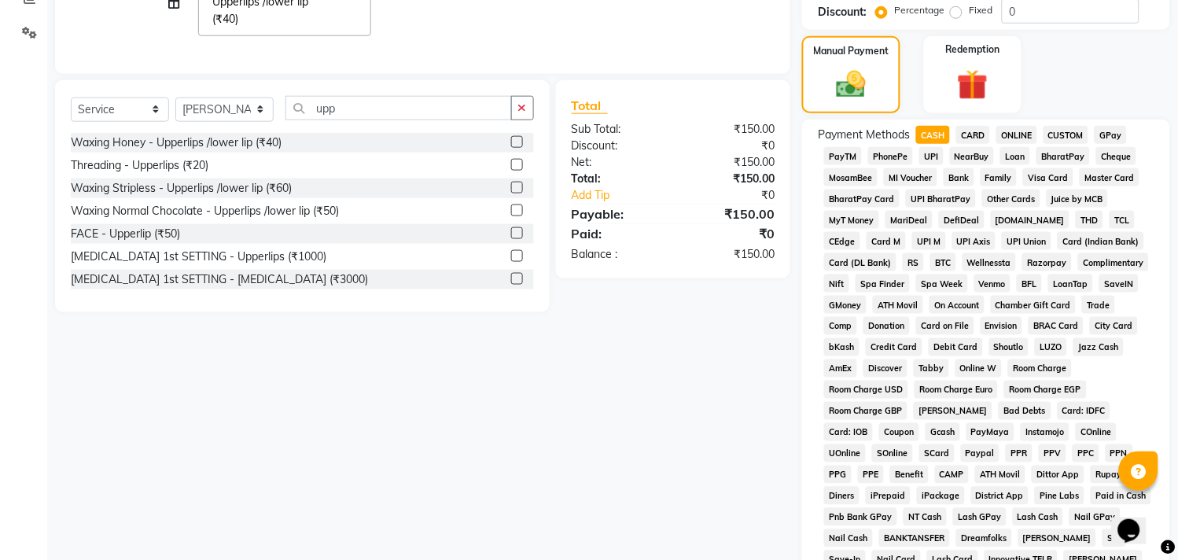
scroll to position [570, 0]
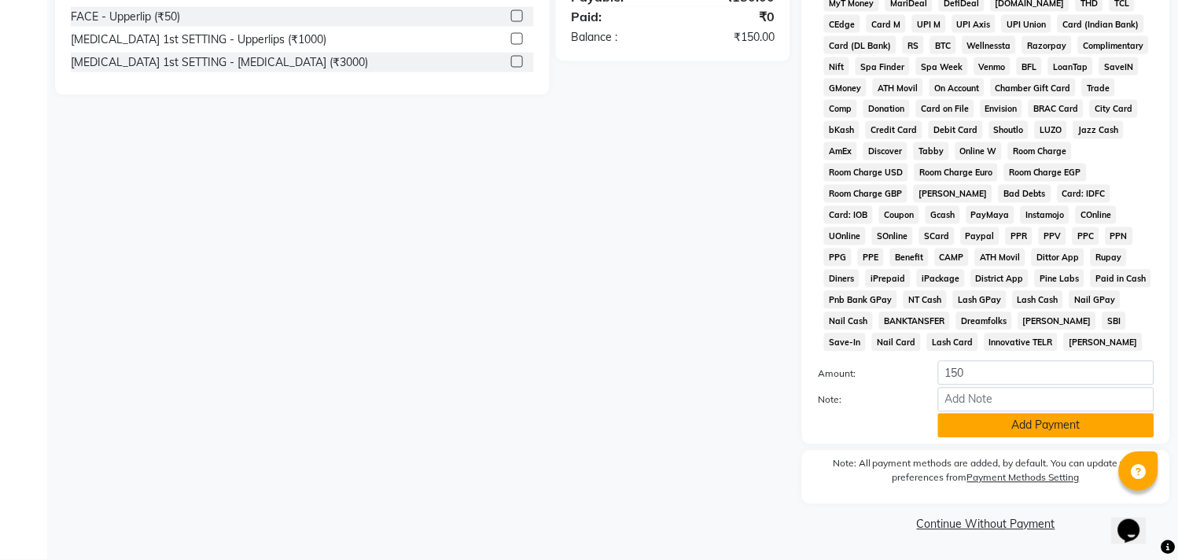
click at [1018, 431] on button "Add Payment" at bounding box center [1046, 426] width 216 height 24
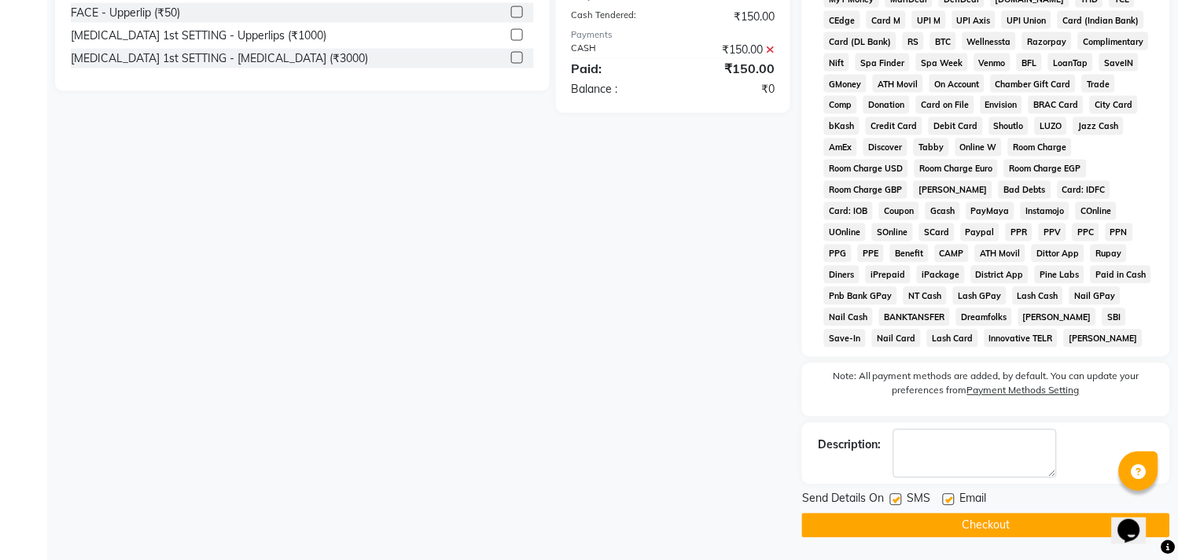
click at [1012, 531] on button "Checkout" at bounding box center [986, 526] width 368 height 24
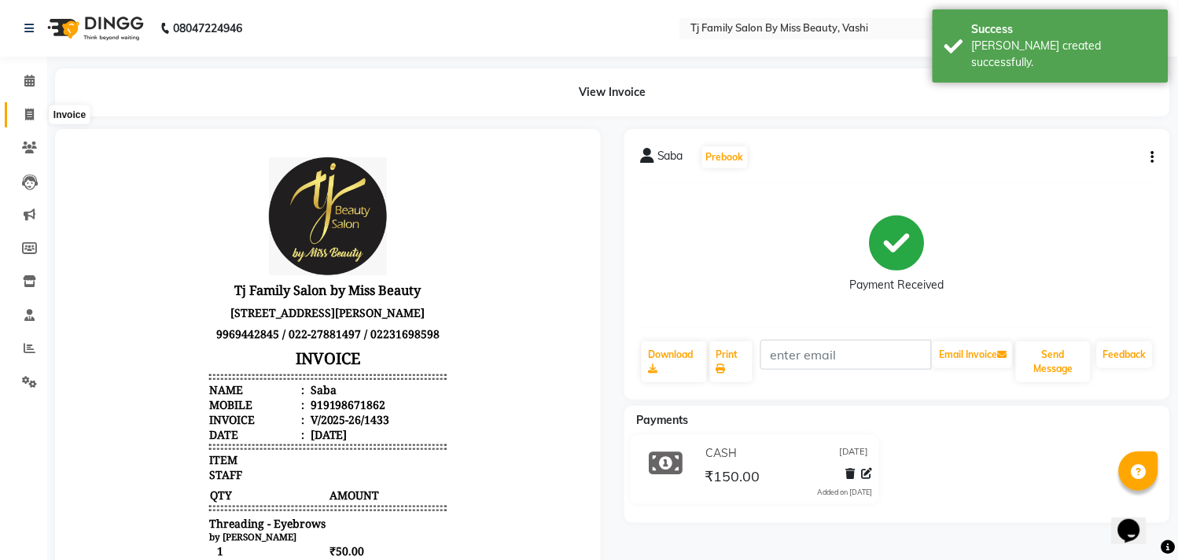
click at [25, 112] on icon at bounding box center [29, 115] width 9 height 12
select select "service"
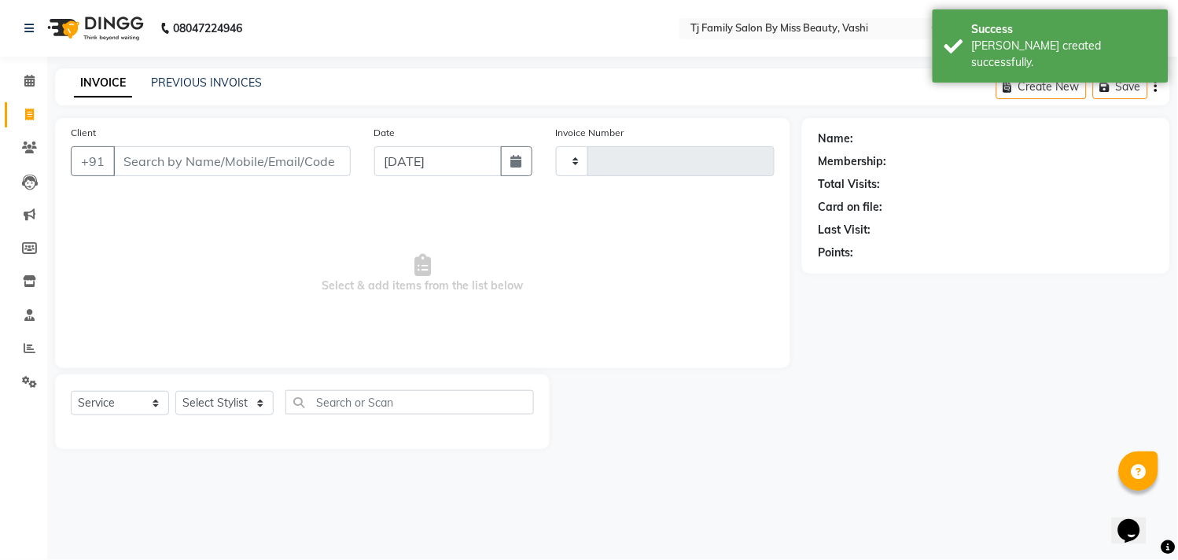
type input "1434"
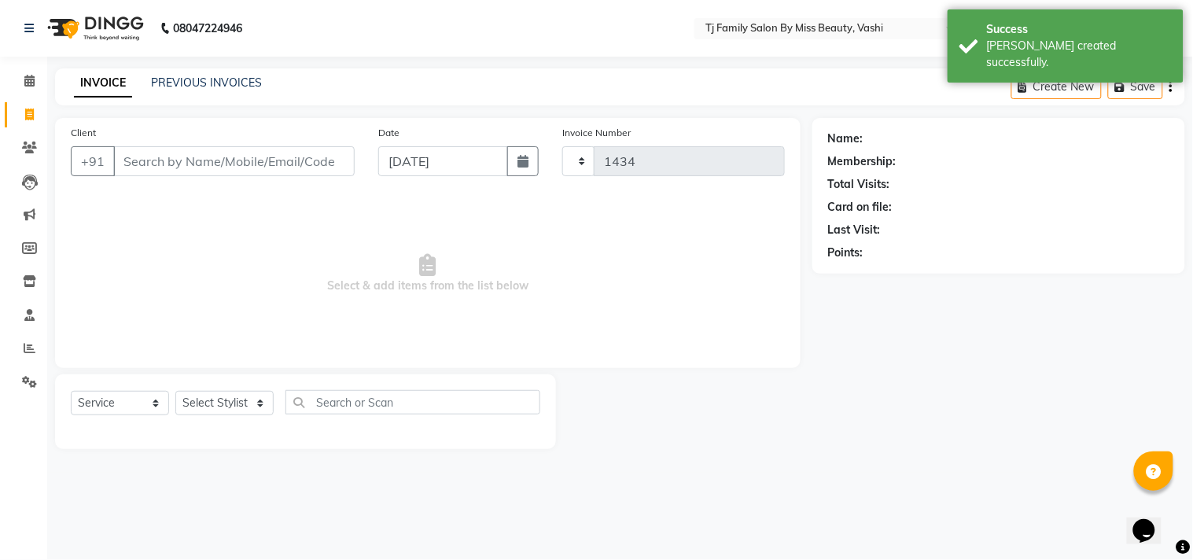
select select "703"
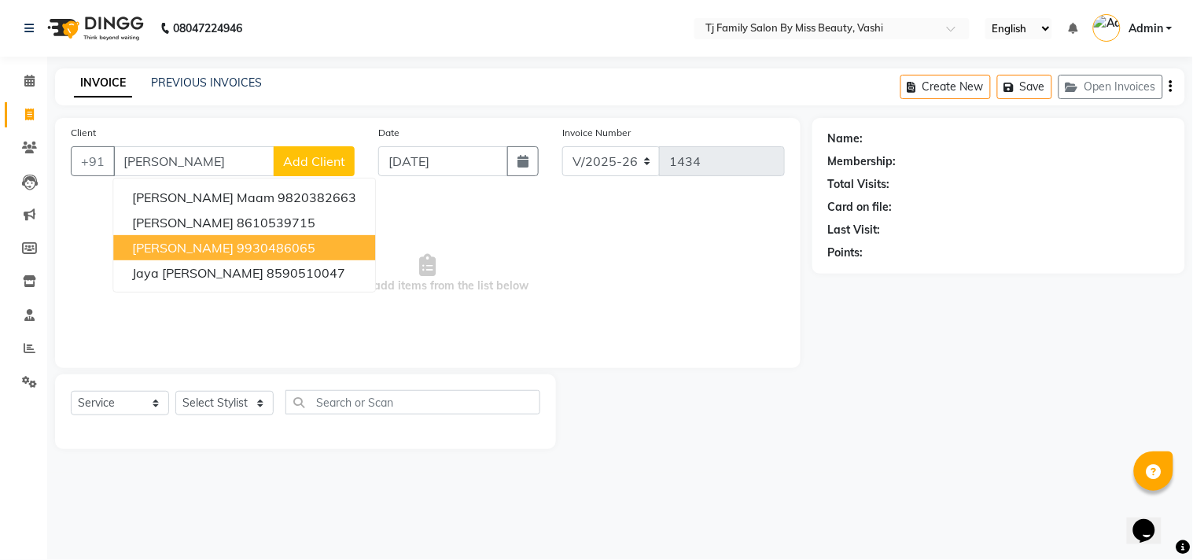
click at [171, 244] on span "[PERSON_NAME]" at bounding box center [182, 248] width 101 height 16
type input "9930486065"
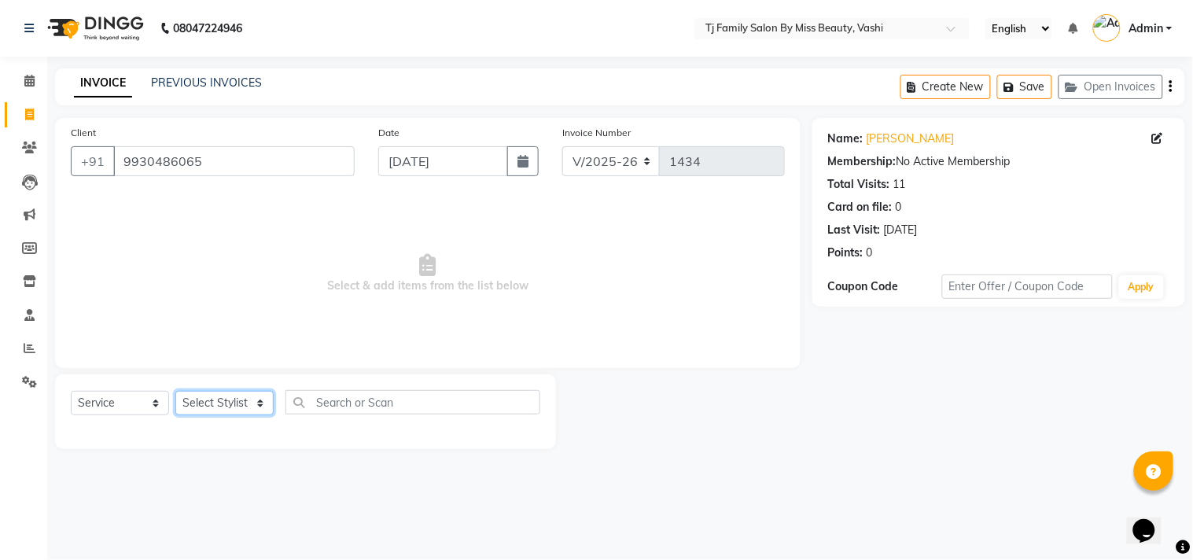
click at [228, 403] on select "Select Stylist deepak maitay [PERSON_NAME] [PERSON_NAME] Ramita [PERSON_NAME] […" at bounding box center [224, 403] width 98 height 24
select select "31842"
click at [175, 392] on select "Select Stylist deepak maitay [PERSON_NAME] [PERSON_NAME] Ramita [PERSON_NAME] […" at bounding box center [224, 403] width 98 height 24
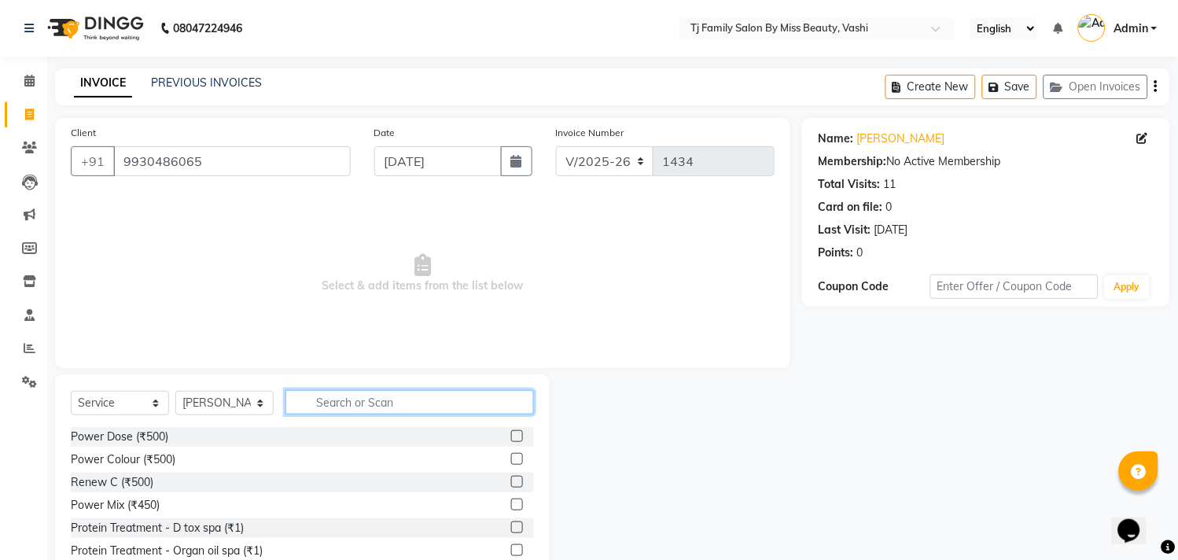
click at [409, 409] on input "text" at bounding box center [410, 402] width 249 height 24
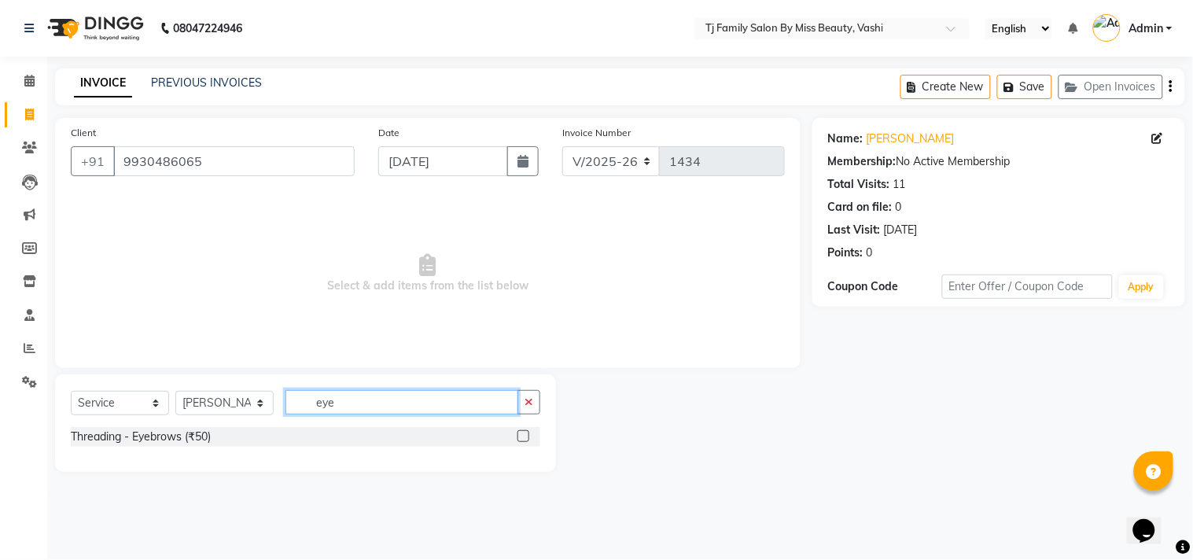
type input "eye"
click at [527, 438] on label at bounding box center [524, 436] width 12 height 12
click at [527, 438] on input "checkbox" at bounding box center [523, 437] width 10 height 10
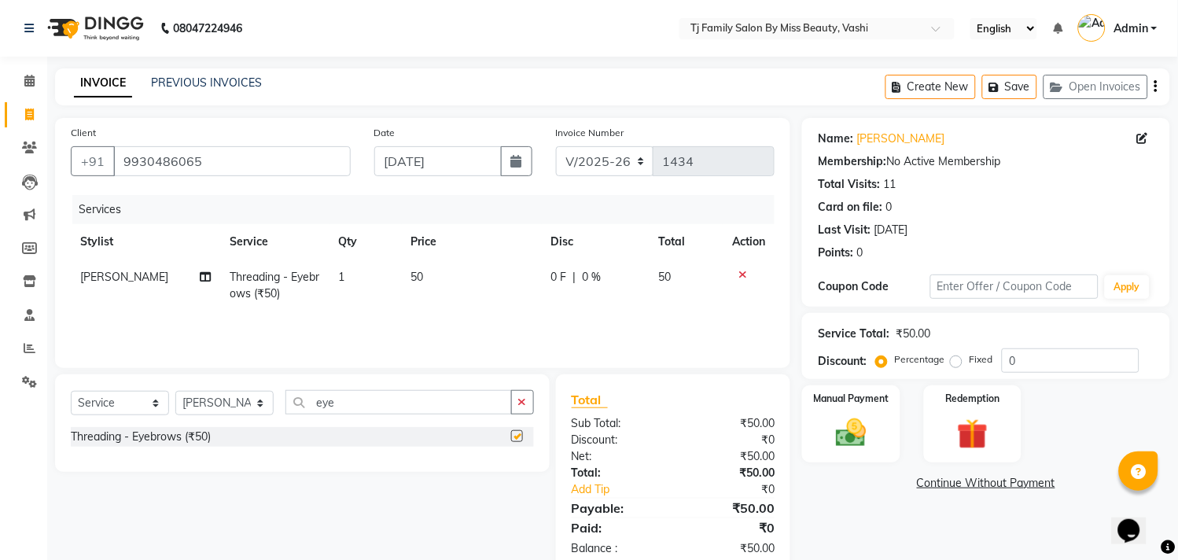
checkbox input "false"
click at [436, 276] on td "50" at bounding box center [472, 286] width 140 height 52
select select "31842"
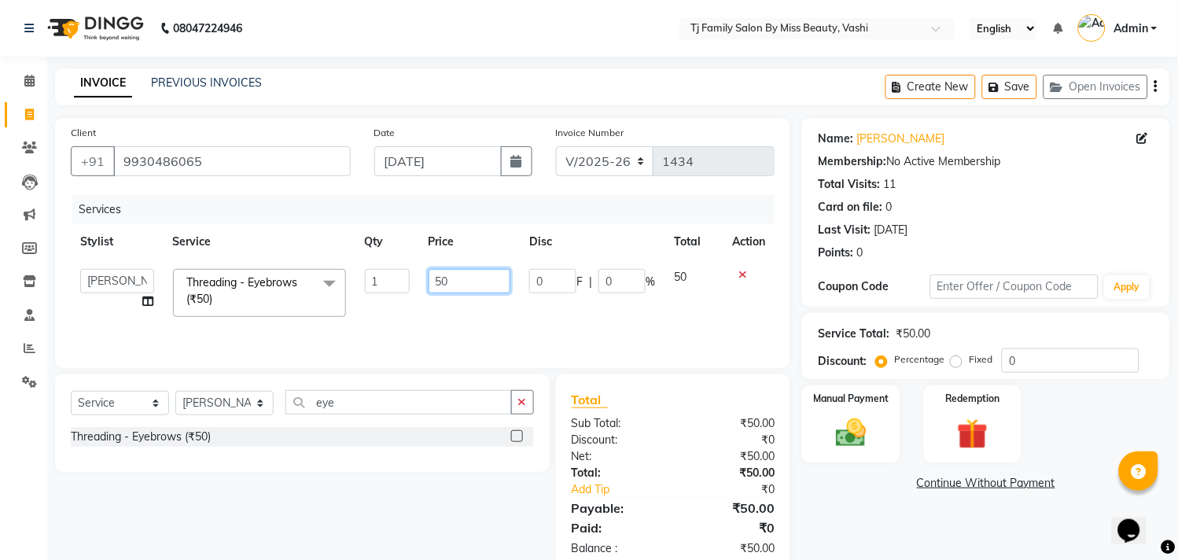
click at [469, 277] on input "50" at bounding box center [470, 281] width 83 height 24
type input "5"
type input "90"
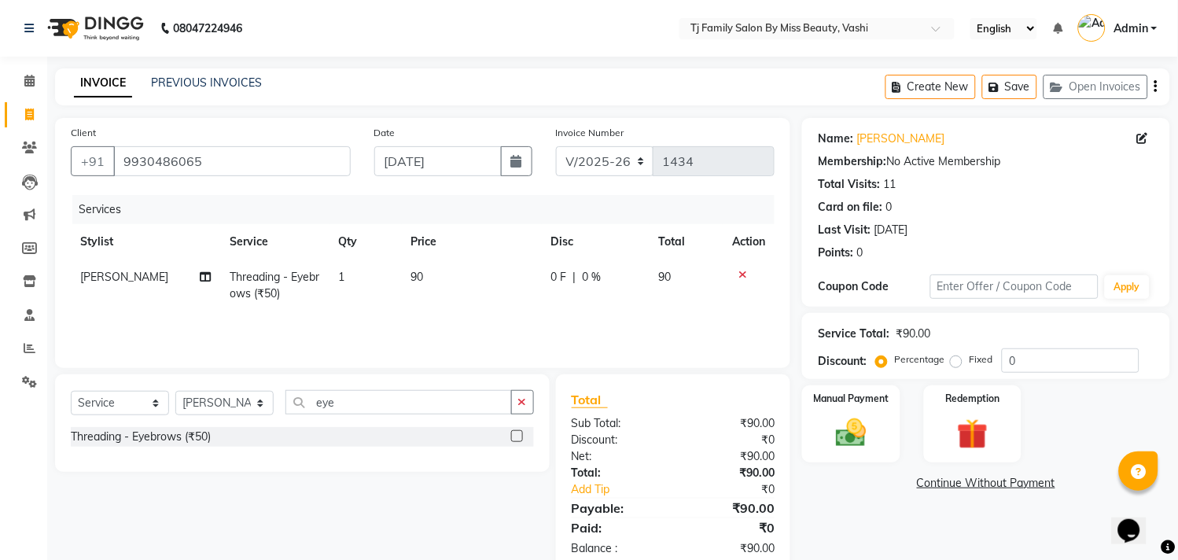
click at [693, 279] on td "90" at bounding box center [687, 286] width 74 height 52
select select "31842"
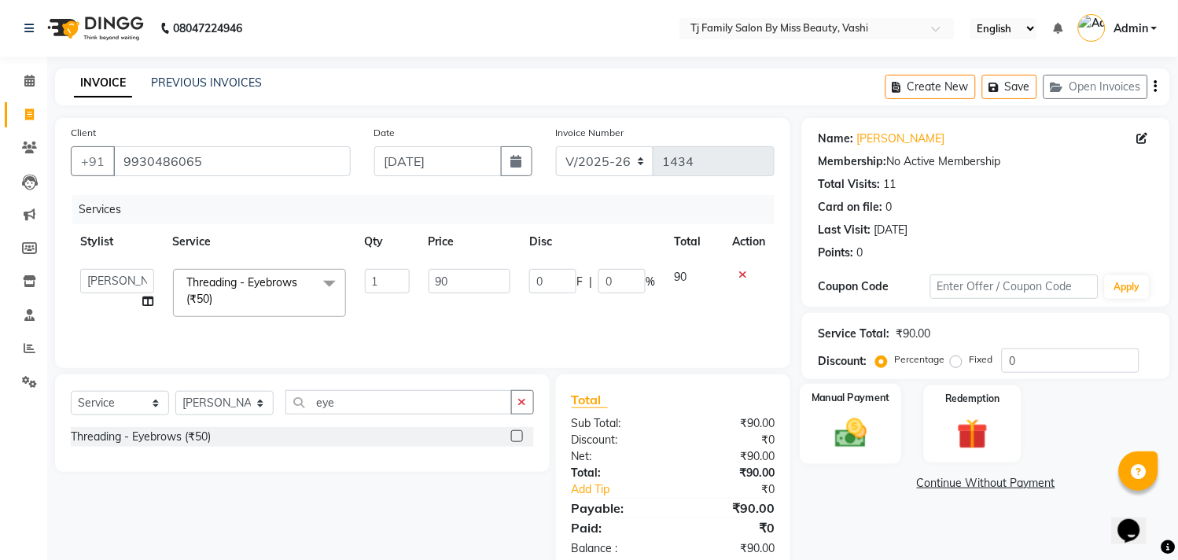
click at [857, 433] on img at bounding box center [852, 433] width 52 height 37
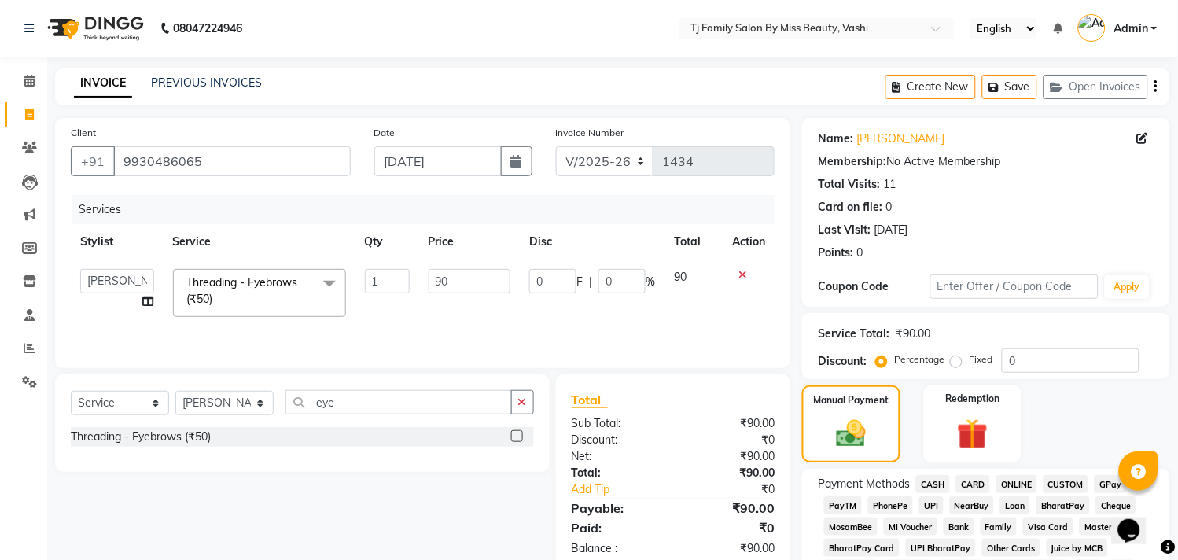
click at [942, 490] on span "CASH" at bounding box center [933, 484] width 34 height 18
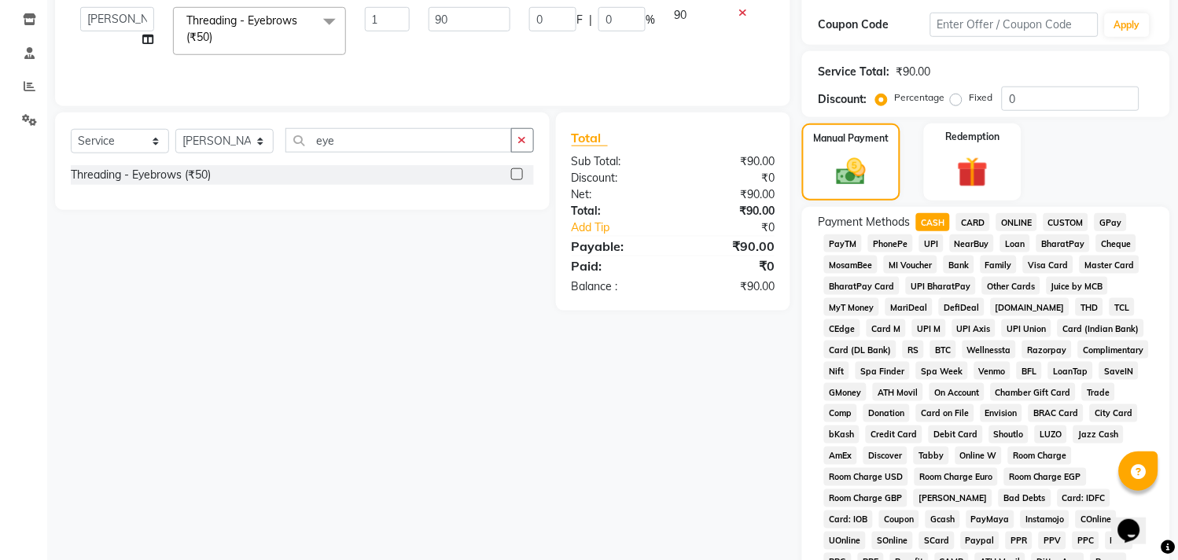
scroll to position [524, 0]
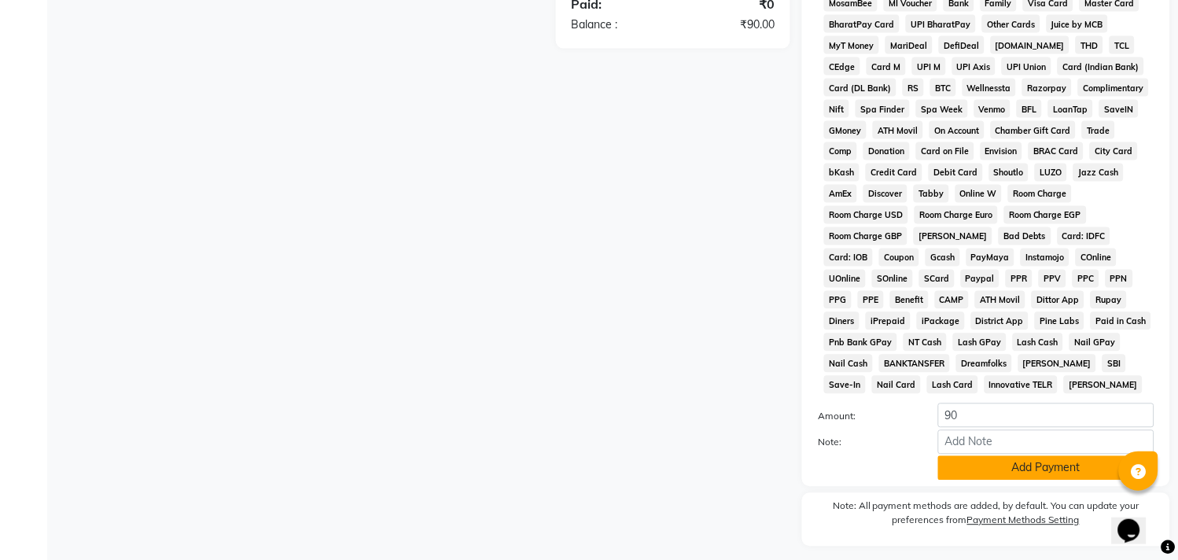
click at [975, 469] on button "Add Payment" at bounding box center [1046, 468] width 216 height 24
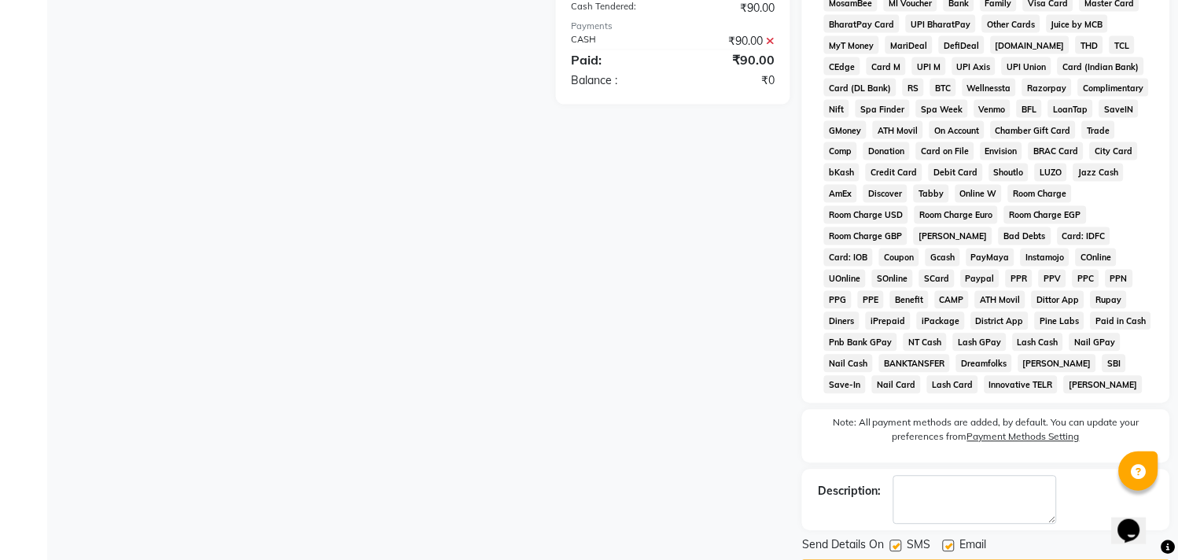
scroll to position [576, 0]
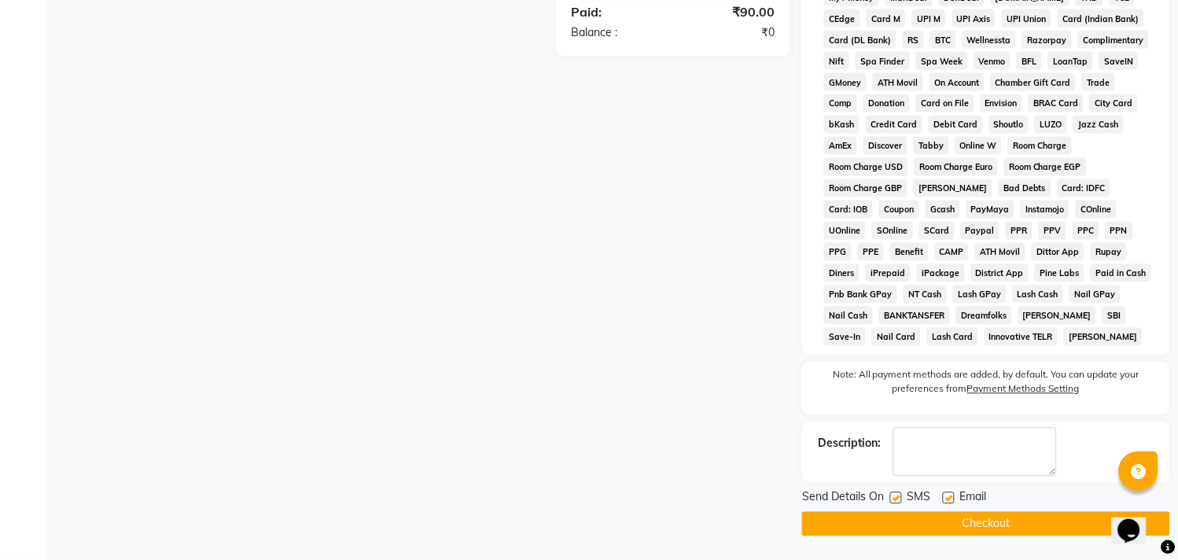
click at [960, 524] on button "Checkout" at bounding box center [986, 524] width 368 height 24
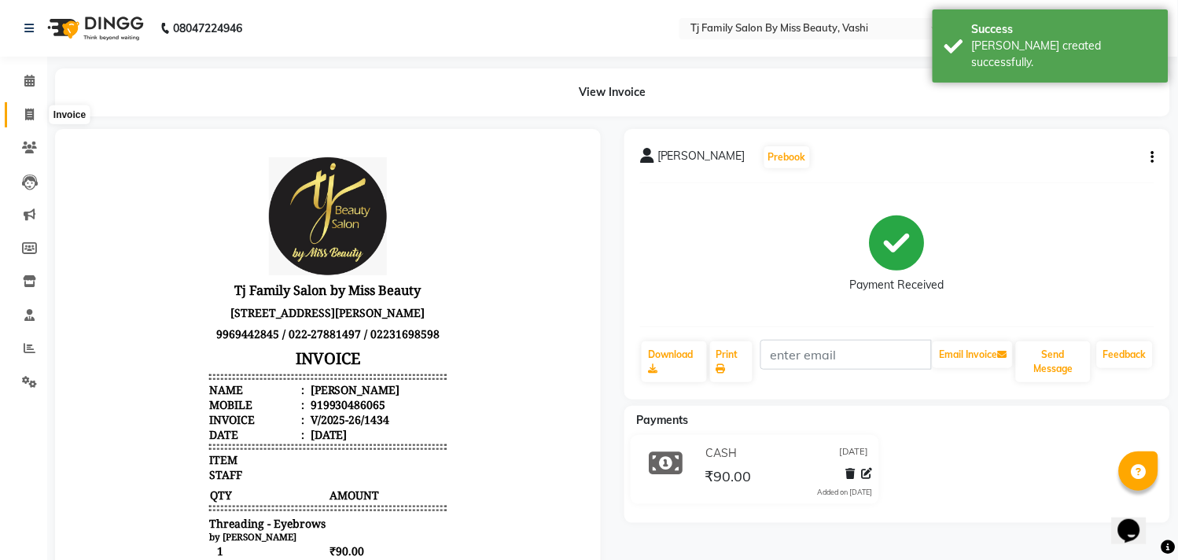
click at [29, 113] on icon at bounding box center [29, 115] width 9 height 12
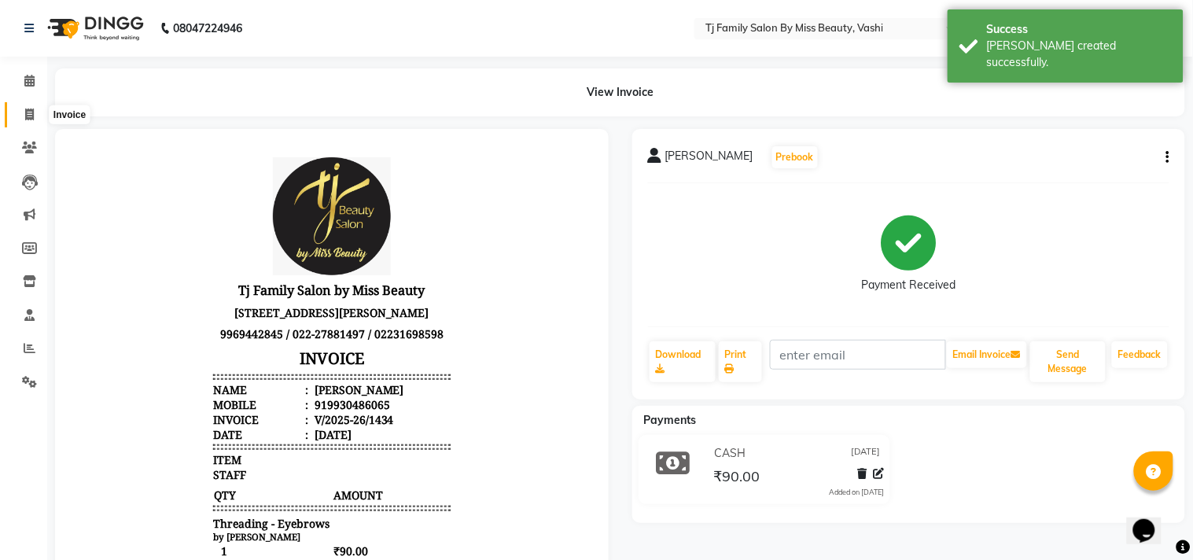
select select "703"
select select "service"
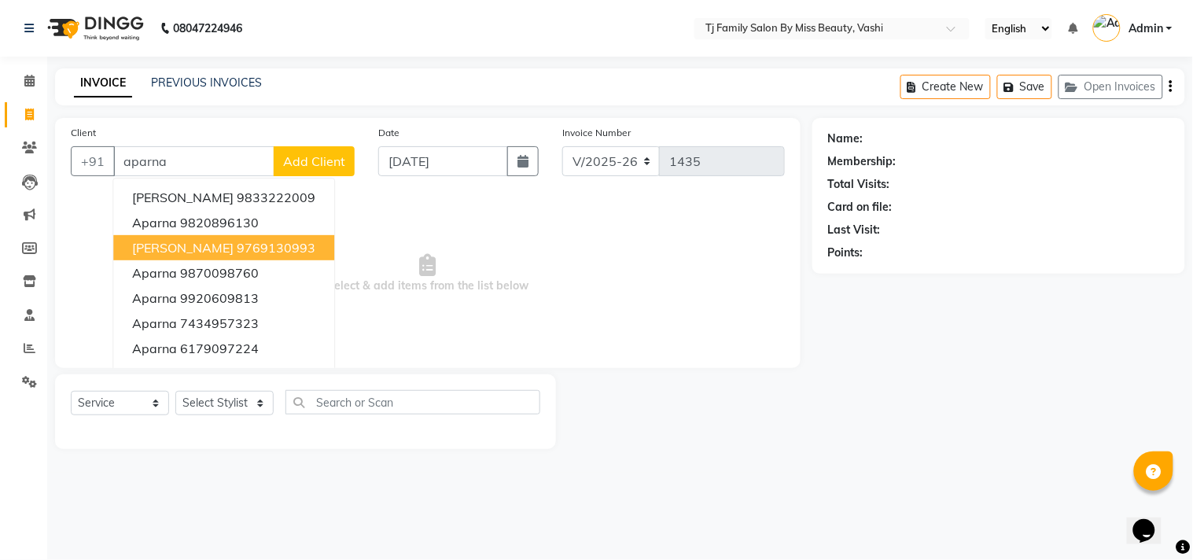
click at [214, 246] on span "[PERSON_NAME]" at bounding box center [182, 248] width 101 height 16
type input "9769130993"
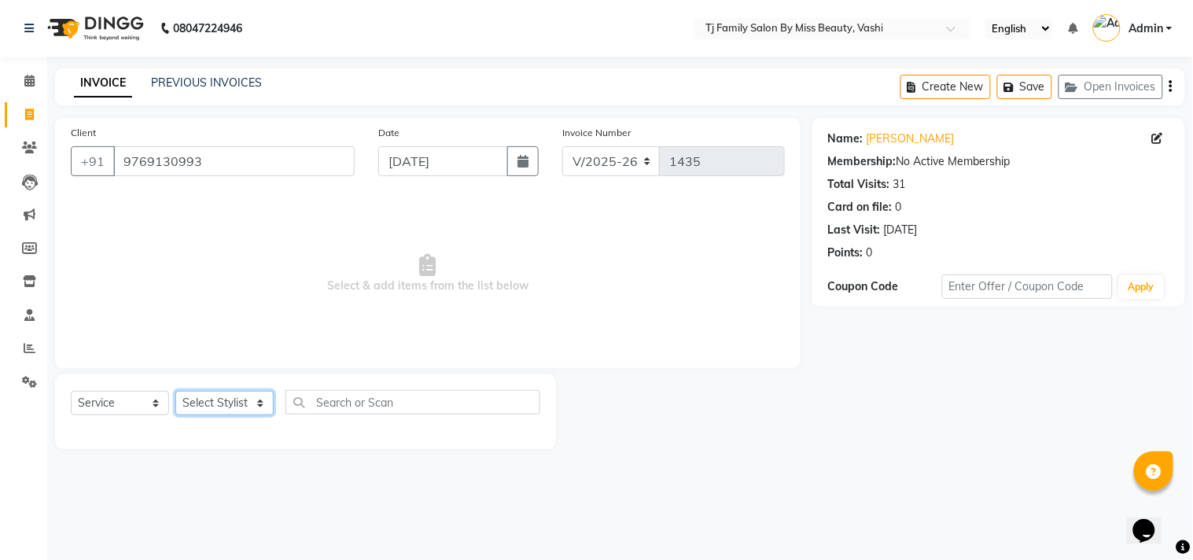
click at [240, 403] on select "Select Stylist deepak maitay [PERSON_NAME] [PERSON_NAME] Ramita [PERSON_NAME] […" at bounding box center [224, 403] width 98 height 24
select select "10804"
click at [175, 392] on select "Select Stylist deepak maitay [PERSON_NAME] [PERSON_NAME] Ramita [PERSON_NAME] […" at bounding box center [224, 403] width 98 height 24
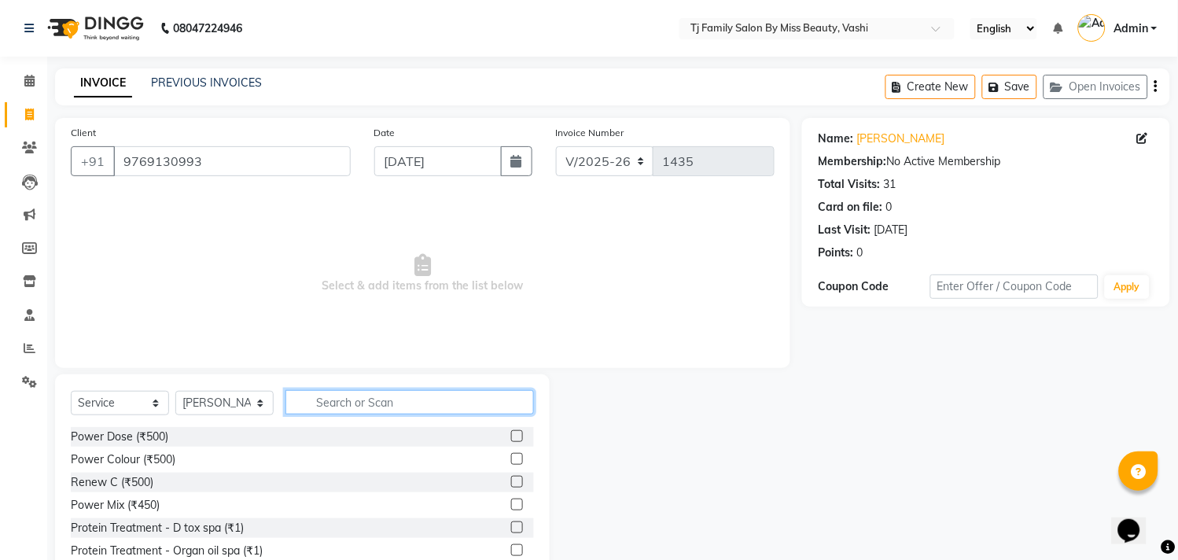
click at [391, 400] on input "text" at bounding box center [410, 402] width 249 height 24
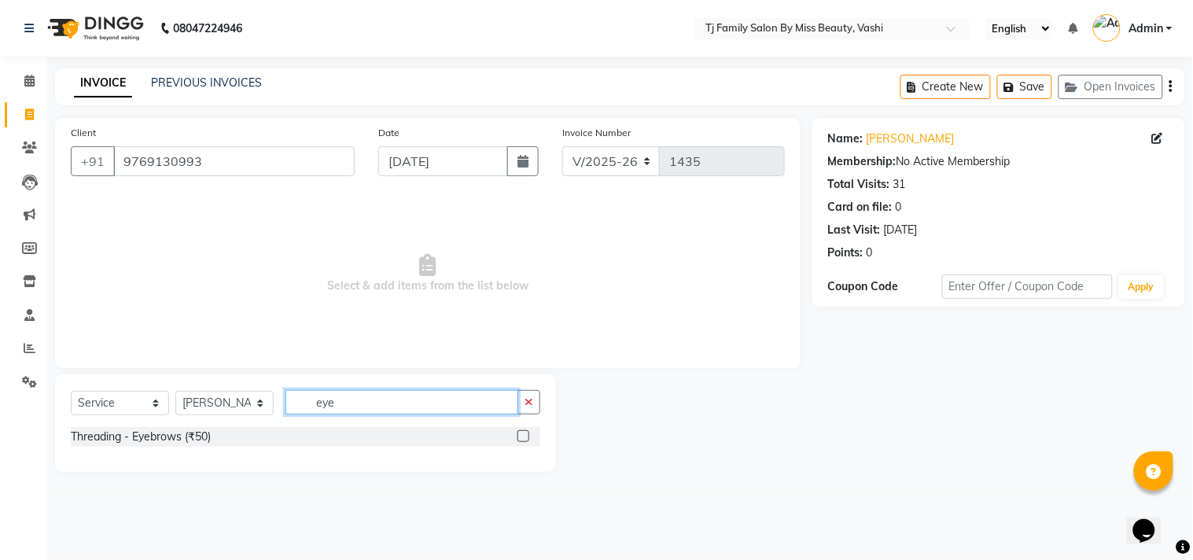
type input "eye"
click at [523, 433] on label at bounding box center [524, 436] width 12 height 12
click at [523, 433] on input "checkbox" at bounding box center [523, 437] width 10 height 10
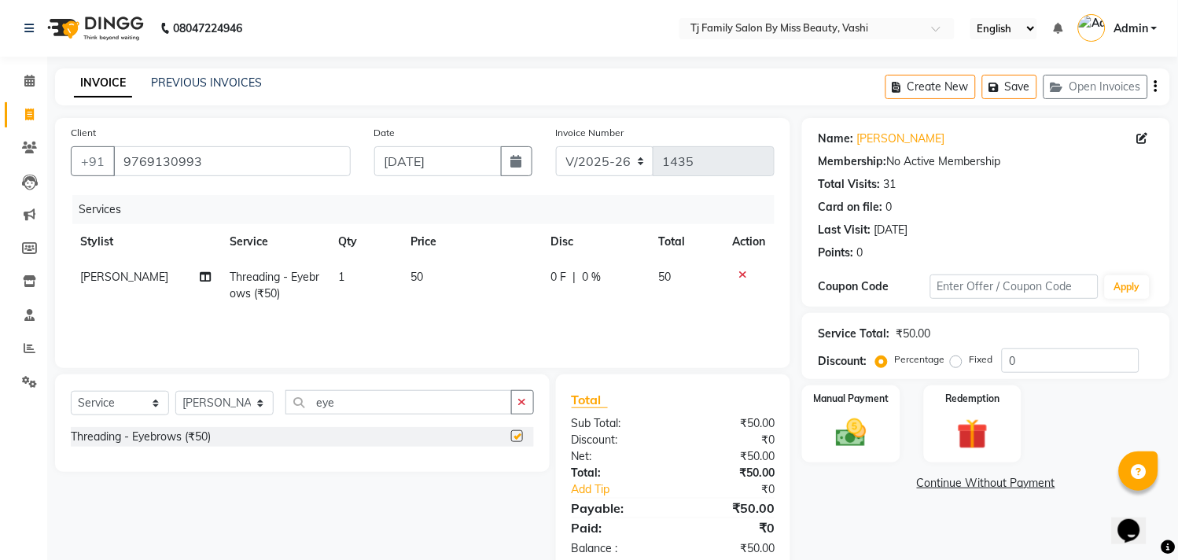
checkbox input "false"
click at [444, 271] on td "50" at bounding box center [472, 286] width 140 height 52
select select "10804"
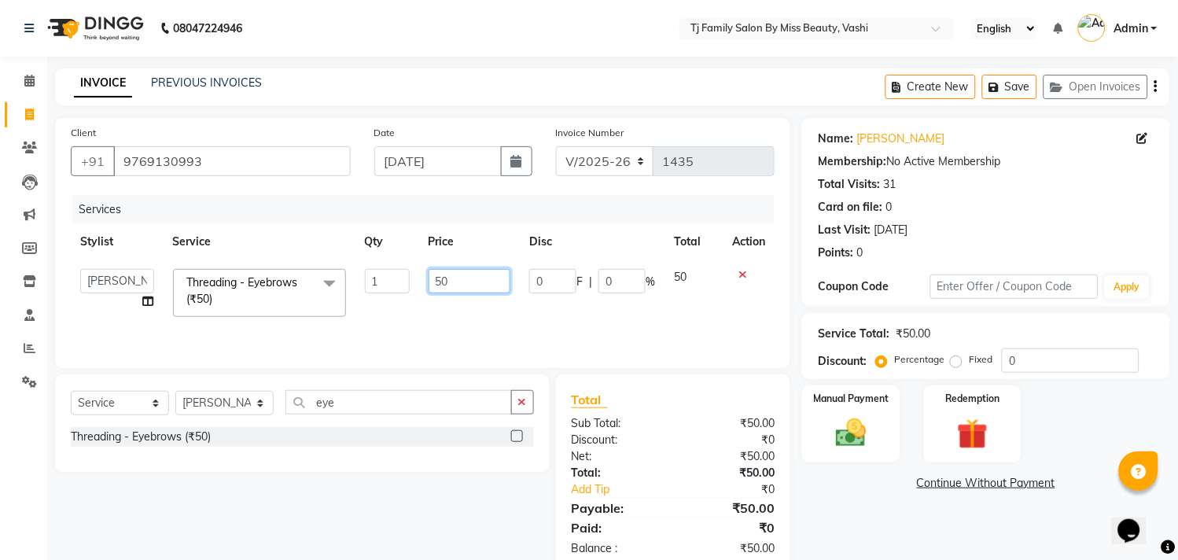
click at [466, 278] on input "50" at bounding box center [470, 281] width 83 height 24
type input "5"
type input "90"
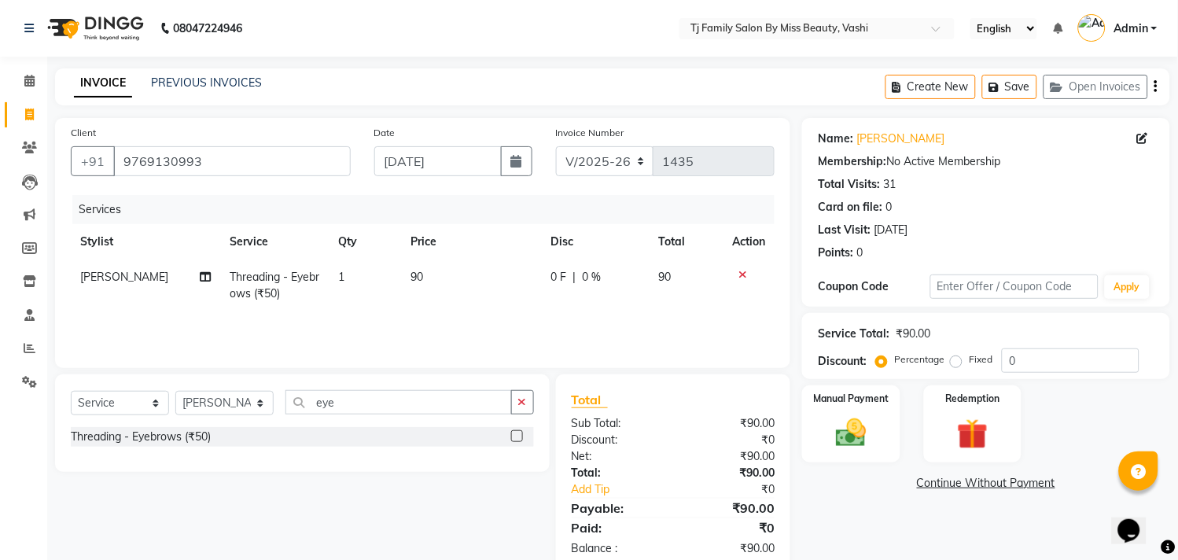
click at [695, 284] on td "90" at bounding box center [687, 286] width 74 height 52
select select "10804"
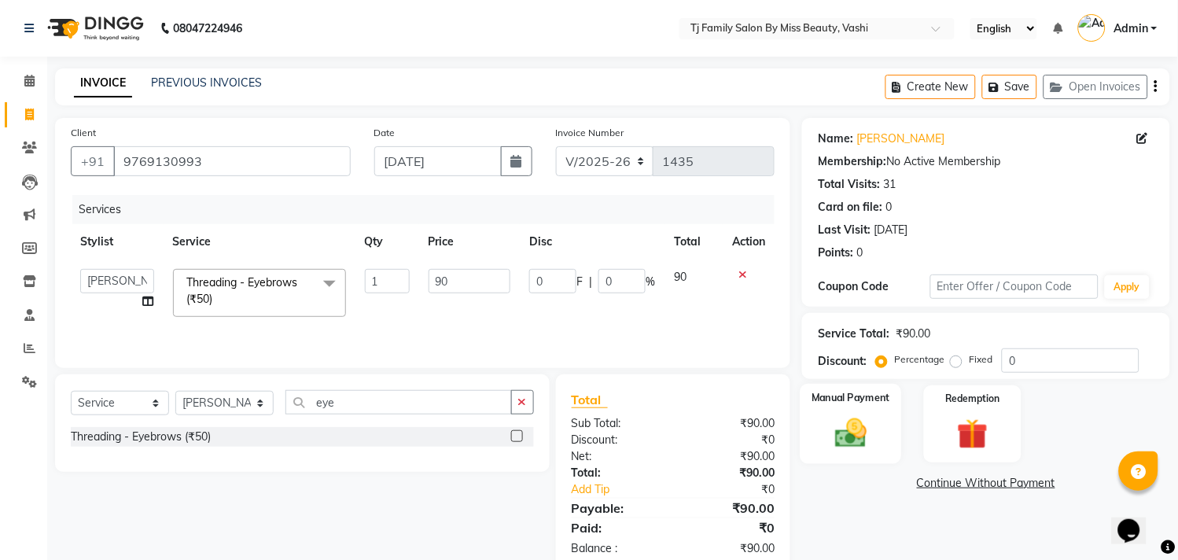
click at [857, 425] on img at bounding box center [852, 433] width 52 height 37
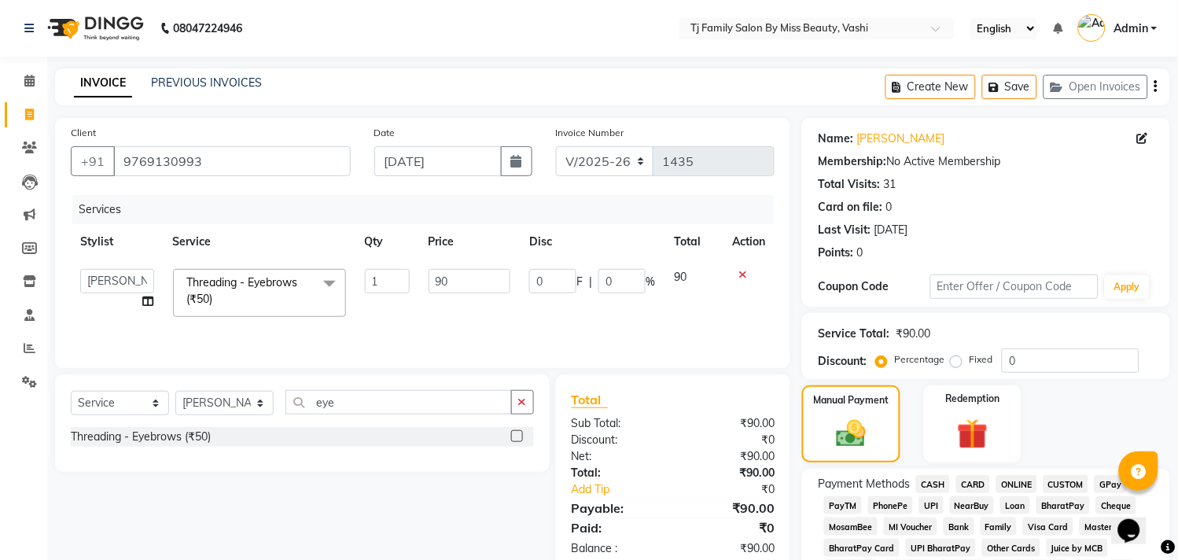
click at [1015, 488] on span "ONLINE" at bounding box center [1017, 484] width 41 height 18
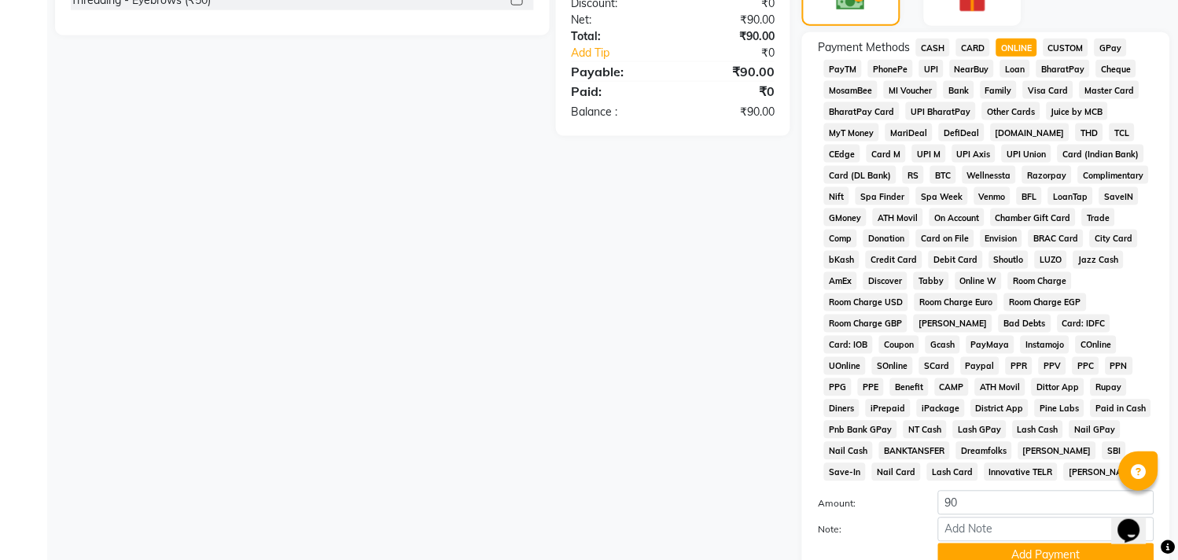
scroll to position [524, 0]
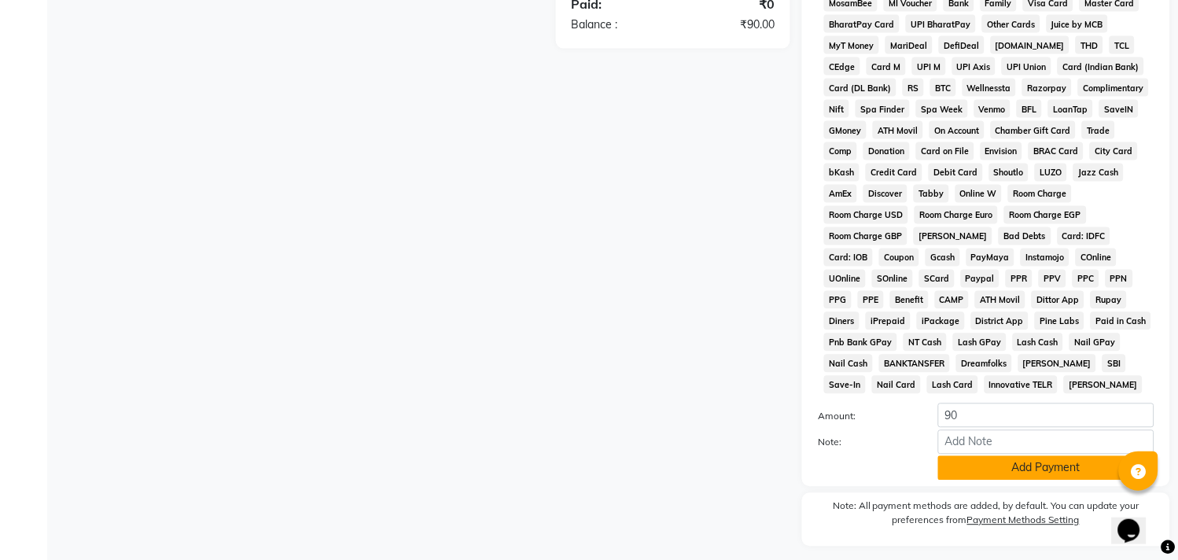
click at [1019, 468] on button "Add Payment" at bounding box center [1046, 468] width 216 height 24
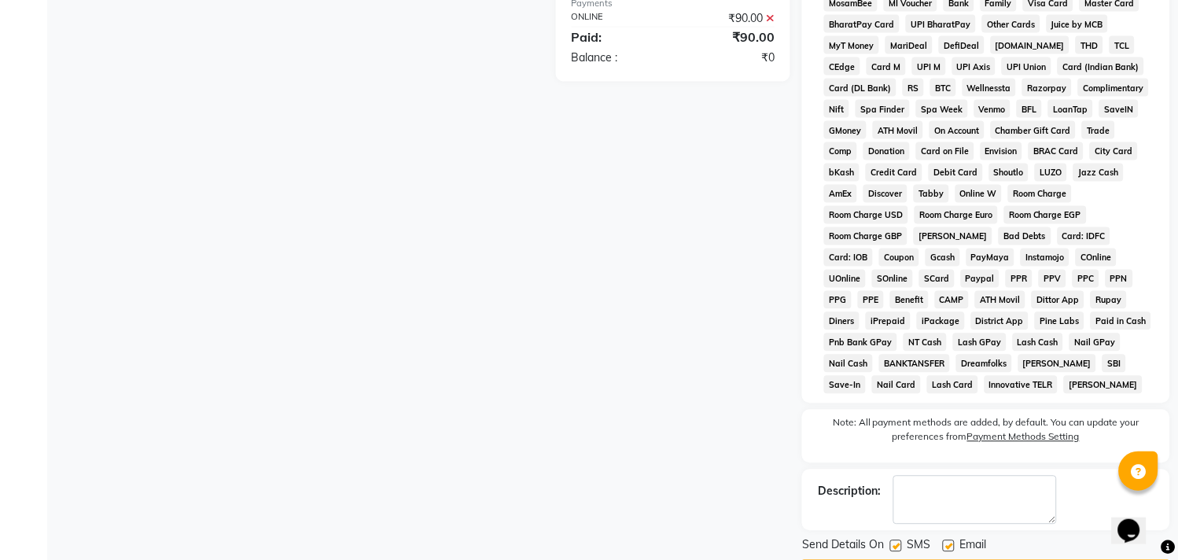
scroll to position [576, 0]
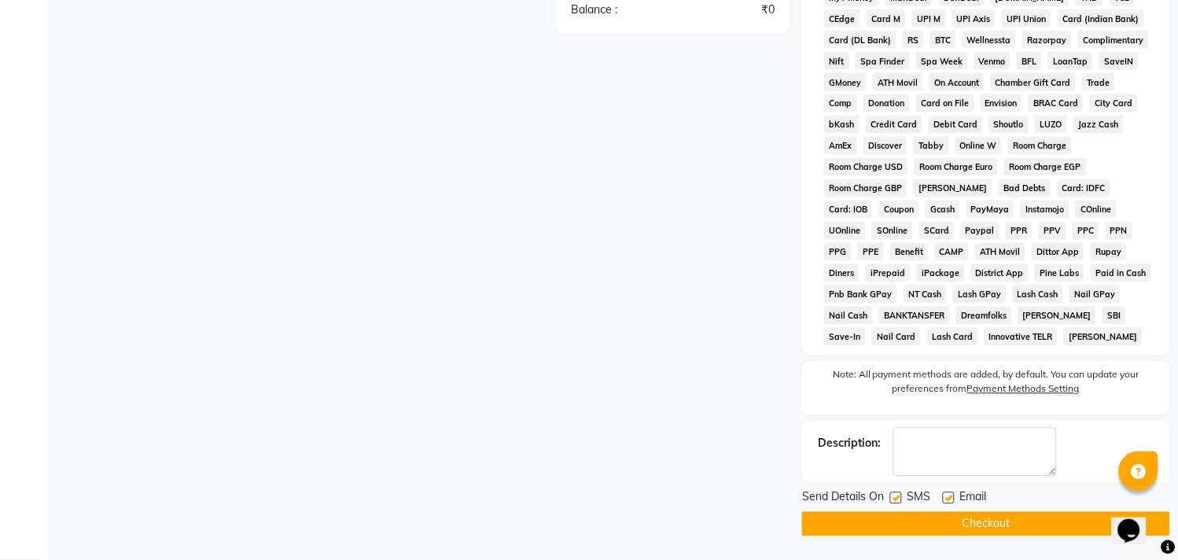
click at [994, 516] on button "Checkout" at bounding box center [986, 524] width 368 height 24
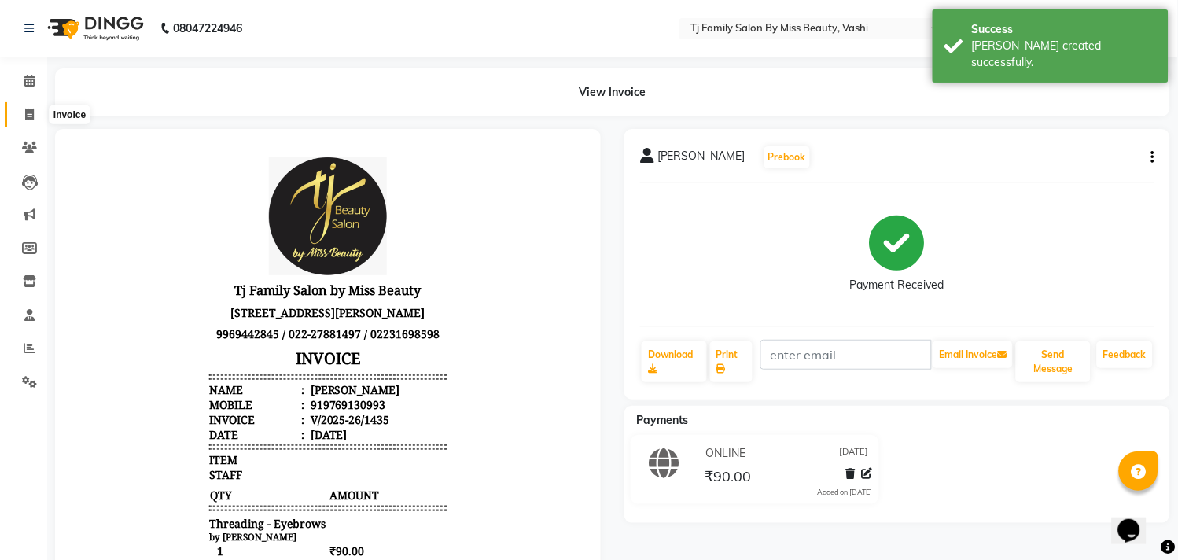
click at [30, 115] on icon at bounding box center [29, 115] width 9 height 12
select select "703"
select select "service"
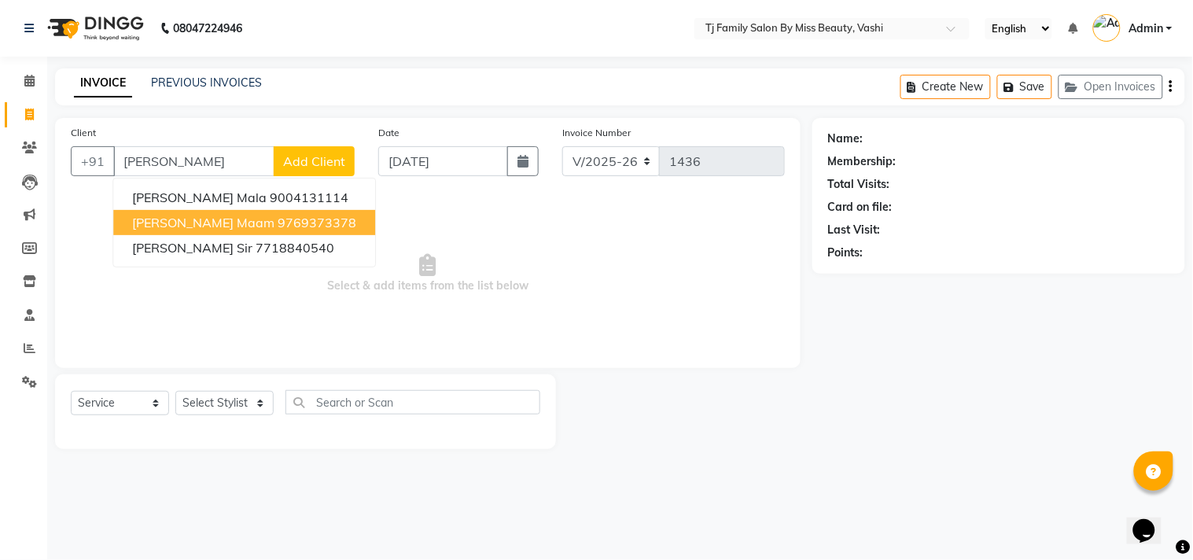
click at [278, 227] on ngb-highlight "9769373378" at bounding box center [317, 223] width 79 height 16
type input "9769373378"
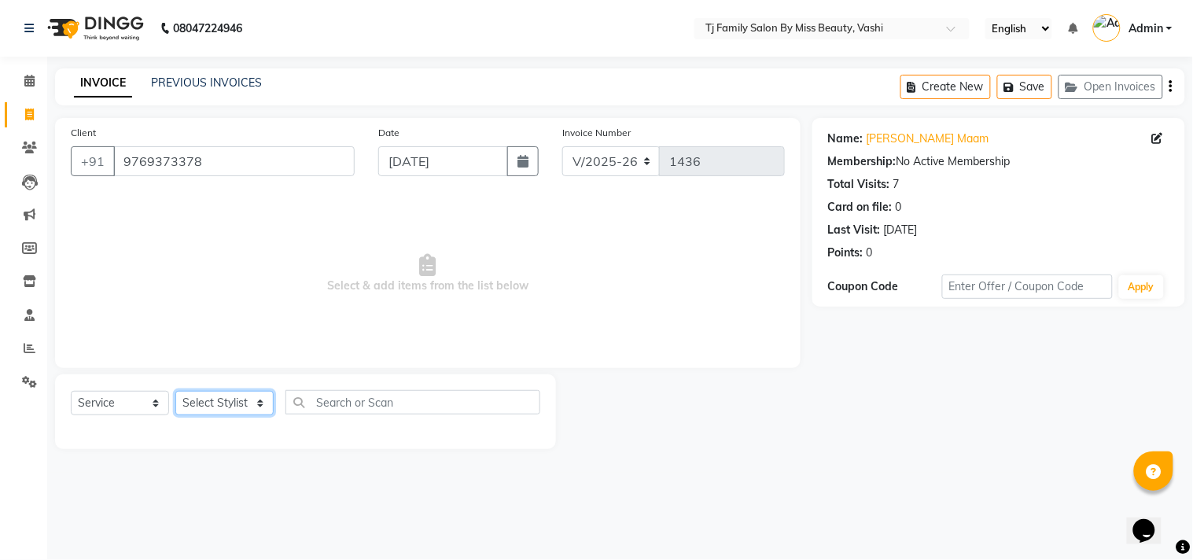
click at [236, 404] on select "Select Stylist deepak maitay [PERSON_NAME] [PERSON_NAME] Ramita [PERSON_NAME] […" at bounding box center [224, 403] width 98 height 24
select select "65907"
click at [175, 392] on select "Select Stylist deepak maitay [PERSON_NAME] [PERSON_NAME] Ramita [PERSON_NAME] […" at bounding box center [224, 403] width 98 height 24
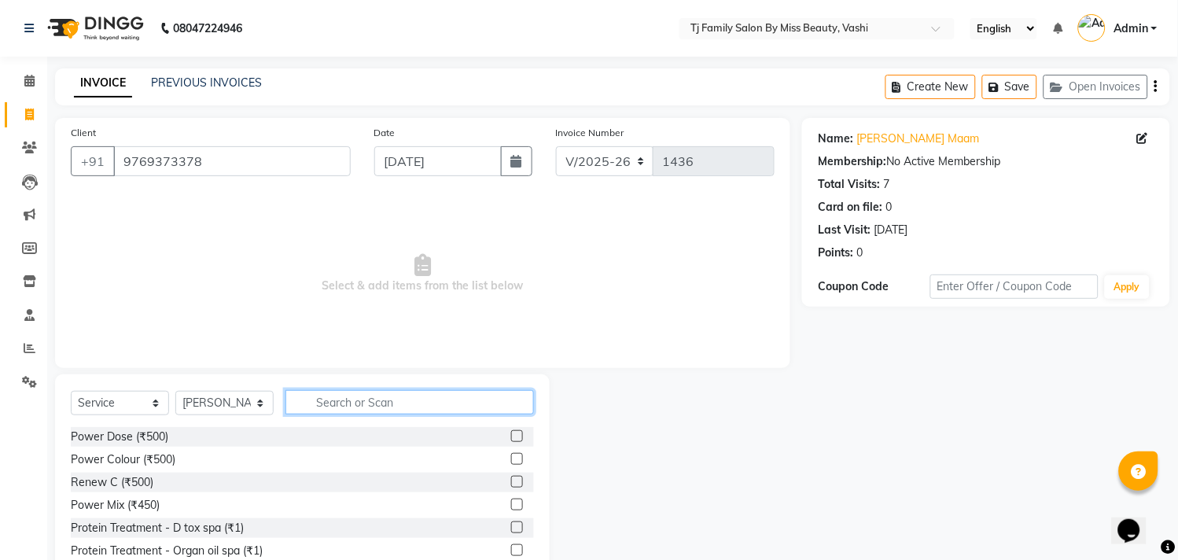
click at [443, 407] on input "text" at bounding box center [410, 402] width 249 height 24
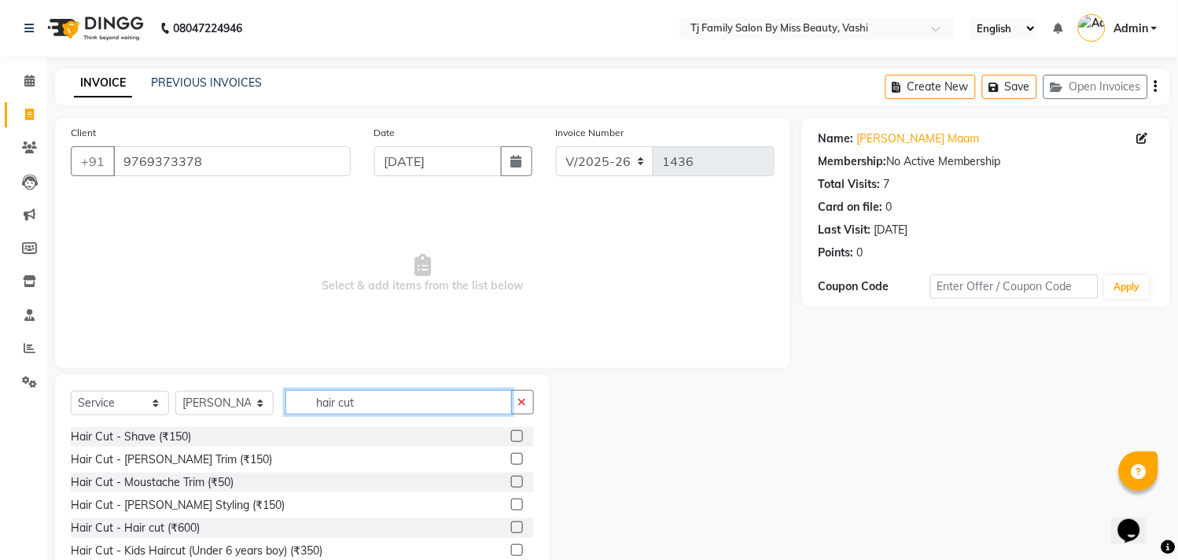
type input "hair cut"
click at [511, 528] on label at bounding box center [517, 527] width 12 height 12
click at [511, 528] on input "checkbox" at bounding box center [516, 528] width 10 height 10
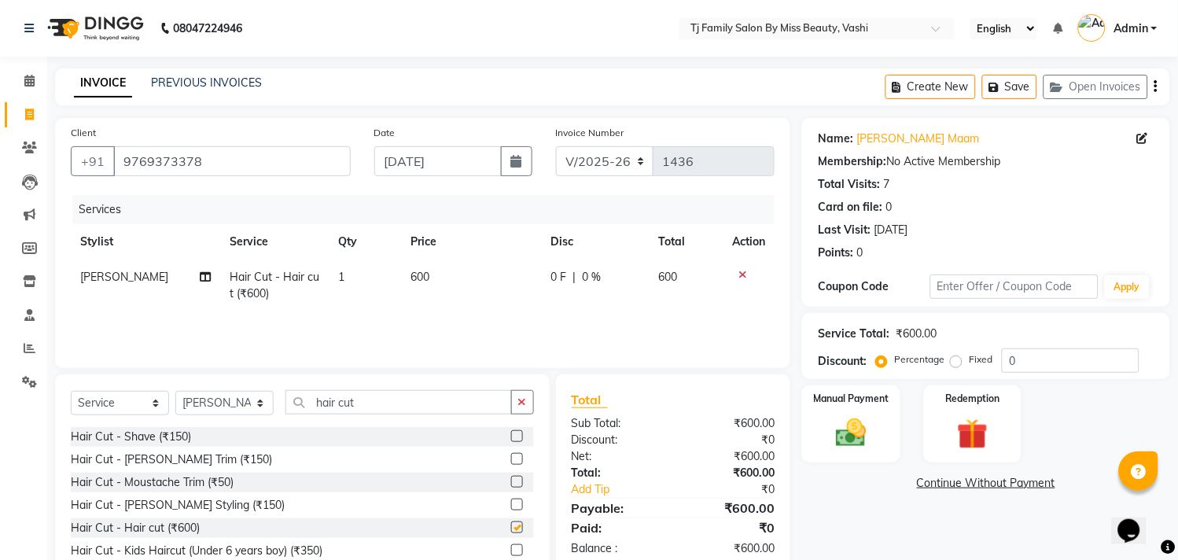
checkbox input "false"
click at [451, 268] on td "600" at bounding box center [472, 286] width 140 height 52
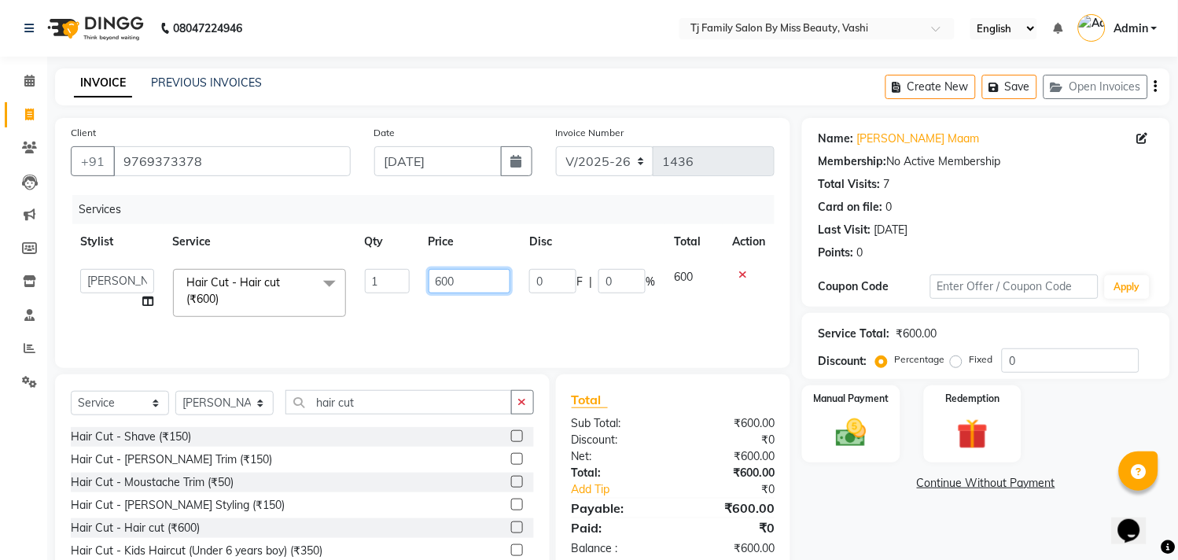
click at [503, 278] on input "600" at bounding box center [470, 281] width 83 height 24
type input "6"
type input "550"
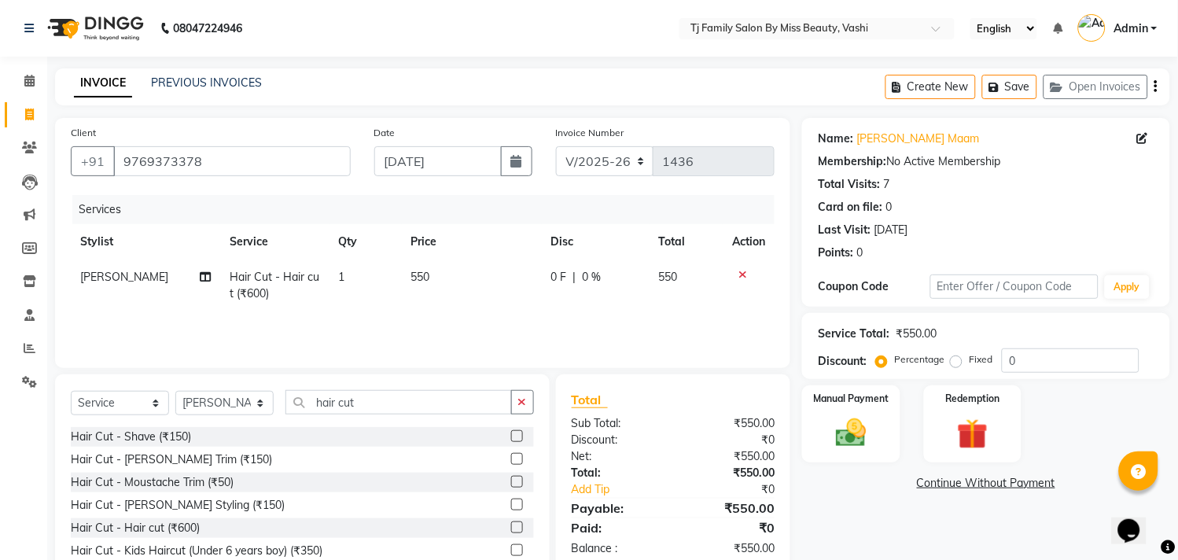
click at [696, 274] on td "550" at bounding box center [687, 286] width 74 height 52
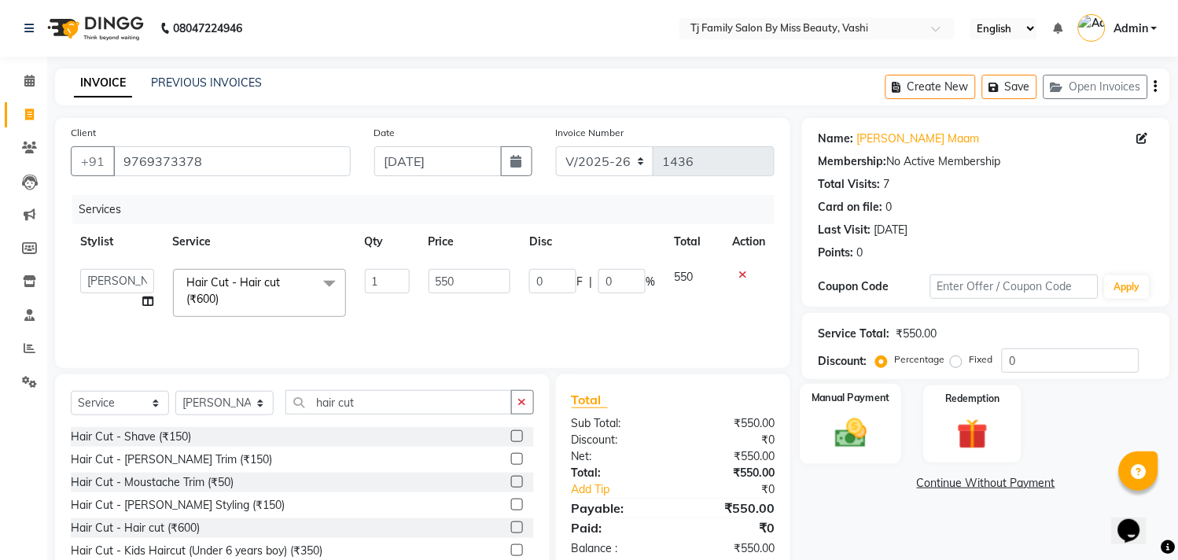
click at [869, 418] on img at bounding box center [852, 433] width 52 height 37
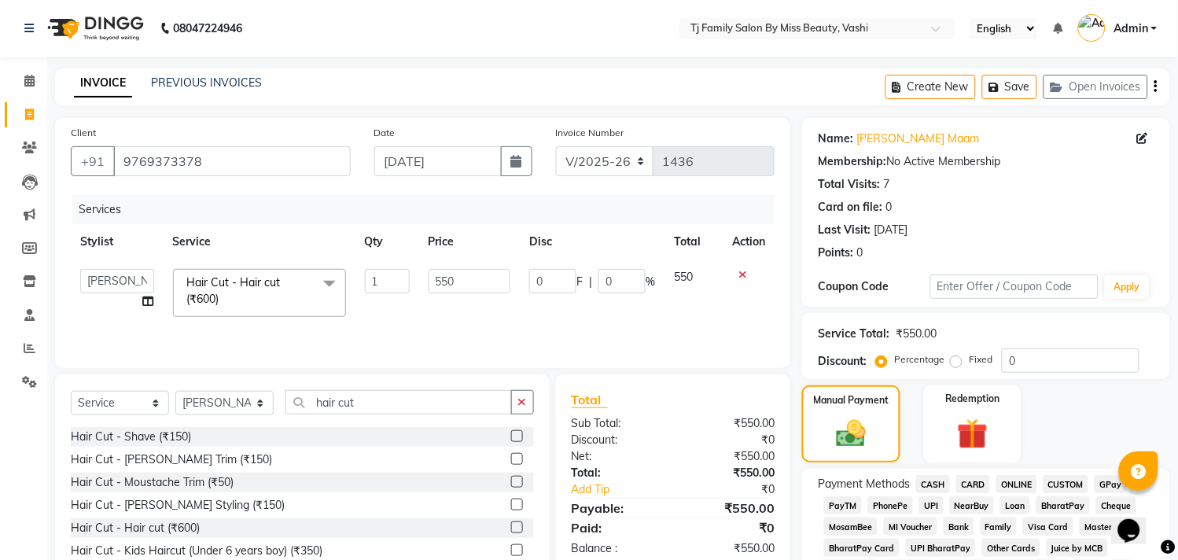
click at [941, 484] on span "CASH" at bounding box center [933, 484] width 34 height 18
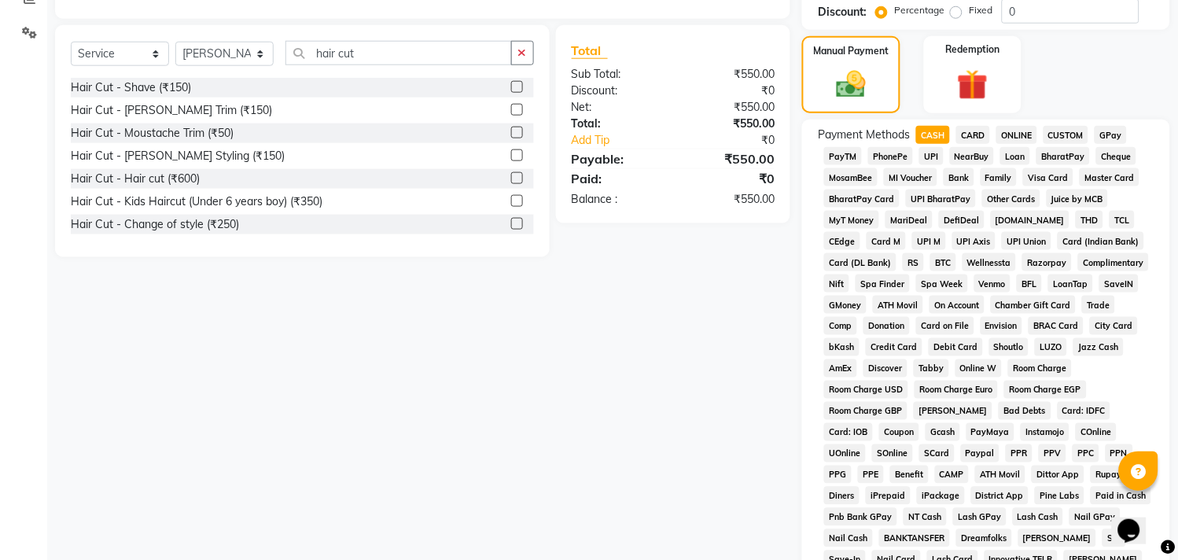
scroll to position [570, 0]
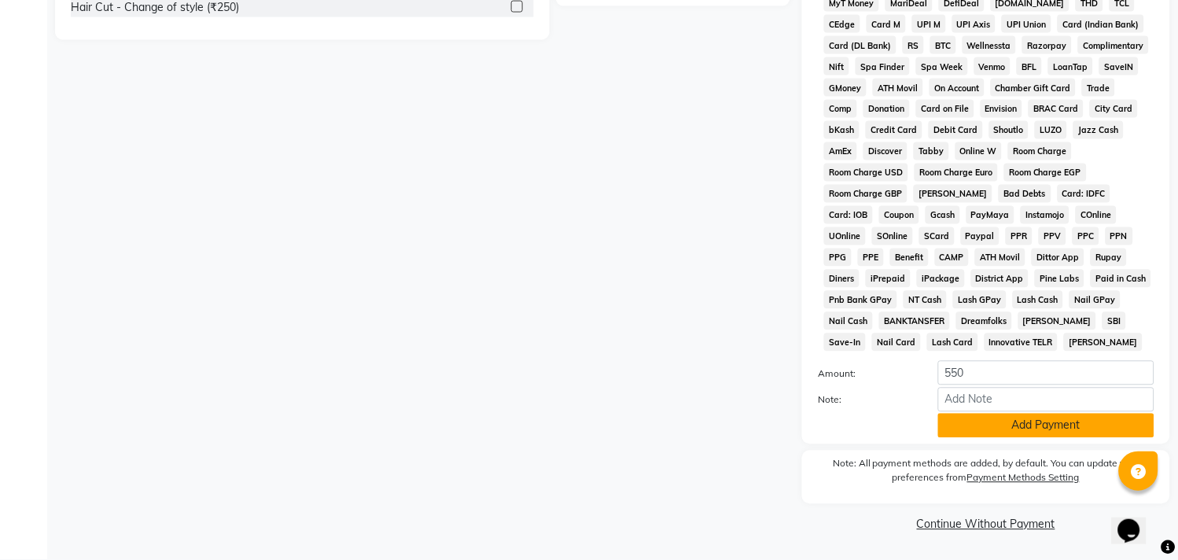
click at [995, 426] on button "Add Payment" at bounding box center [1046, 426] width 216 height 24
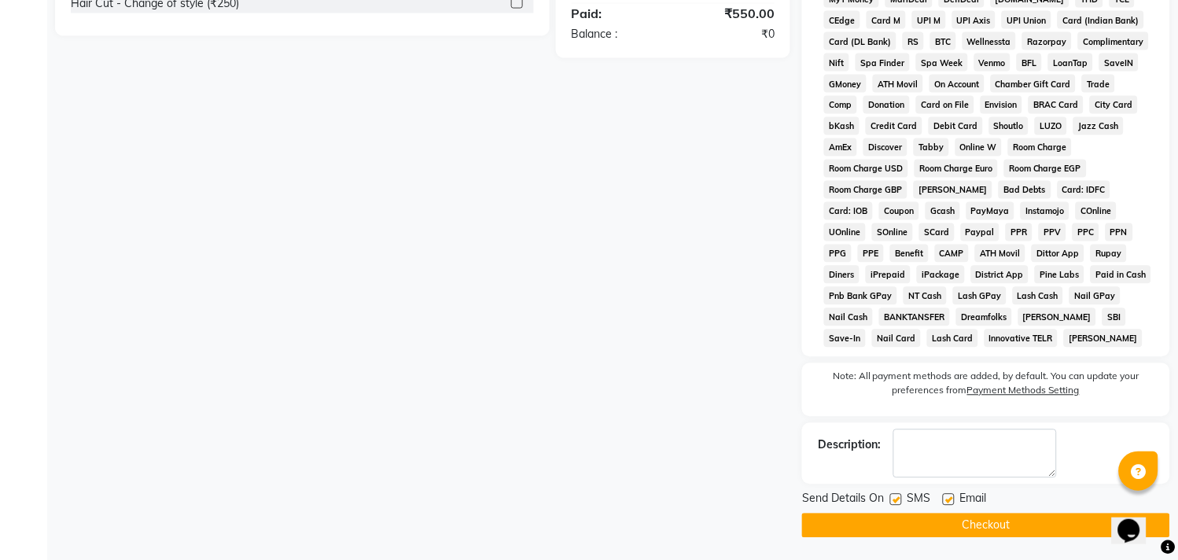
click at [989, 527] on button "Checkout" at bounding box center [986, 526] width 368 height 24
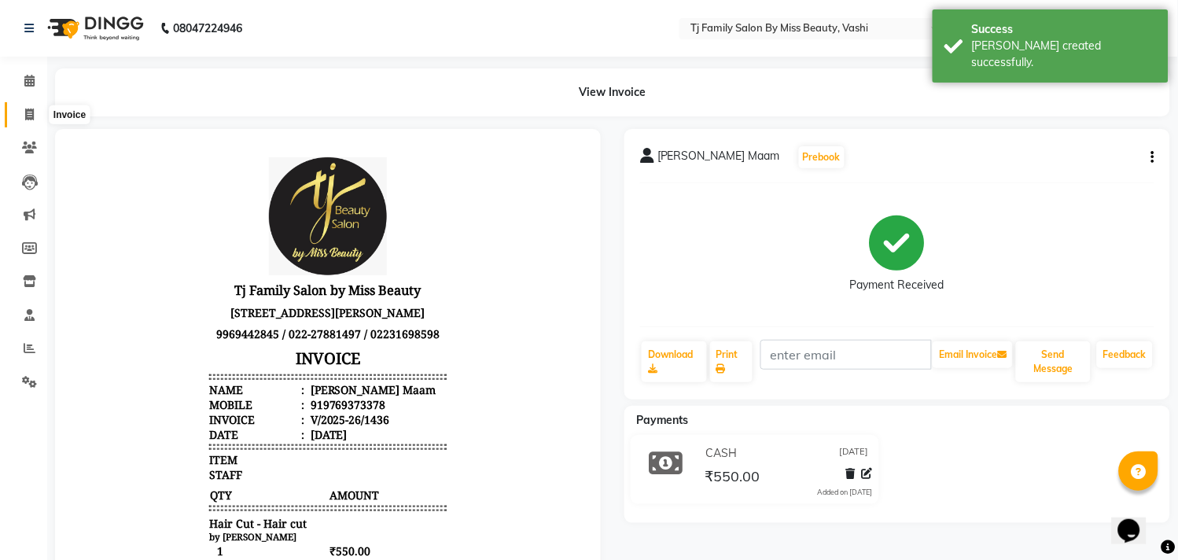
click at [28, 122] on span at bounding box center [30, 115] width 28 height 18
select select "service"
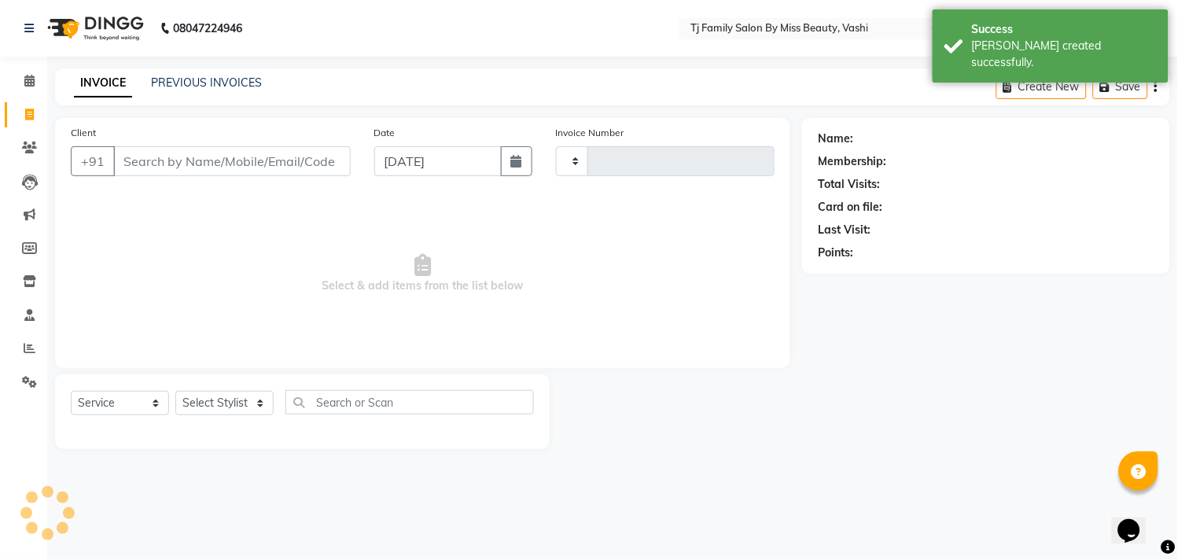
type input "1437"
select select "703"
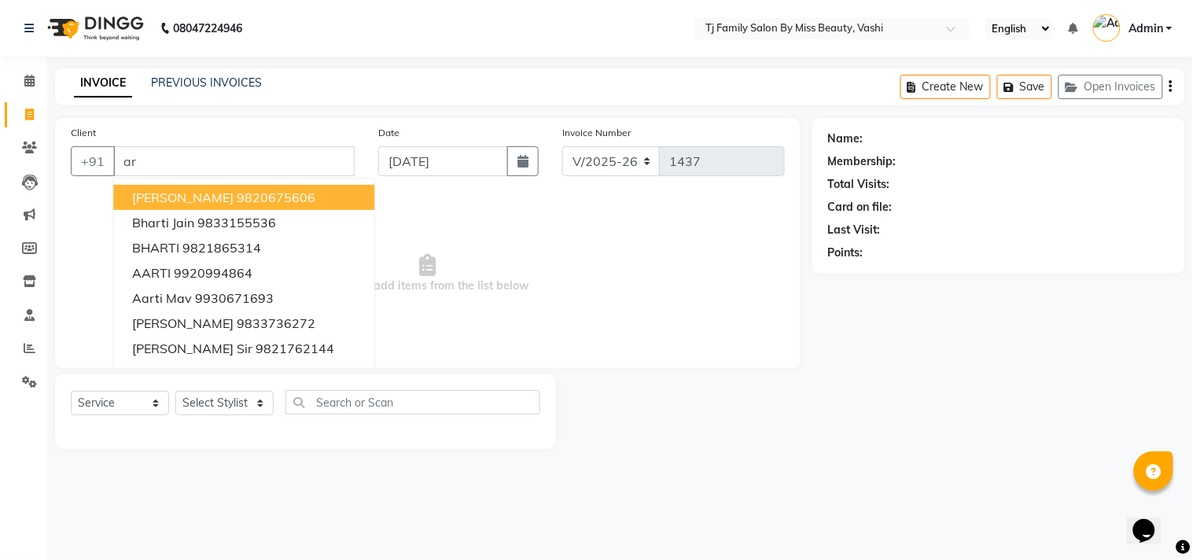
type input "a"
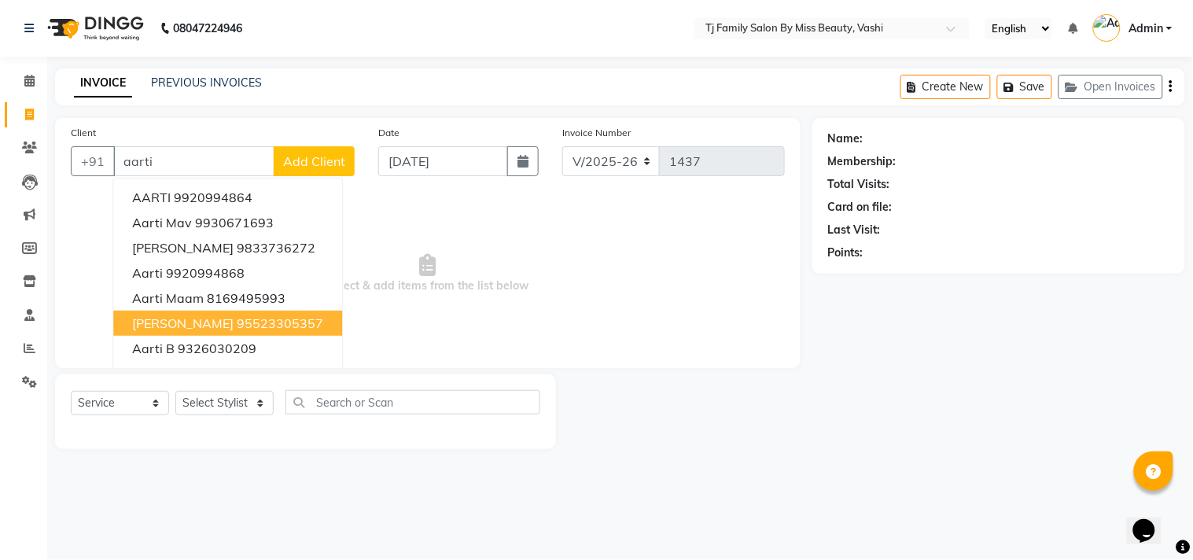
click at [201, 319] on button "[PERSON_NAME] 95523305357" at bounding box center [227, 323] width 229 height 25
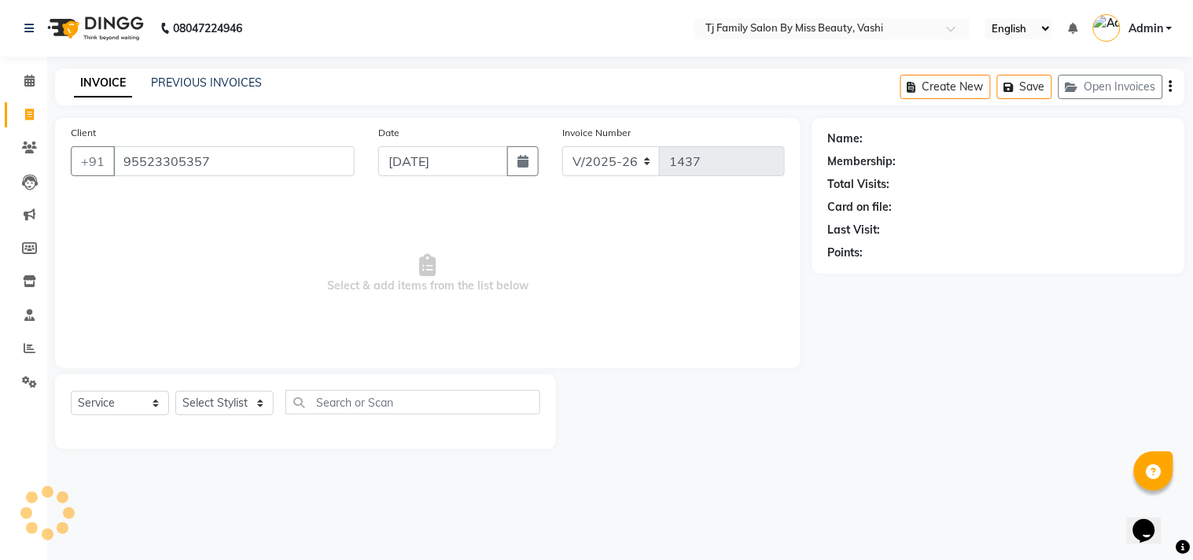
type input "95523305357"
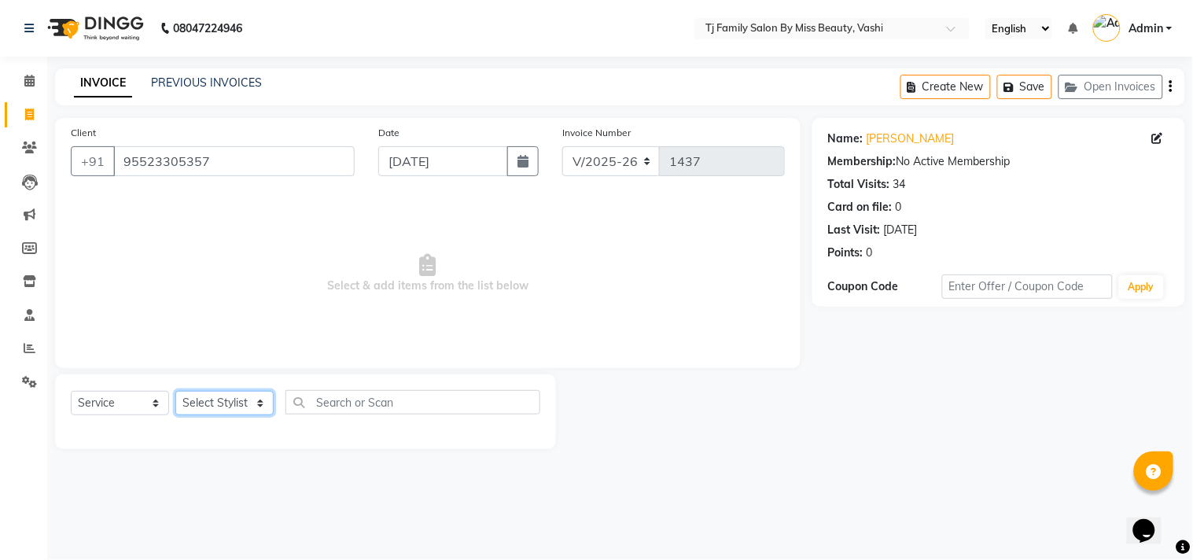
click at [216, 404] on select "Select Stylist deepak maitay [PERSON_NAME] [PERSON_NAME] Ramita [PERSON_NAME] […" at bounding box center [224, 403] width 98 height 24
select select "31842"
click at [175, 392] on select "Select Stylist deepak maitay [PERSON_NAME] [PERSON_NAME] Ramita [PERSON_NAME] […" at bounding box center [224, 403] width 98 height 24
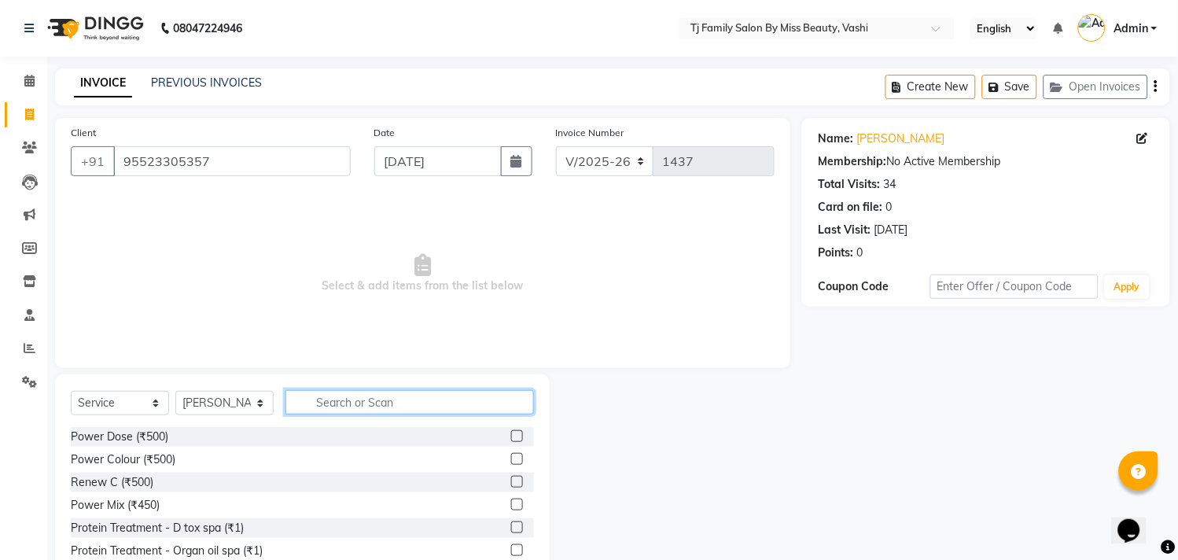
click at [470, 414] on input "text" at bounding box center [410, 402] width 249 height 24
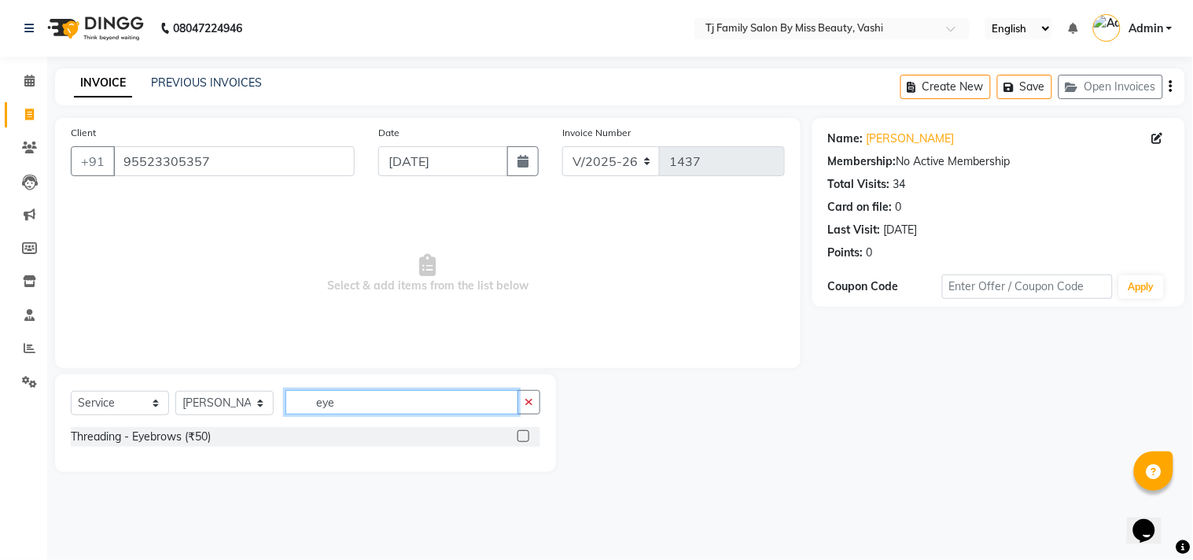
type input "eye"
click at [521, 436] on label at bounding box center [524, 436] width 12 height 12
click at [521, 436] on input "checkbox" at bounding box center [523, 437] width 10 height 10
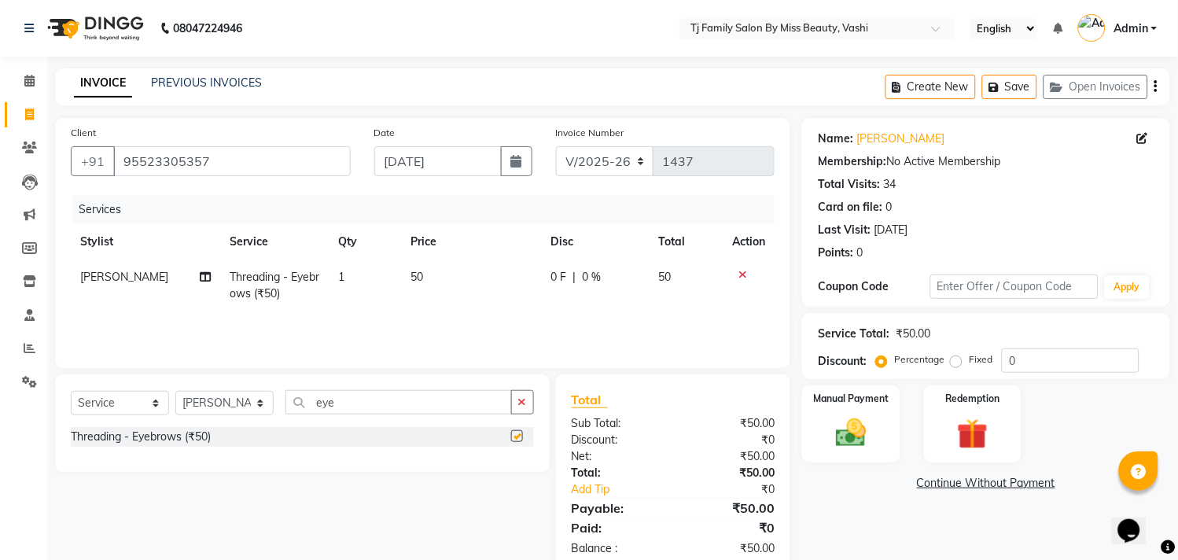
checkbox input "false"
click at [865, 429] on img at bounding box center [852, 433] width 52 height 37
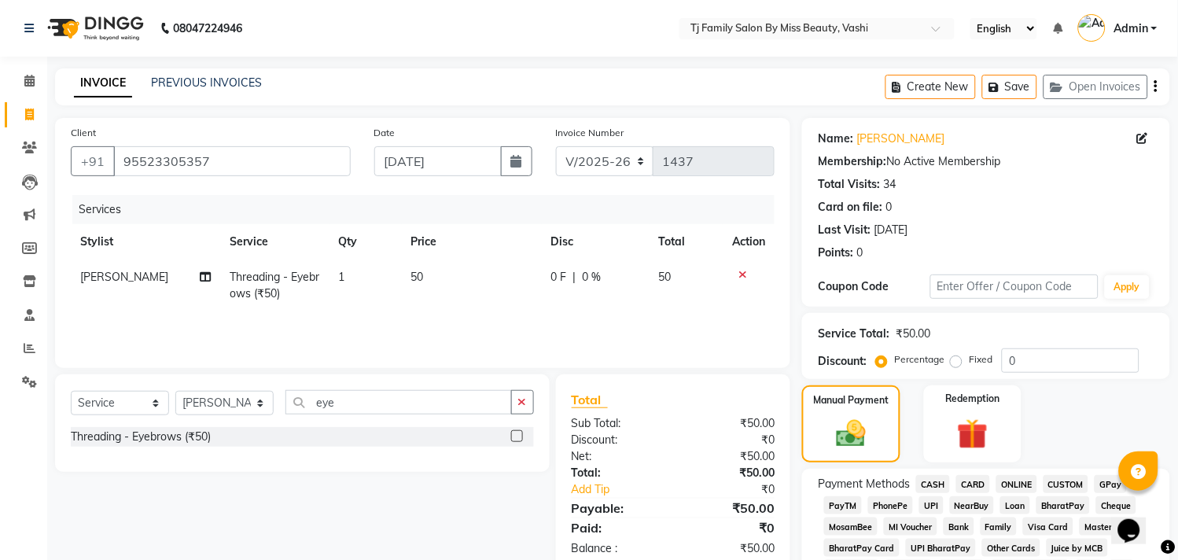
click at [1016, 481] on span "ONLINE" at bounding box center [1017, 484] width 41 height 18
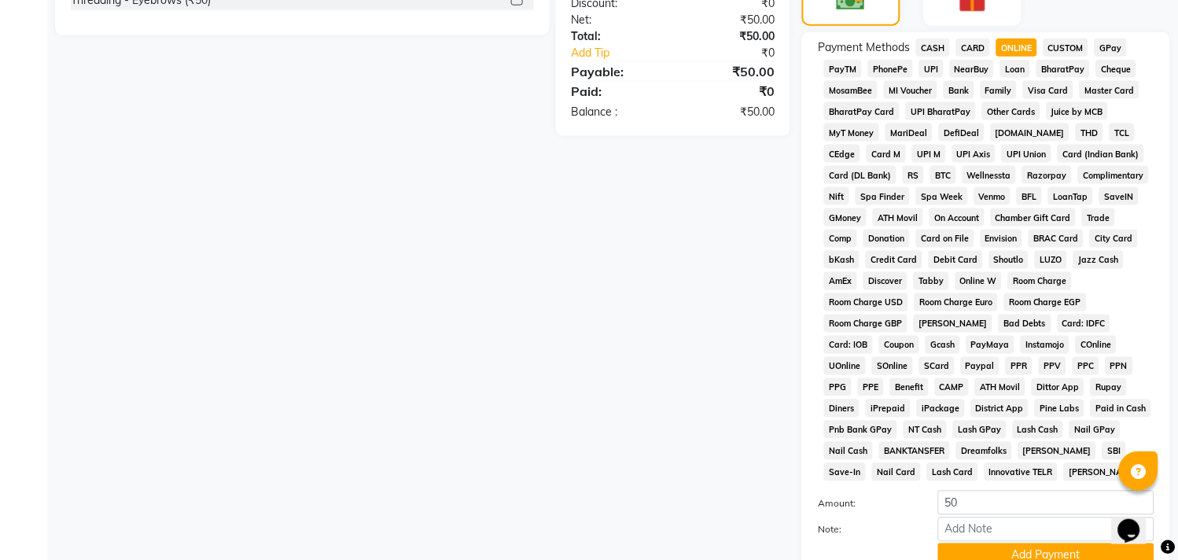
scroll to position [570, 0]
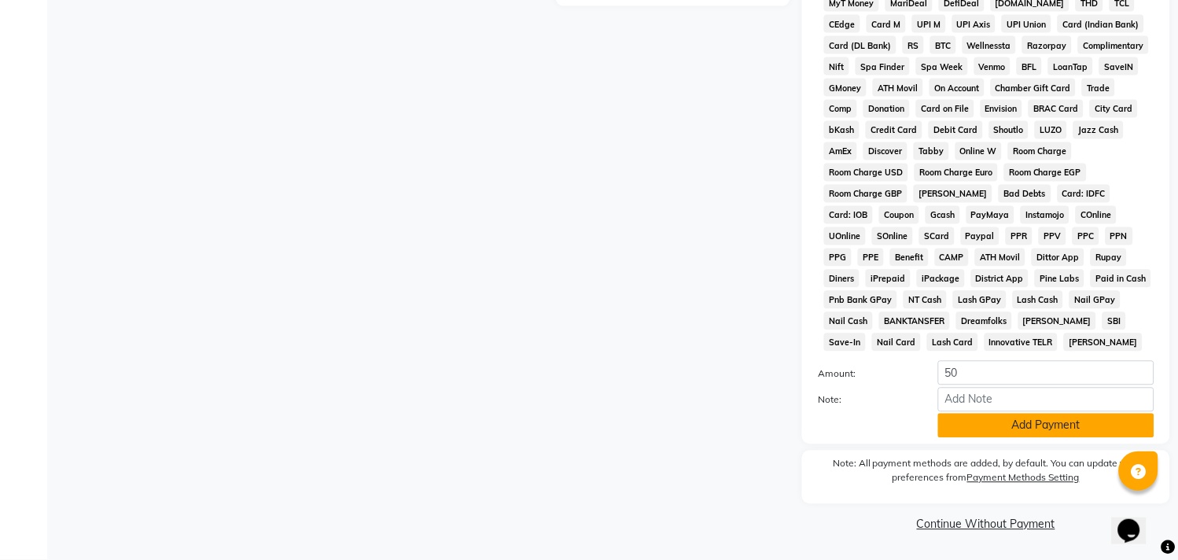
click at [1056, 431] on button "Add Payment" at bounding box center [1046, 426] width 216 height 24
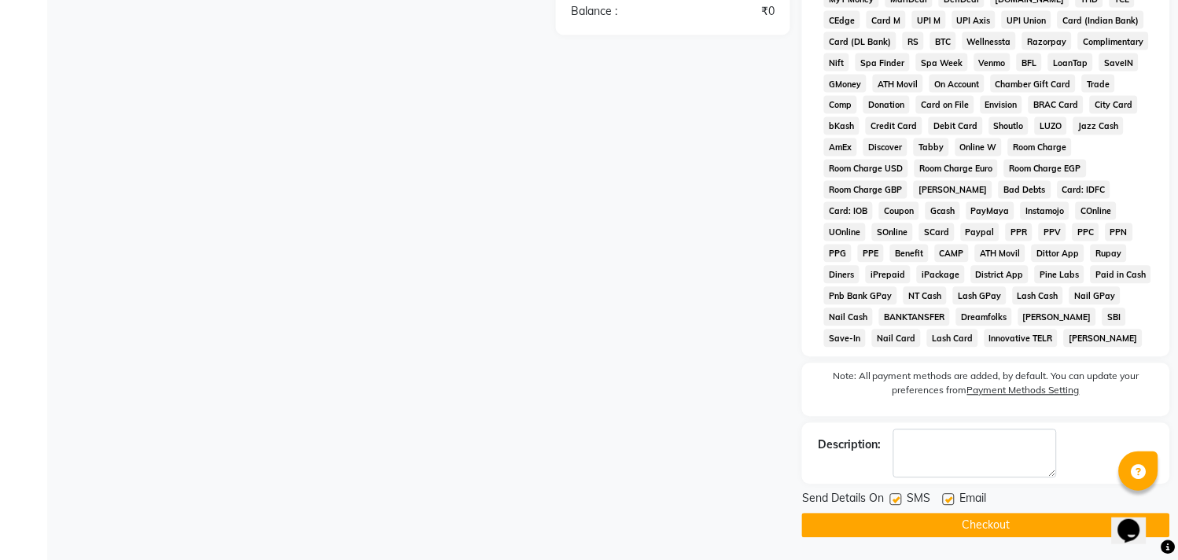
click at [1046, 535] on button "Checkout" at bounding box center [986, 526] width 368 height 24
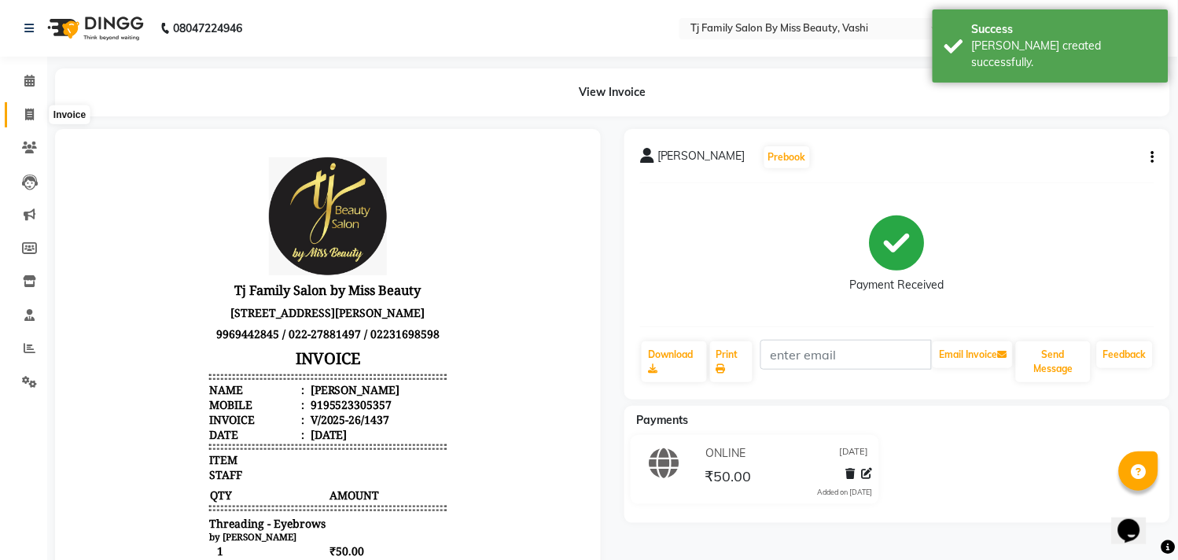
click at [25, 114] on icon at bounding box center [29, 115] width 9 height 12
select select "703"
select select "service"
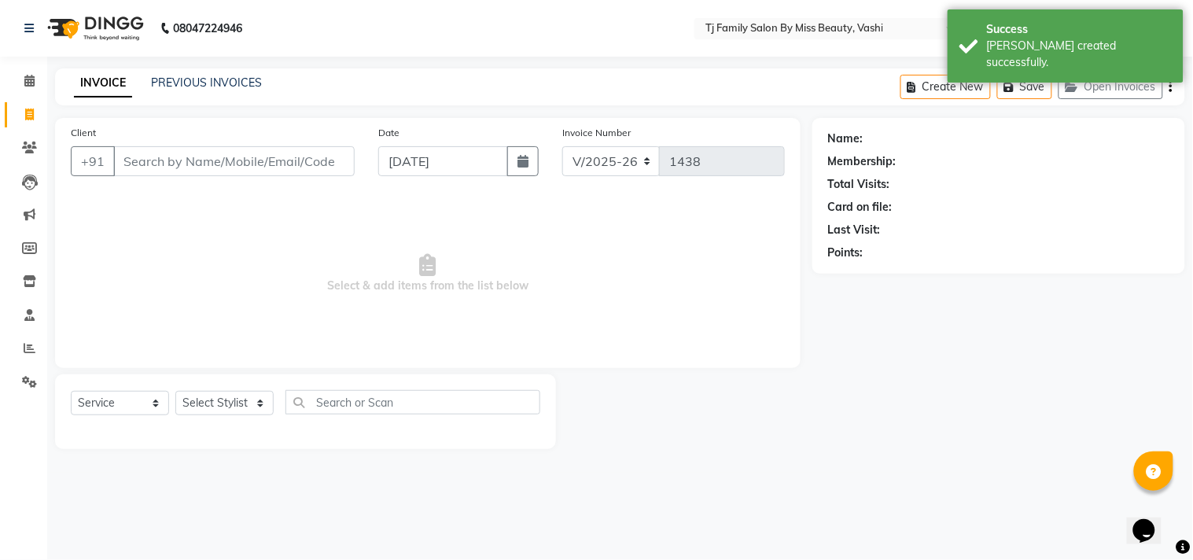
click at [221, 162] on input "Client" at bounding box center [233, 161] width 241 height 30
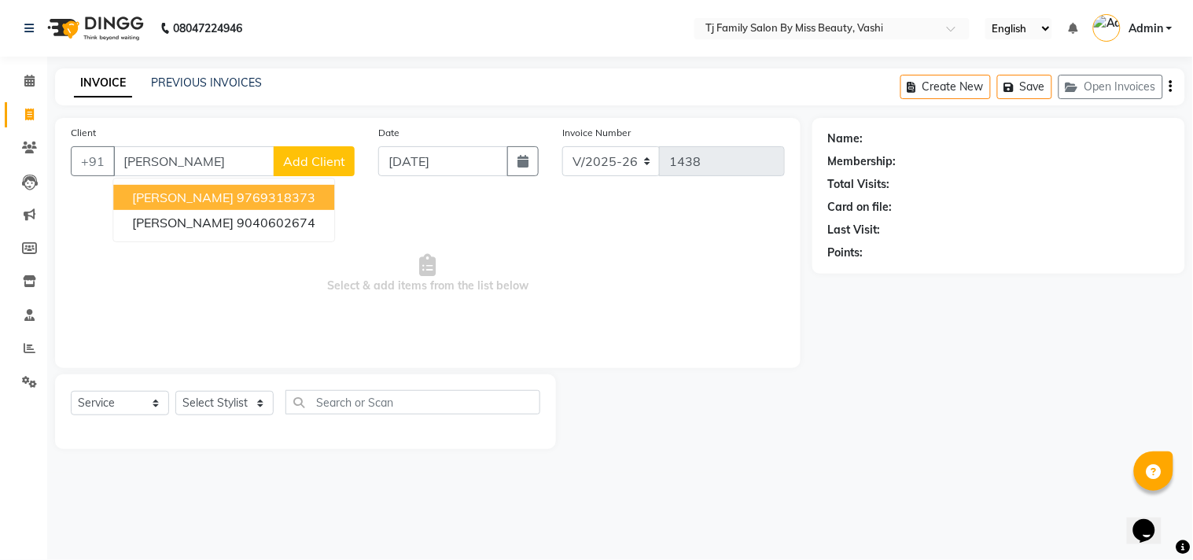
click at [213, 198] on span "[PERSON_NAME]" at bounding box center [182, 198] width 101 height 16
type input "9769318373"
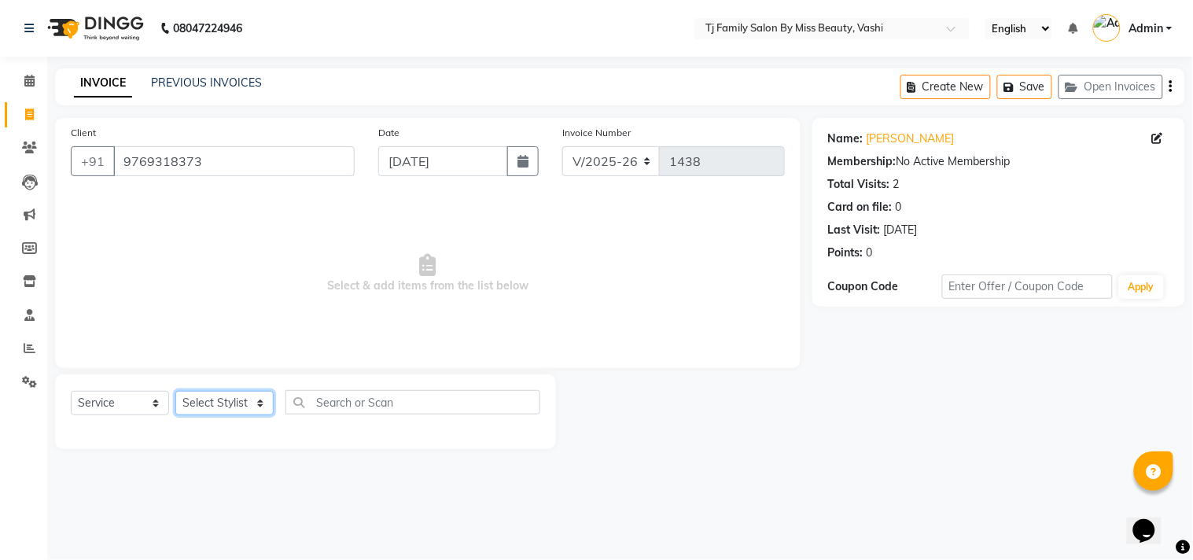
click at [244, 401] on select "Select Stylist deepak maitay [PERSON_NAME] [PERSON_NAME] Ramita [PERSON_NAME] […" at bounding box center [224, 403] width 98 height 24
select select "65907"
click at [175, 392] on select "Select Stylist deepak maitay [PERSON_NAME] [PERSON_NAME] Ramita [PERSON_NAME] […" at bounding box center [224, 403] width 98 height 24
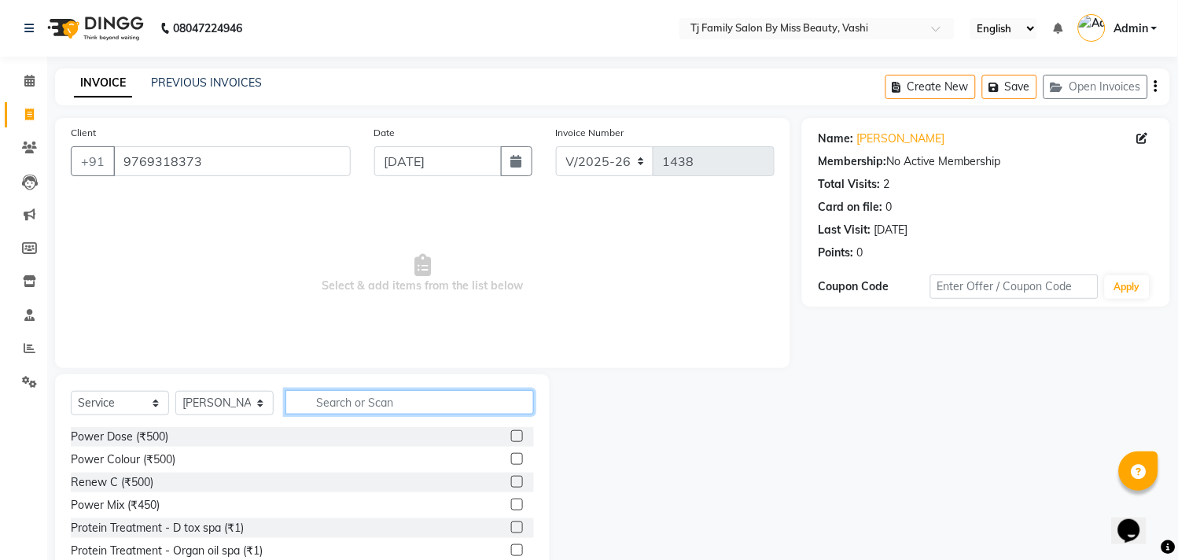
click at [467, 403] on input "text" at bounding box center [410, 402] width 249 height 24
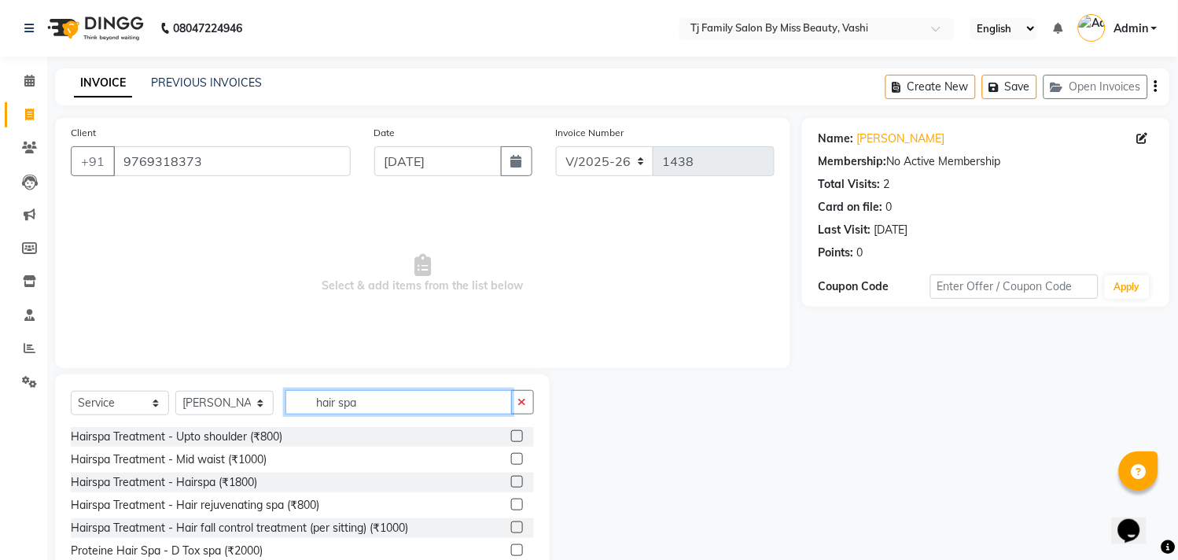
type input "hair spa"
click at [511, 459] on label at bounding box center [517, 459] width 12 height 12
click at [511, 459] on input "checkbox" at bounding box center [516, 460] width 10 height 10
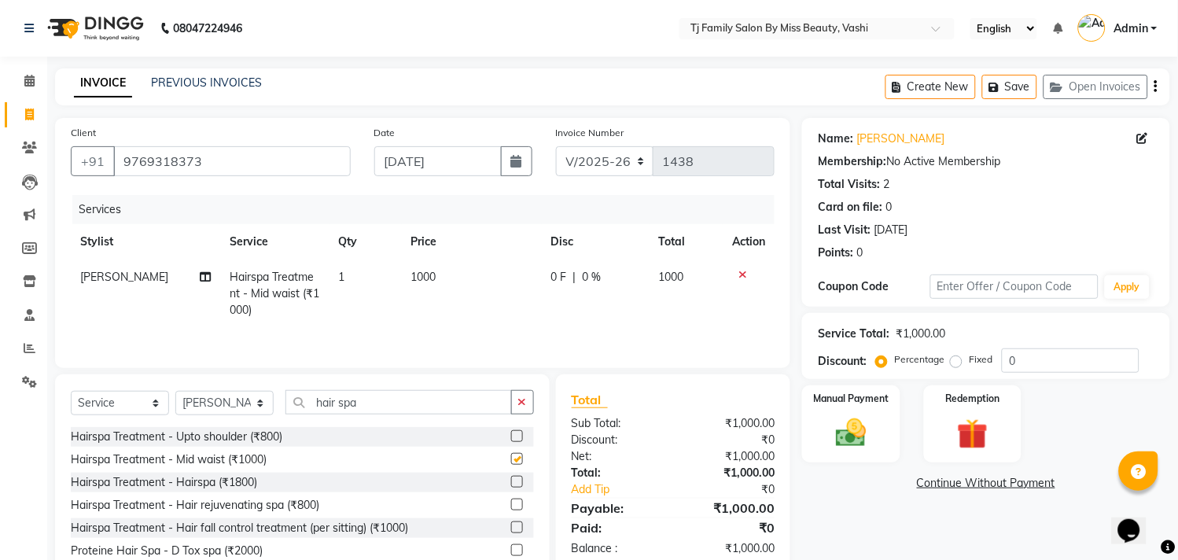
checkbox input "false"
click at [519, 400] on icon "button" at bounding box center [522, 401] width 9 height 11
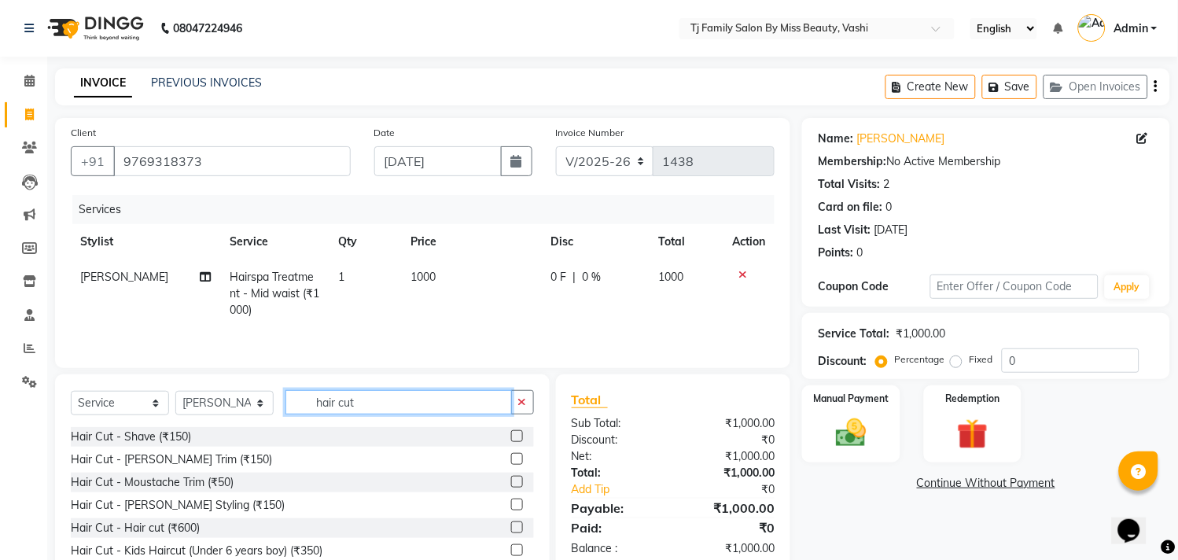
type input "hair cut"
click at [511, 529] on label at bounding box center [517, 527] width 12 height 12
click at [511, 529] on input "checkbox" at bounding box center [516, 528] width 10 height 10
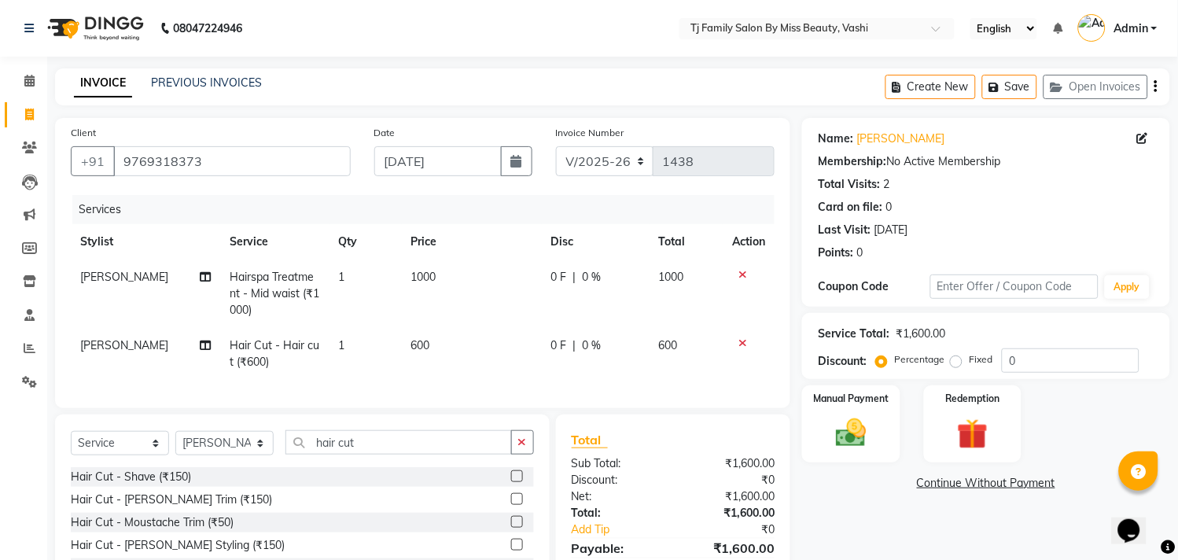
checkbox input "false"
click at [437, 342] on td "600" at bounding box center [472, 354] width 140 height 52
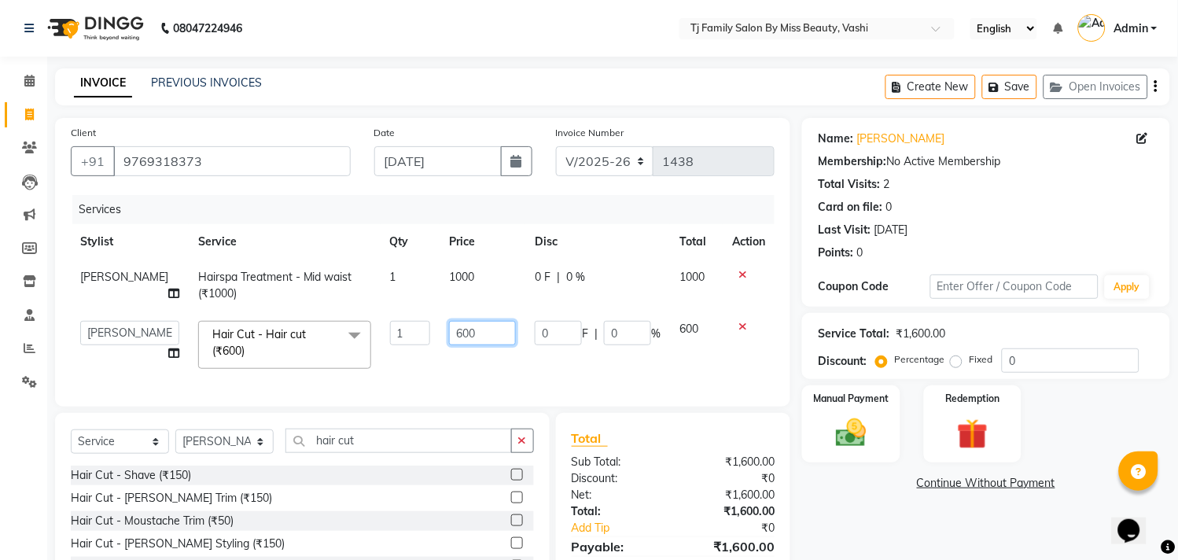
click at [484, 333] on input "600" at bounding box center [482, 333] width 67 height 24
type input "6"
type input "350"
click at [710, 331] on td "600" at bounding box center [696, 344] width 53 height 67
click at [229, 454] on select "Select Stylist deepak maitay [PERSON_NAME] [PERSON_NAME] Ramita [PERSON_NAME] […" at bounding box center [224, 441] width 98 height 24
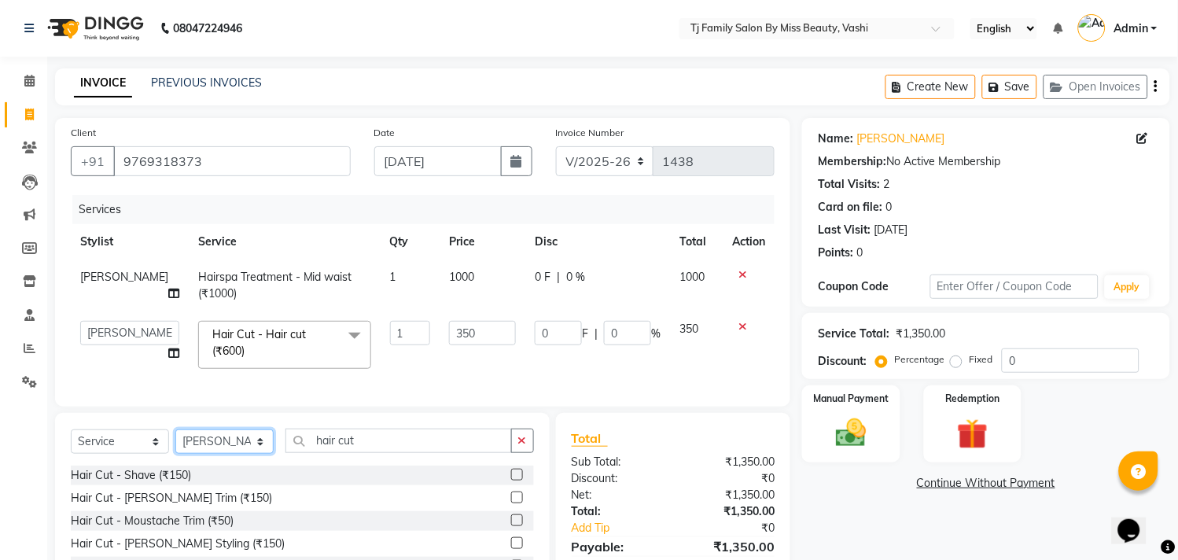
click at [229, 454] on select "Select Stylist deepak maitay [PERSON_NAME] [PERSON_NAME] Ramita [PERSON_NAME] […" at bounding box center [224, 441] width 98 height 24
click at [230, 454] on select "Select Stylist deepak maitay [PERSON_NAME] [PERSON_NAME] Ramita [PERSON_NAME] […" at bounding box center [224, 441] width 98 height 24
select select "10804"
click at [175, 445] on select "Select Stylist deepak maitay [PERSON_NAME] [PERSON_NAME] Ramita [PERSON_NAME] […" at bounding box center [224, 441] width 98 height 24
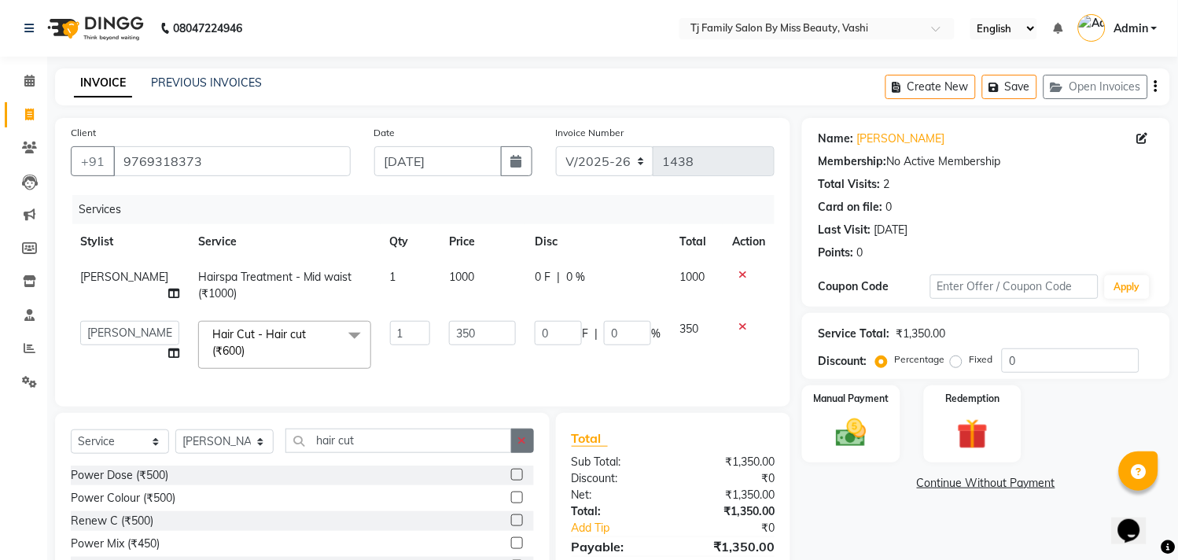
click at [531, 453] on button "button" at bounding box center [522, 441] width 23 height 24
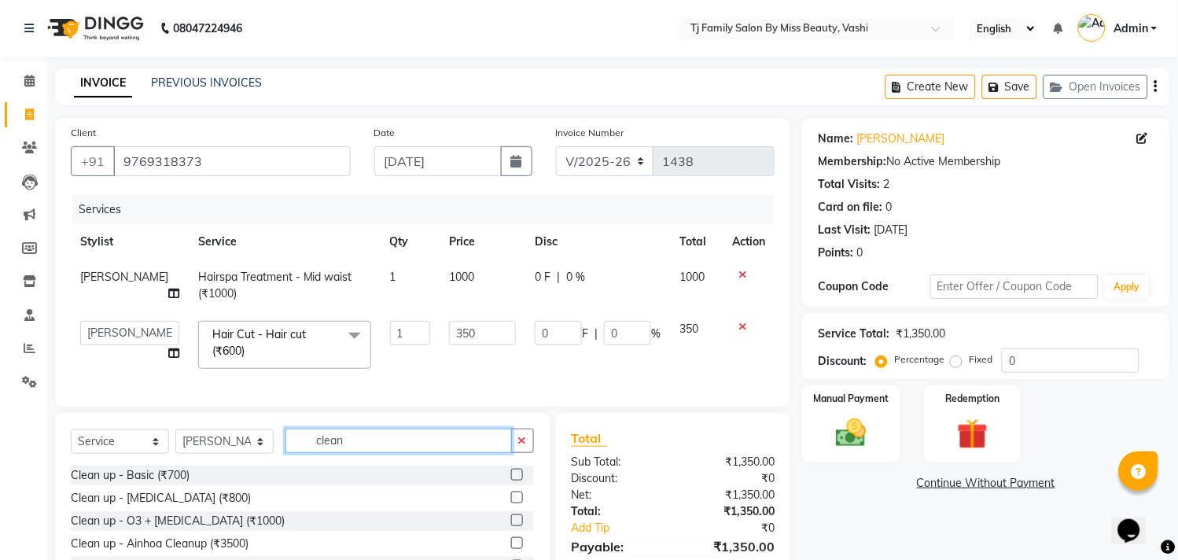
type input "clean"
click at [511, 526] on label at bounding box center [517, 520] width 12 height 12
click at [511, 526] on input "checkbox" at bounding box center [516, 521] width 10 height 10
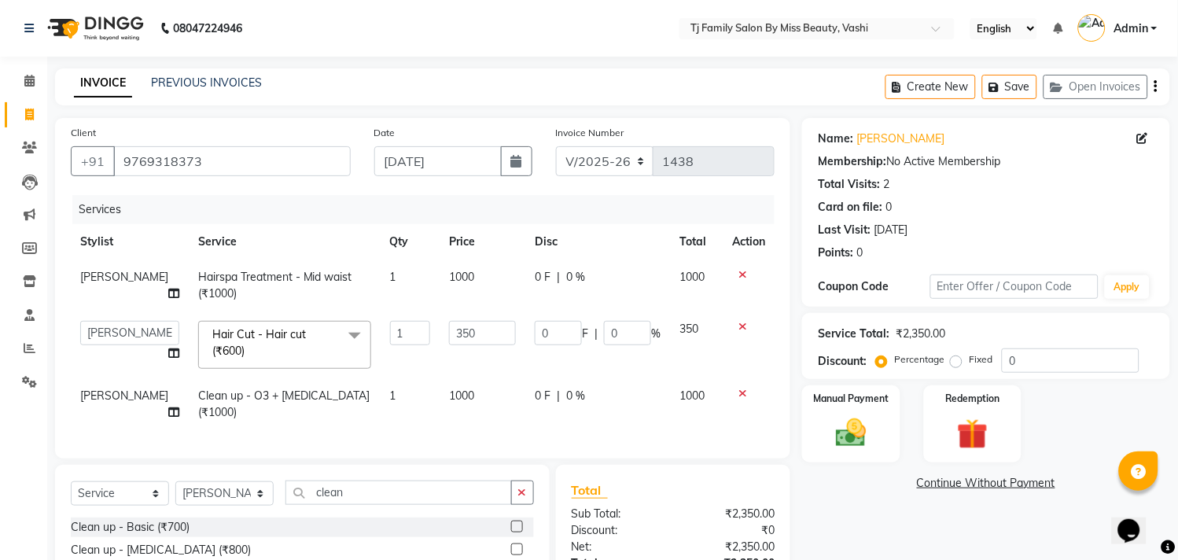
checkbox input "false"
click at [868, 426] on img at bounding box center [852, 433] width 52 height 37
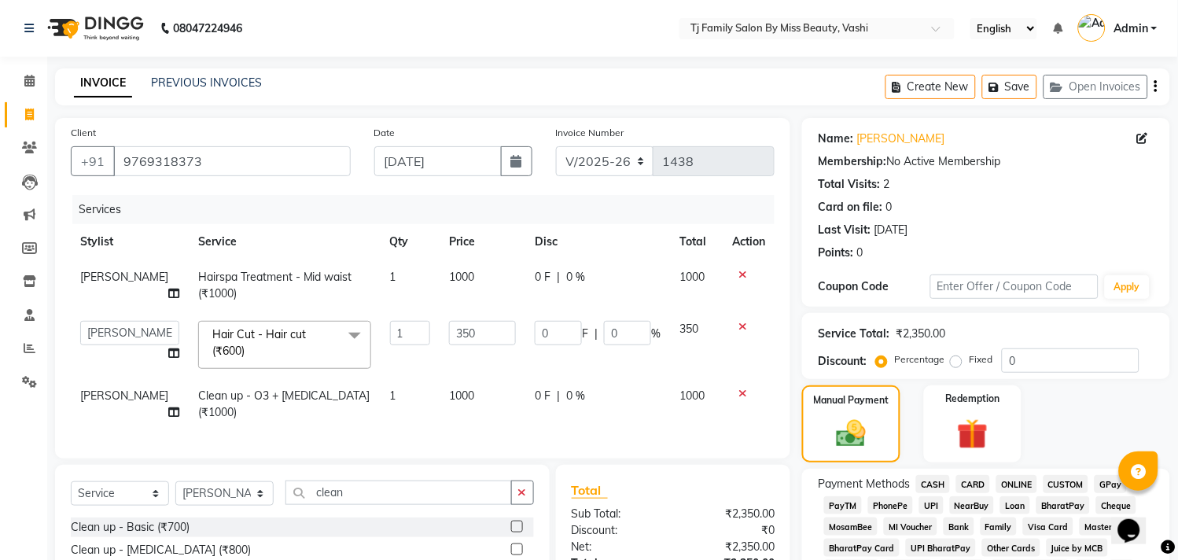
click at [1016, 481] on span "ONLINE" at bounding box center [1017, 484] width 41 height 18
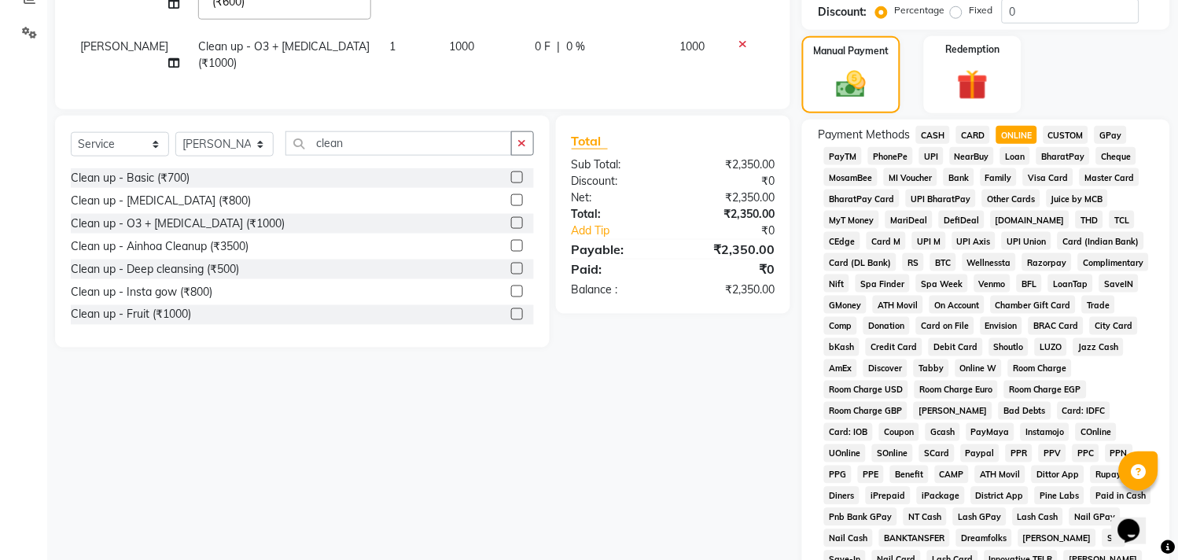
scroll to position [570, 0]
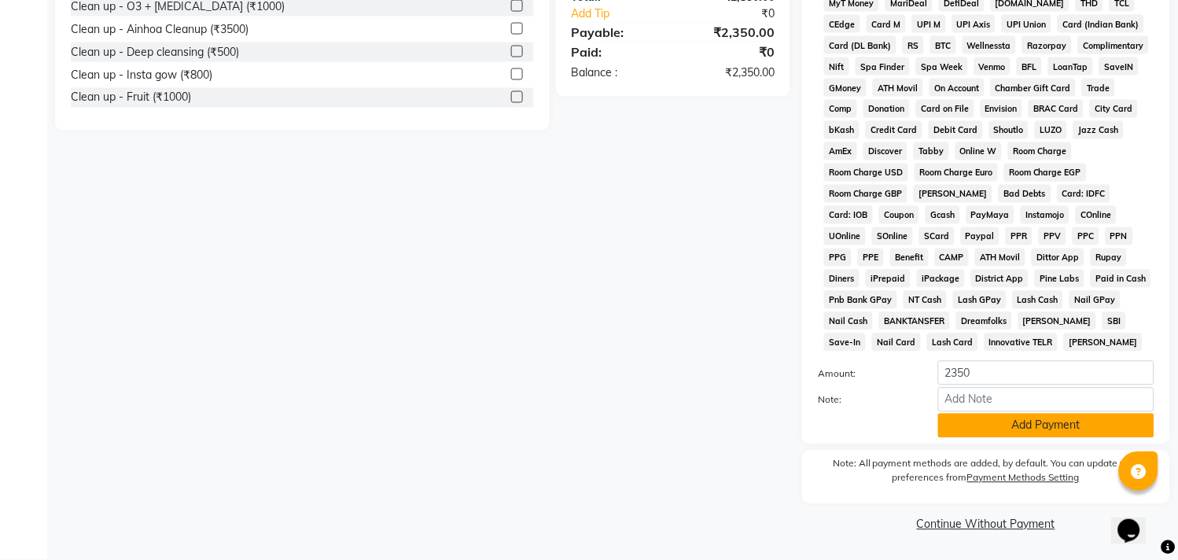
click at [1036, 426] on button "Add Payment" at bounding box center [1046, 426] width 216 height 24
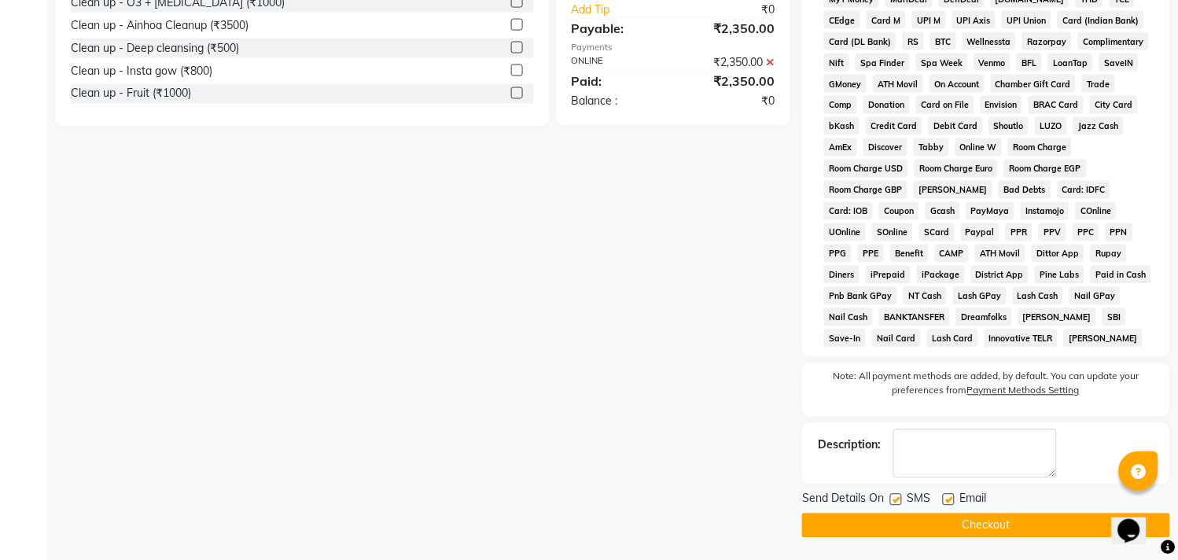
click at [1040, 529] on button "Checkout" at bounding box center [986, 526] width 368 height 24
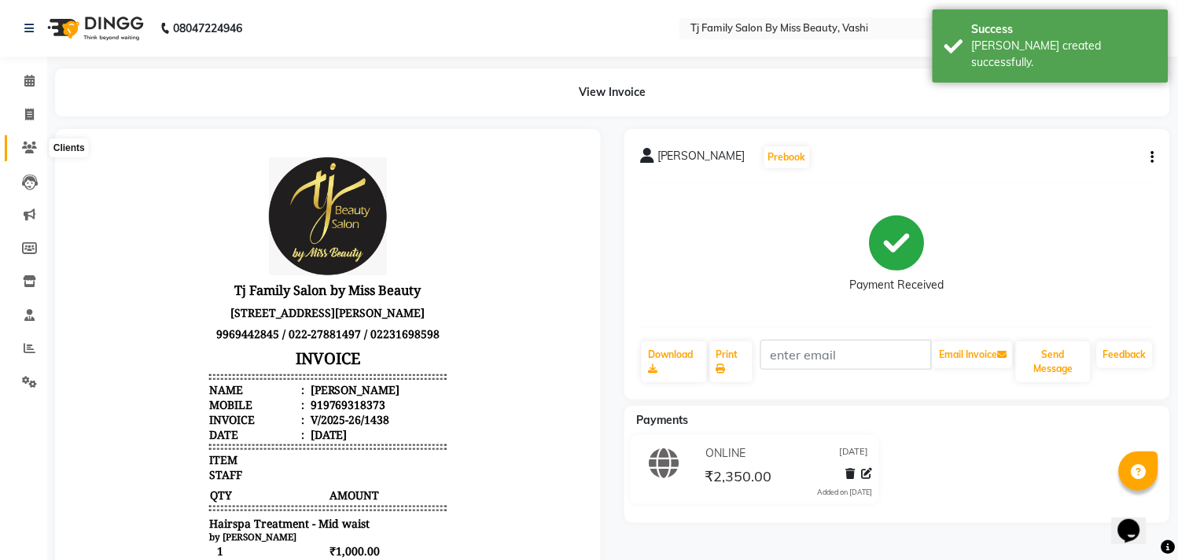
click at [22, 148] on icon at bounding box center [29, 148] width 15 height 12
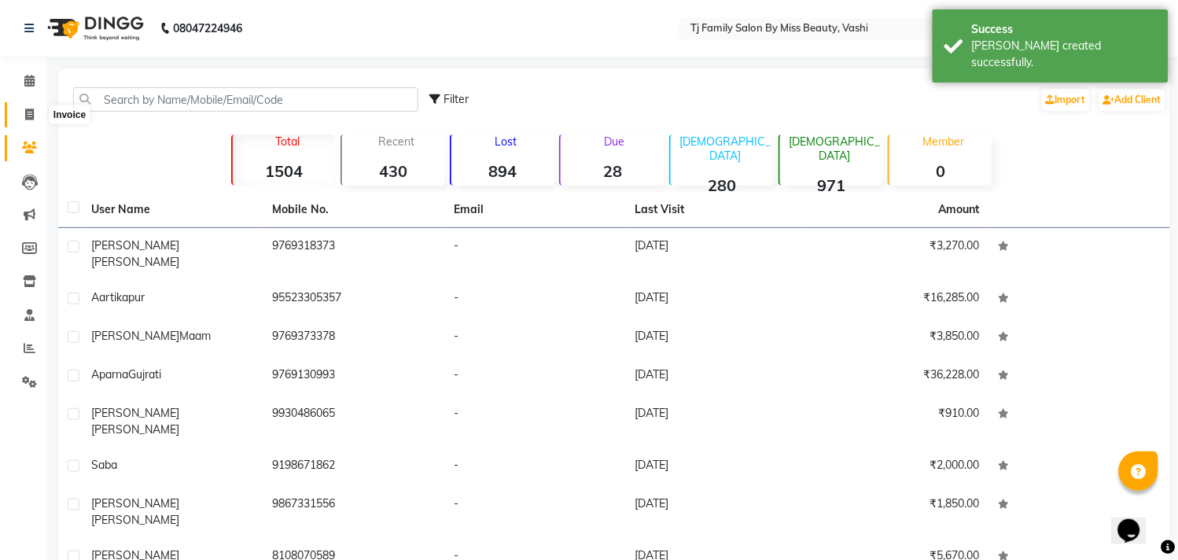
click at [25, 116] on icon at bounding box center [29, 115] width 9 height 12
select select "703"
select select "service"
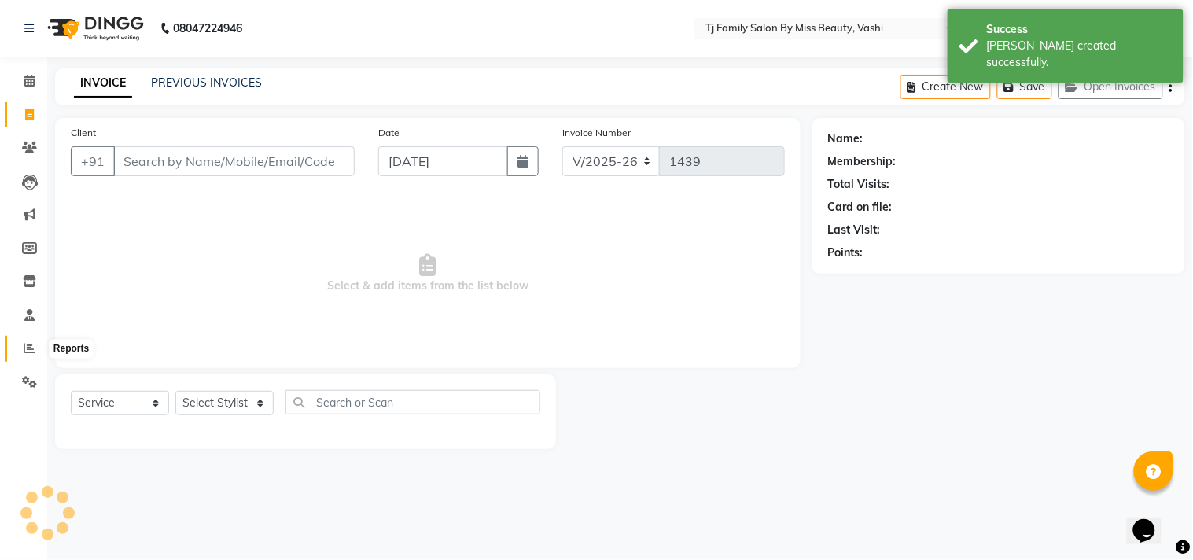
click at [27, 344] on icon at bounding box center [30, 348] width 12 height 12
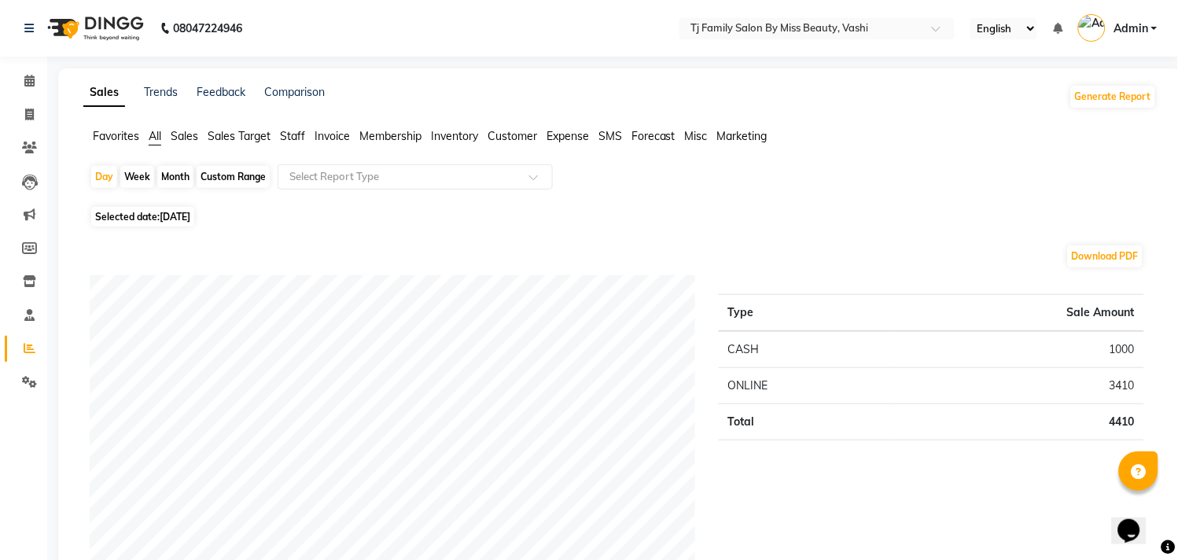
click at [173, 175] on div "Month" at bounding box center [175, 177] width 36 height 22
select select "9"
select select "2025"
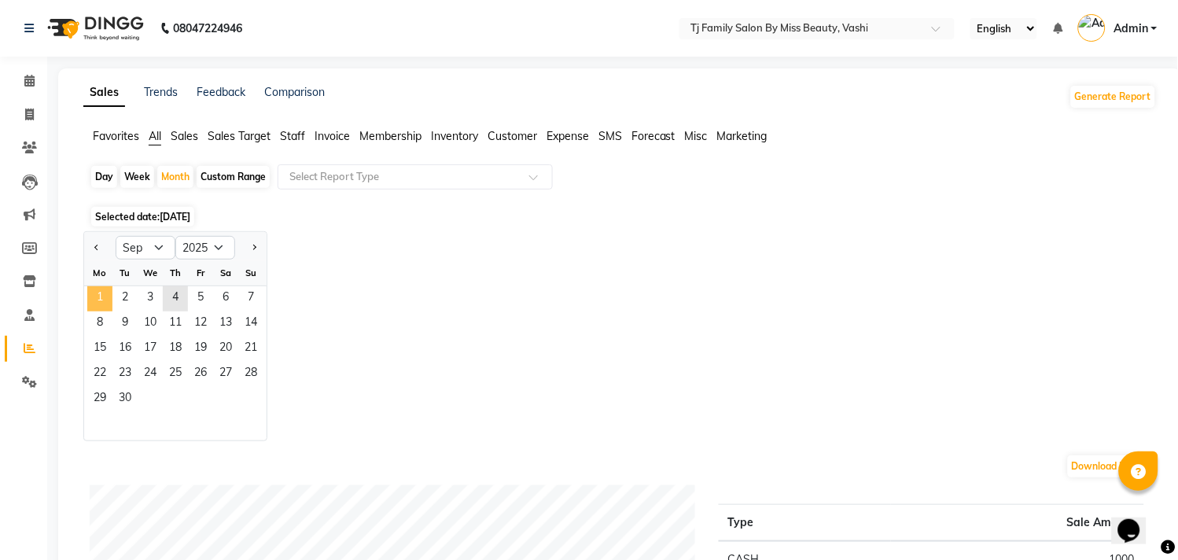
click at [96, 299] on span "1" at bounding box center [99, 298] width 25 height 25
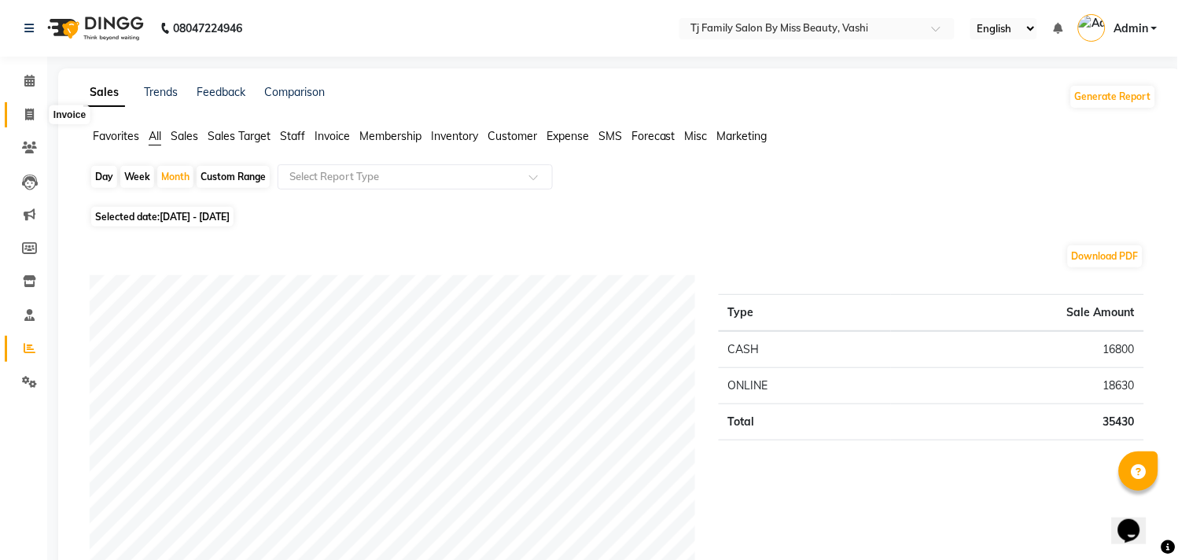
click at [27, 120] on icon at bounding box center [29, 115] width 9 height 12
select select "service"
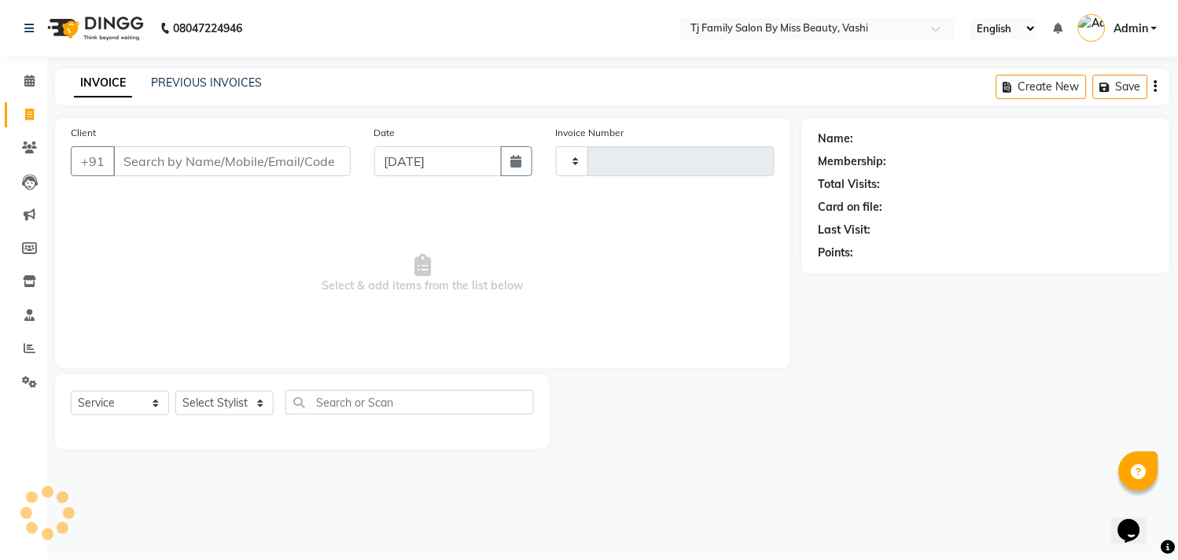
type input "1439"
select select "703"
